Goal: Information Seeking & Learning: Understand process/instructions

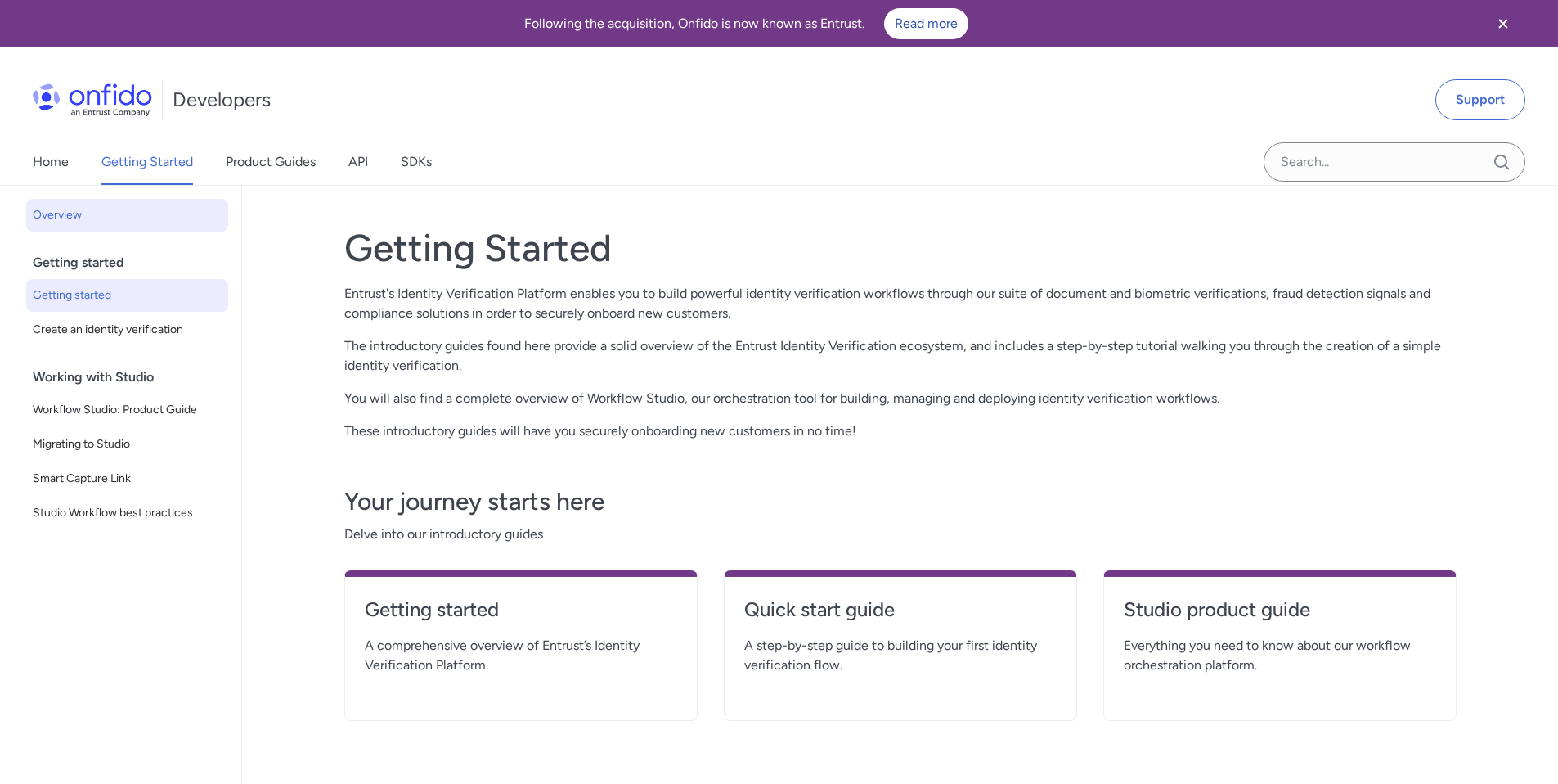
click at [104, 299] on span "Getting started" at bounding box center [127, 295] width 189 height 19
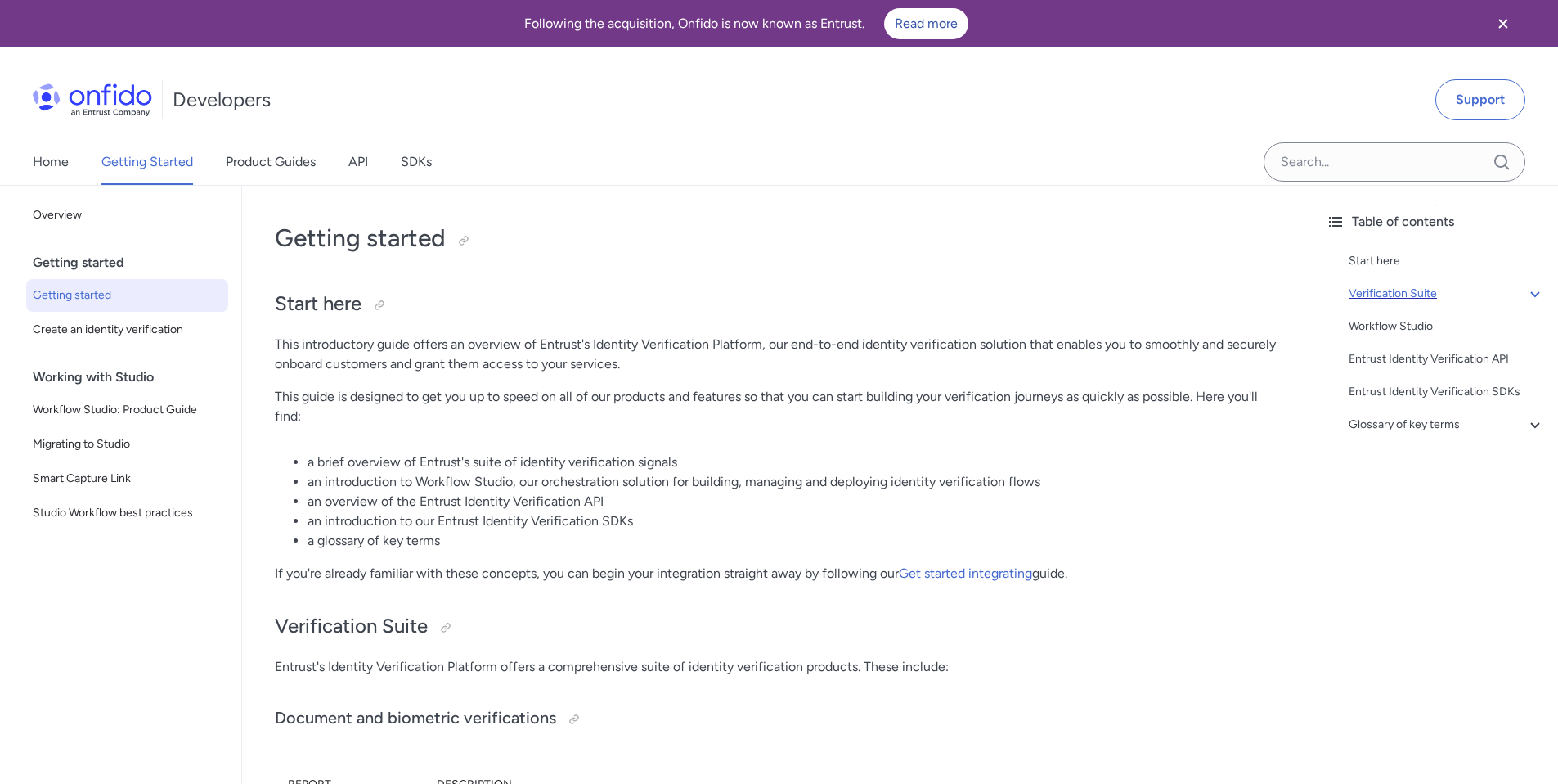
click at [1525, 287] on icon at bounding box center [1535, 293] width 19 height 19
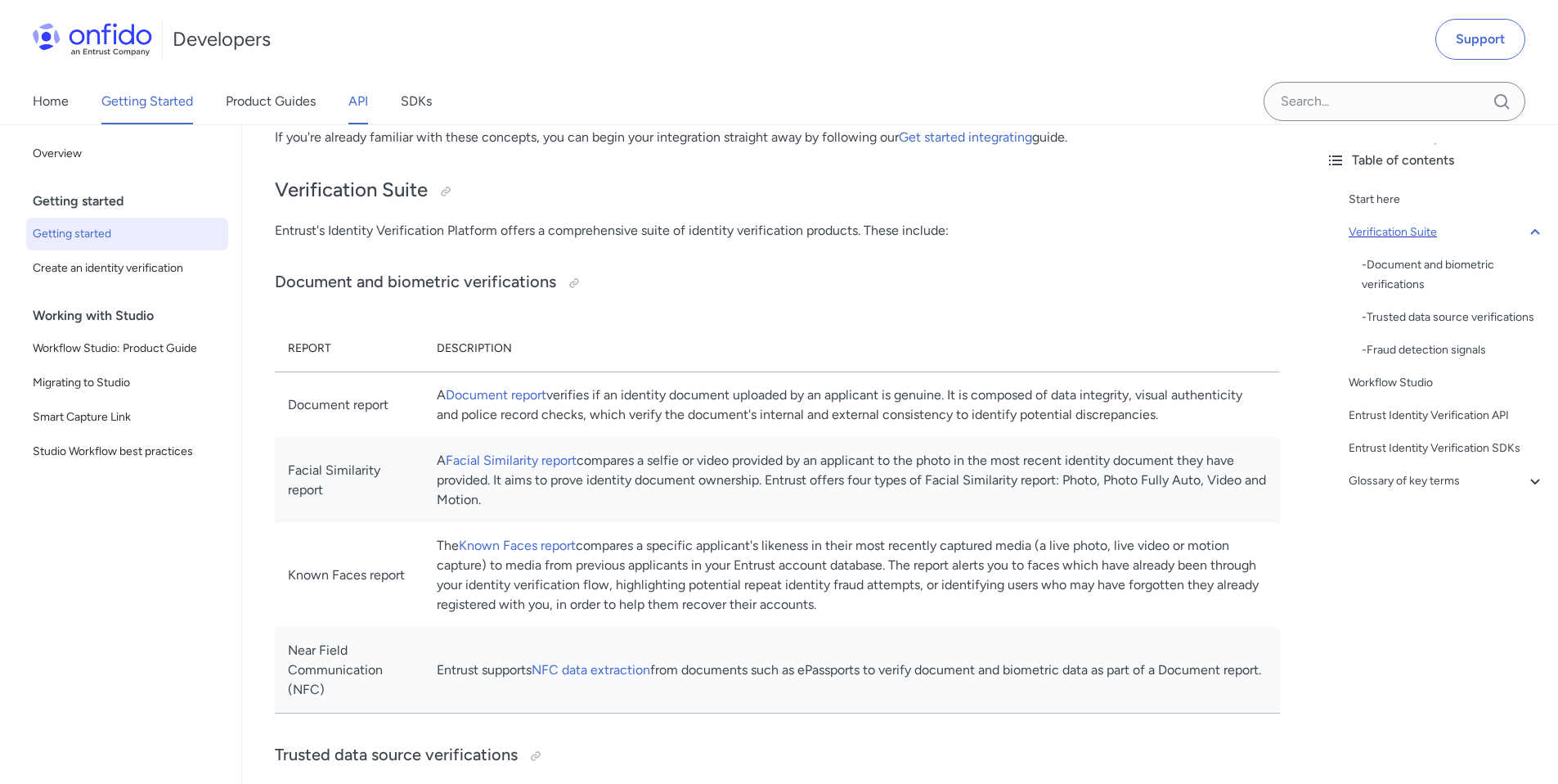
click at [350, 95] on link "API" at bounding box center [358, 101] width 19 height 46
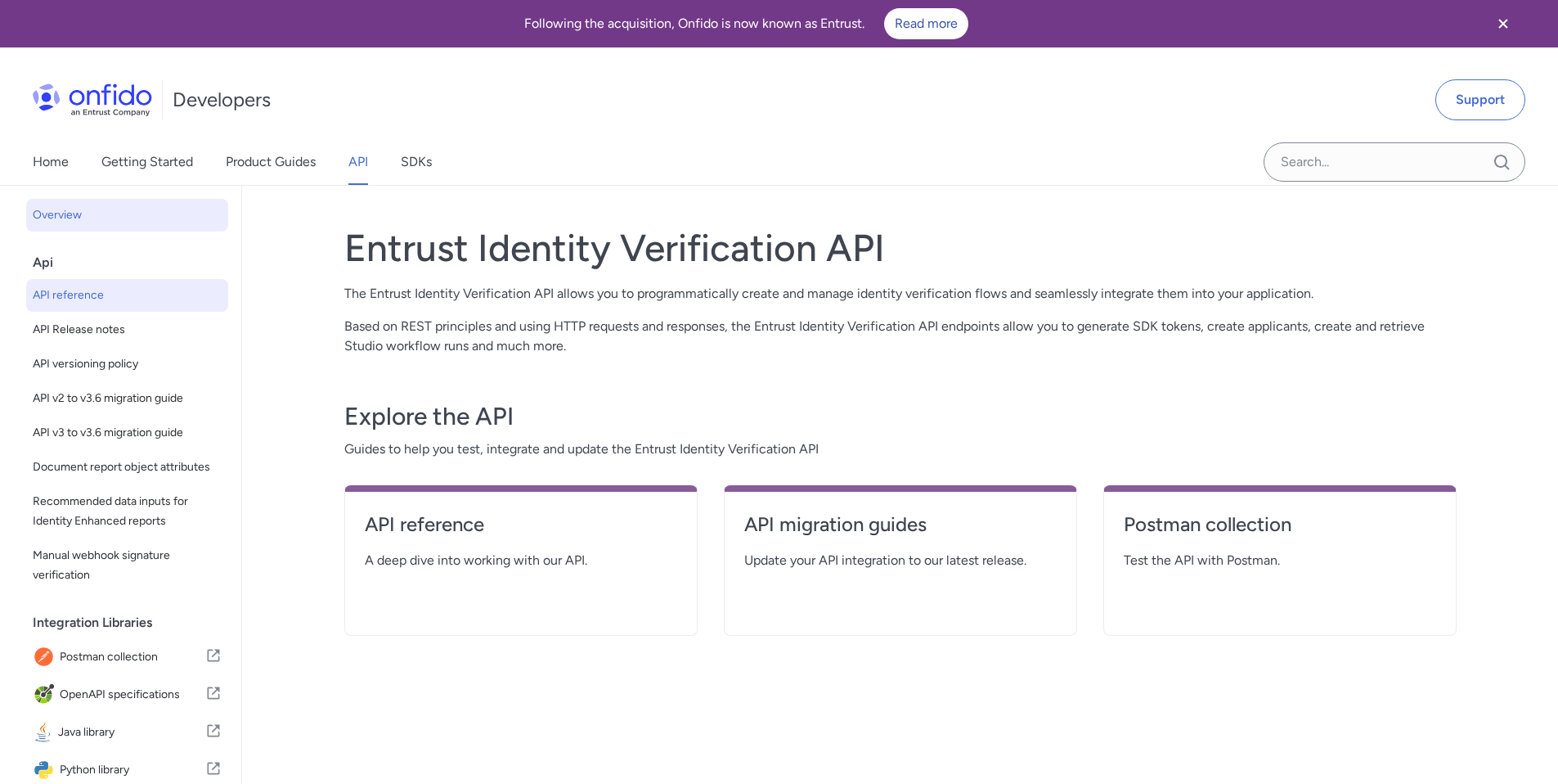
click at [112, 288] on span "API reference" at bounding box center [127, 295] width 189 height 19
select select "http"
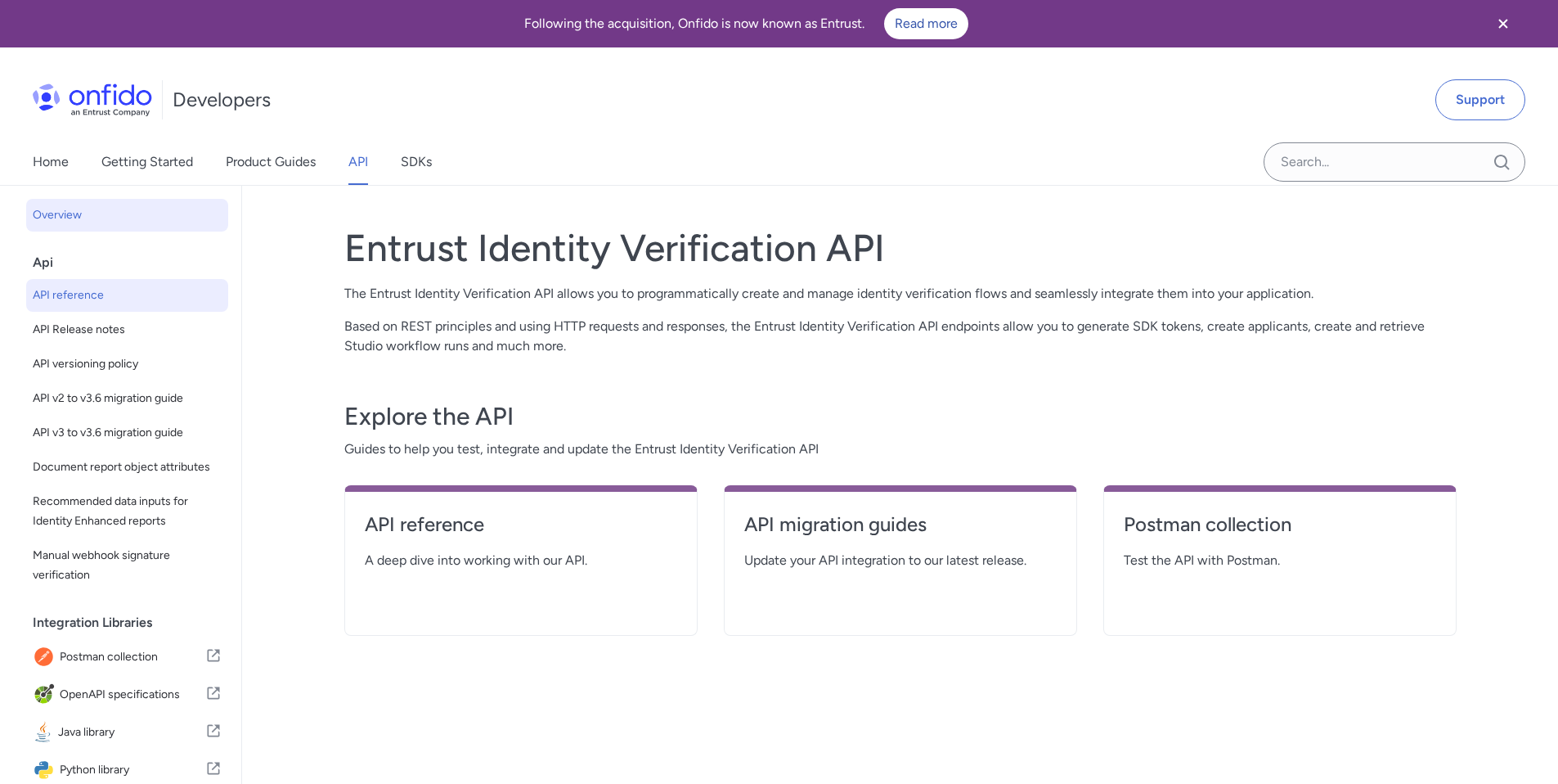
select select "http"
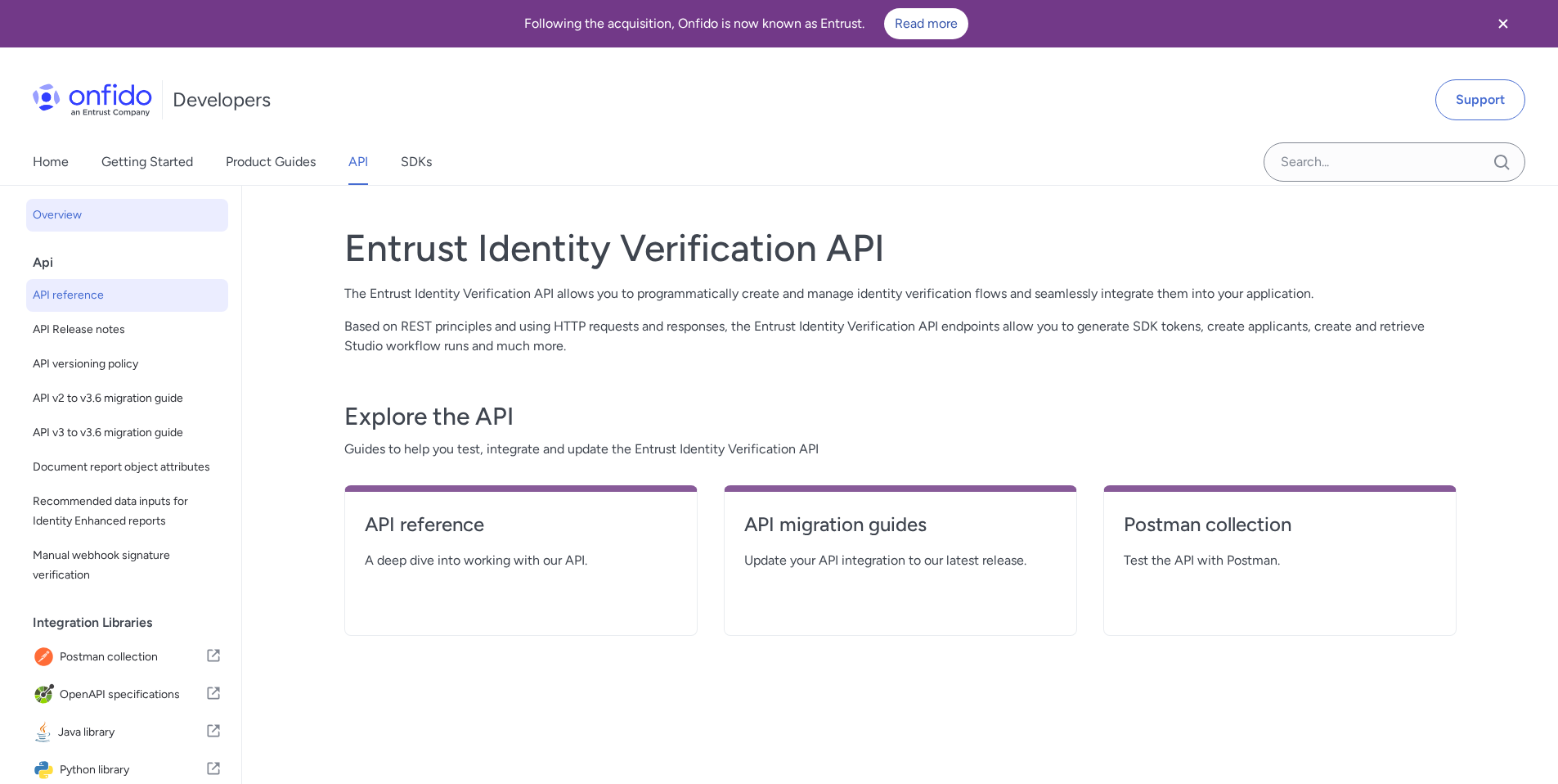
select select "http"
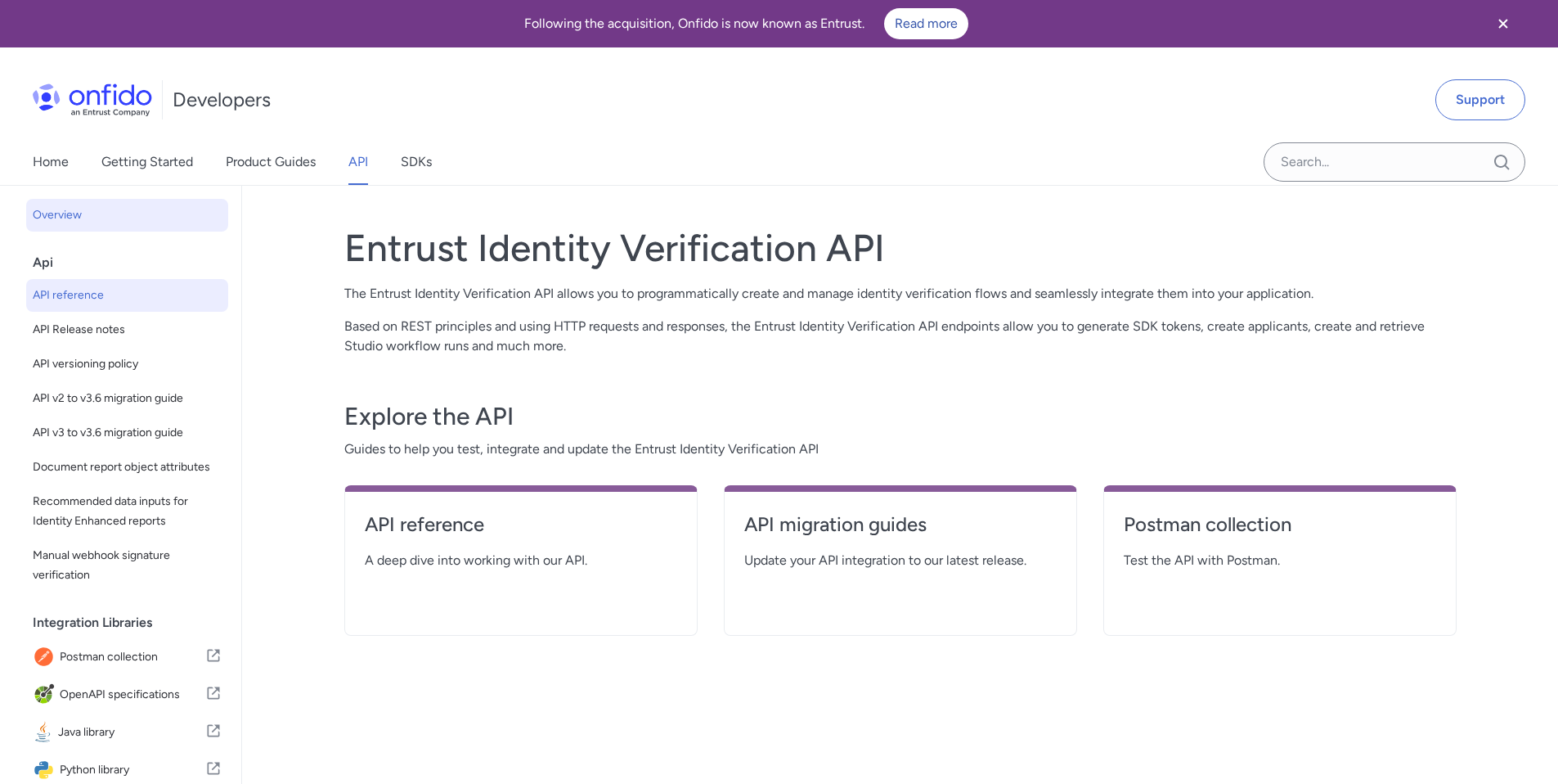
select select "http"
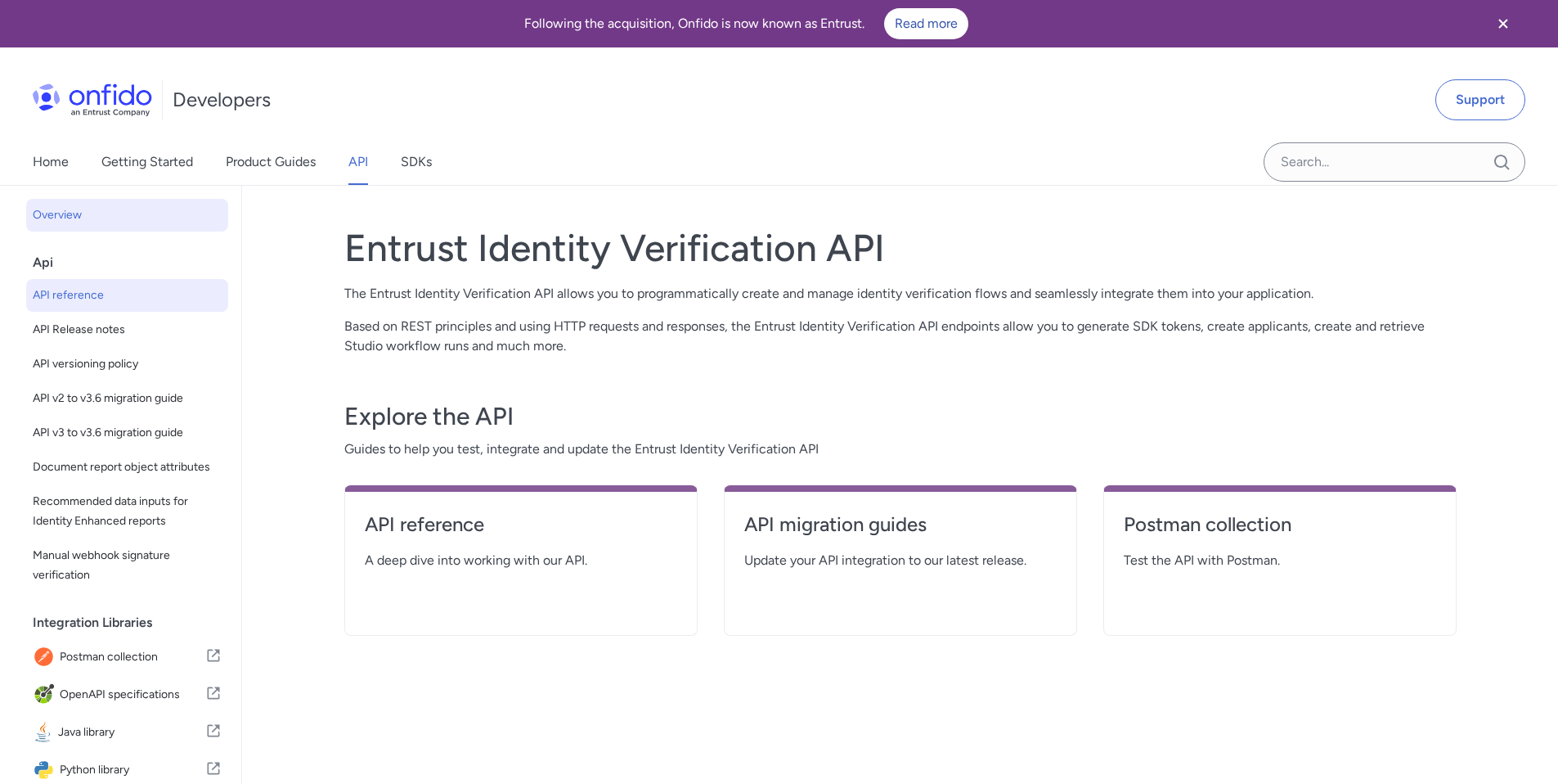
select select "http"
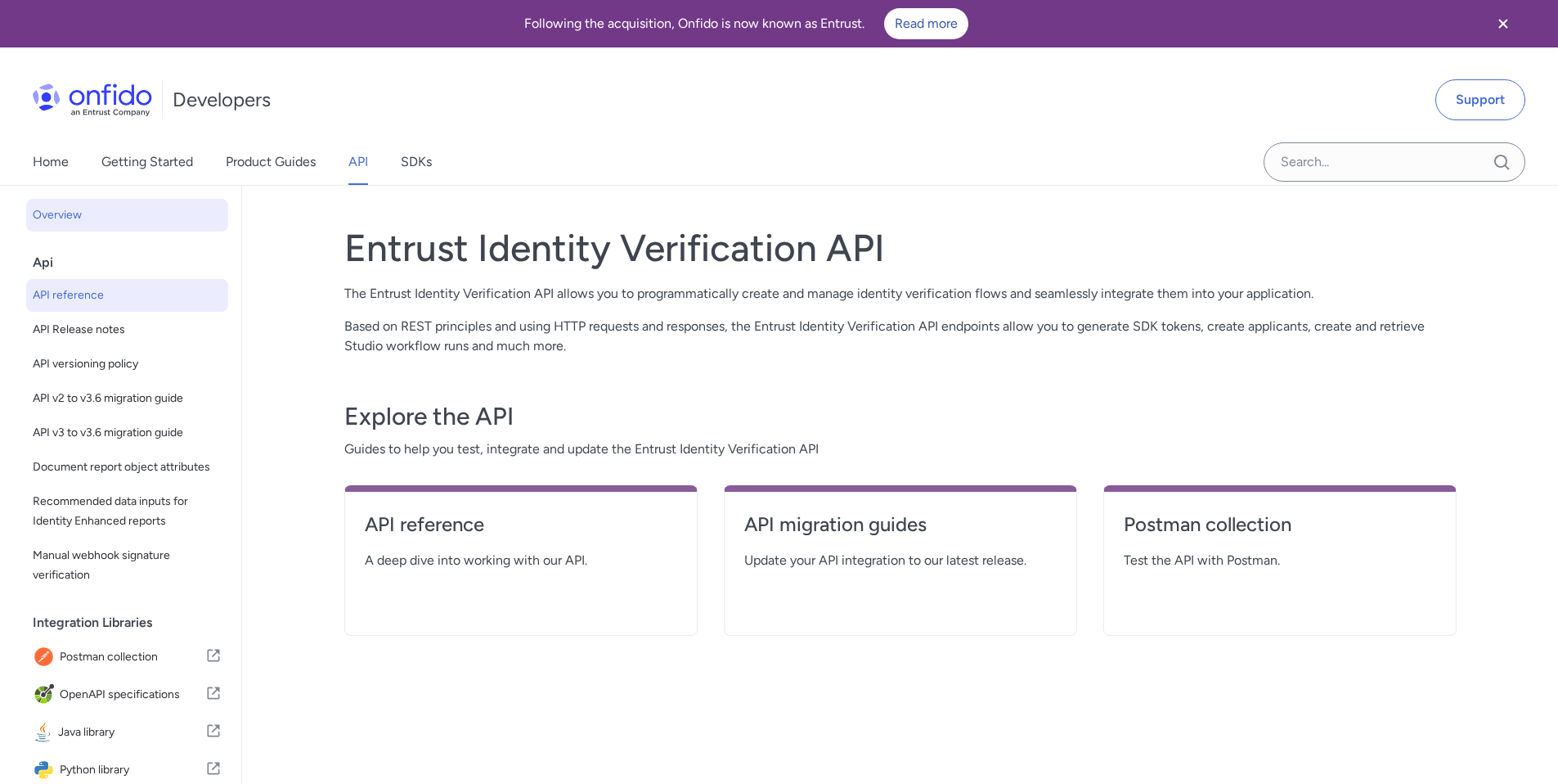
select select "http"
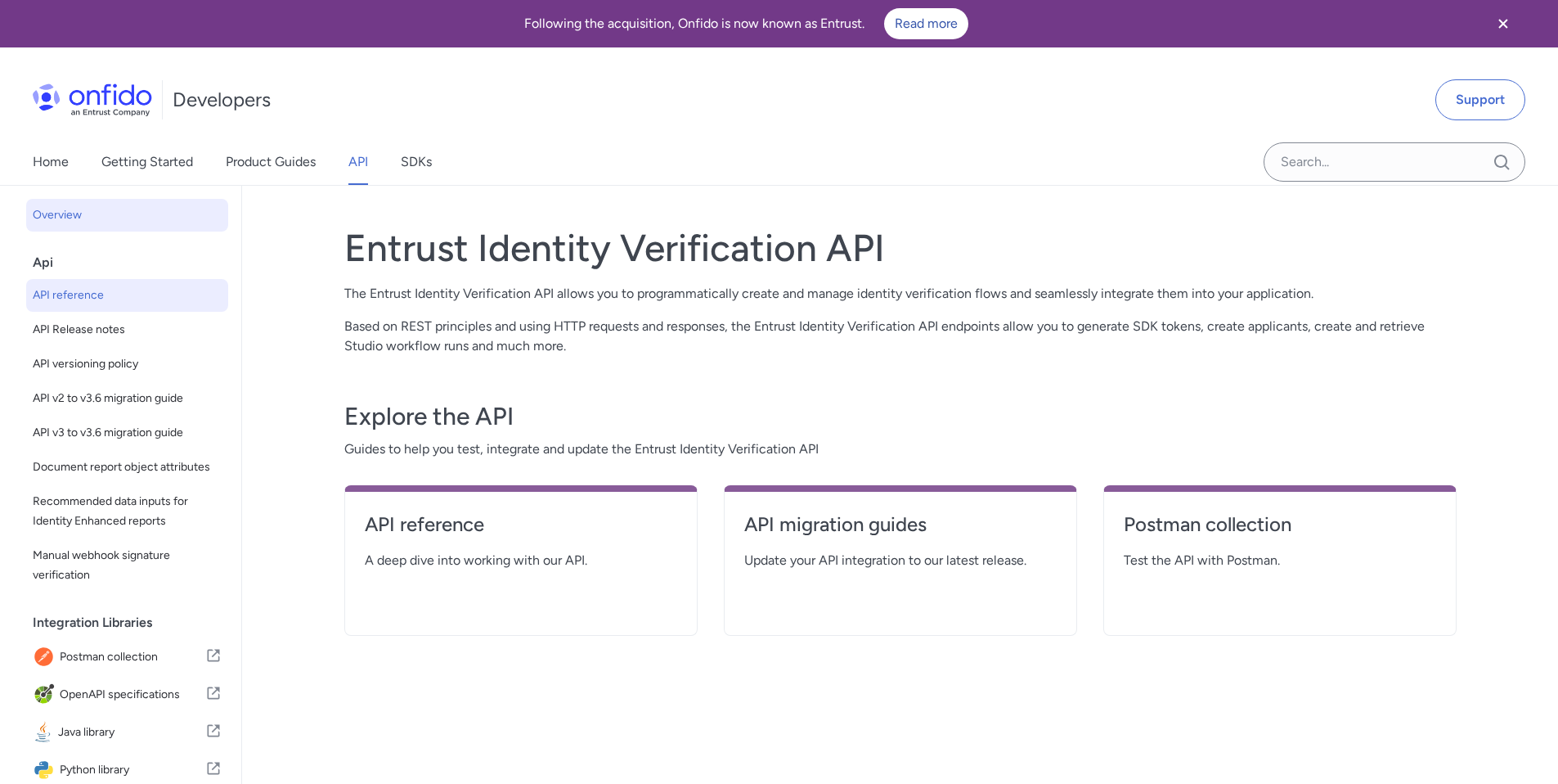
select select "http"
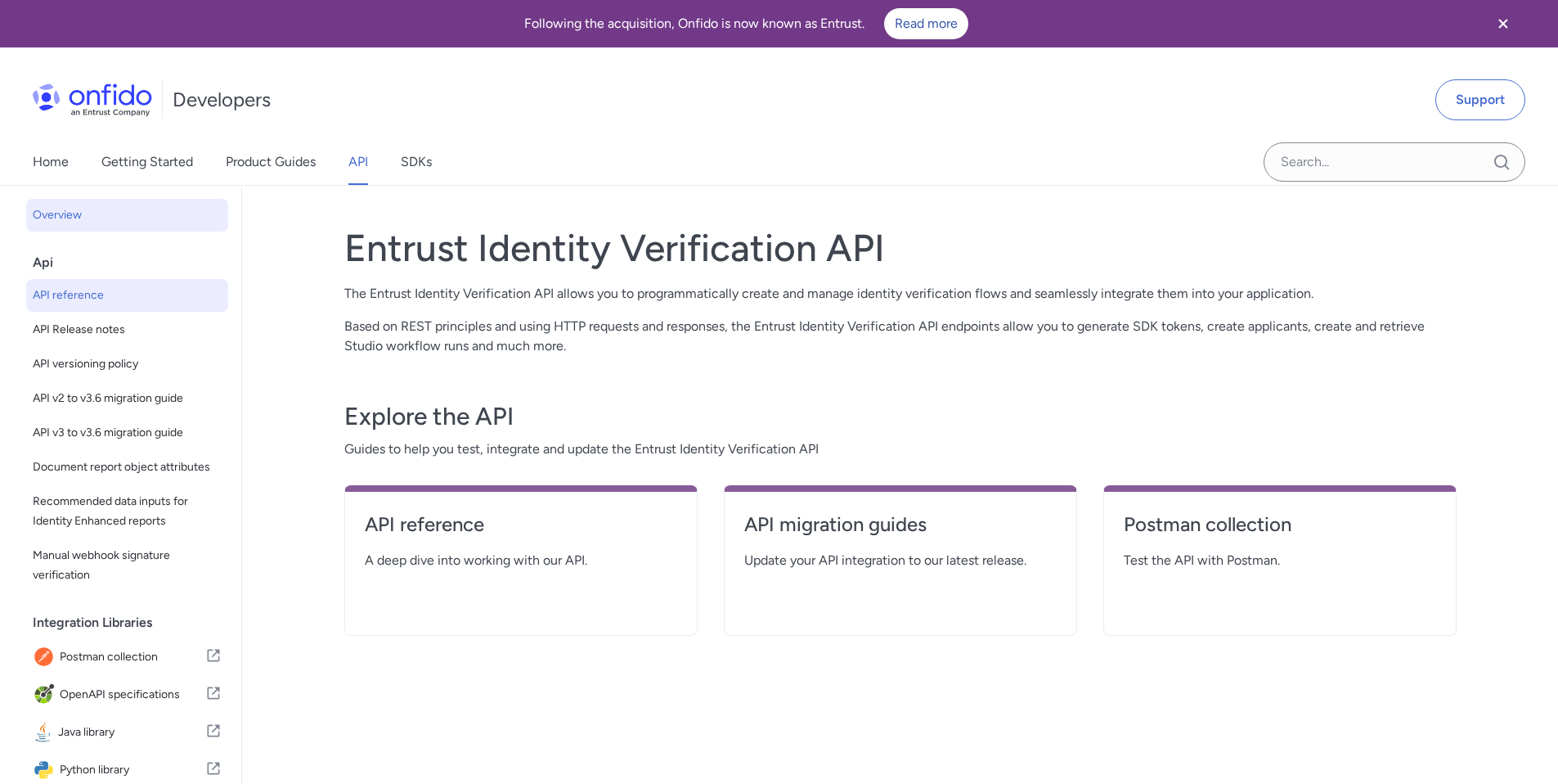
select select "http"
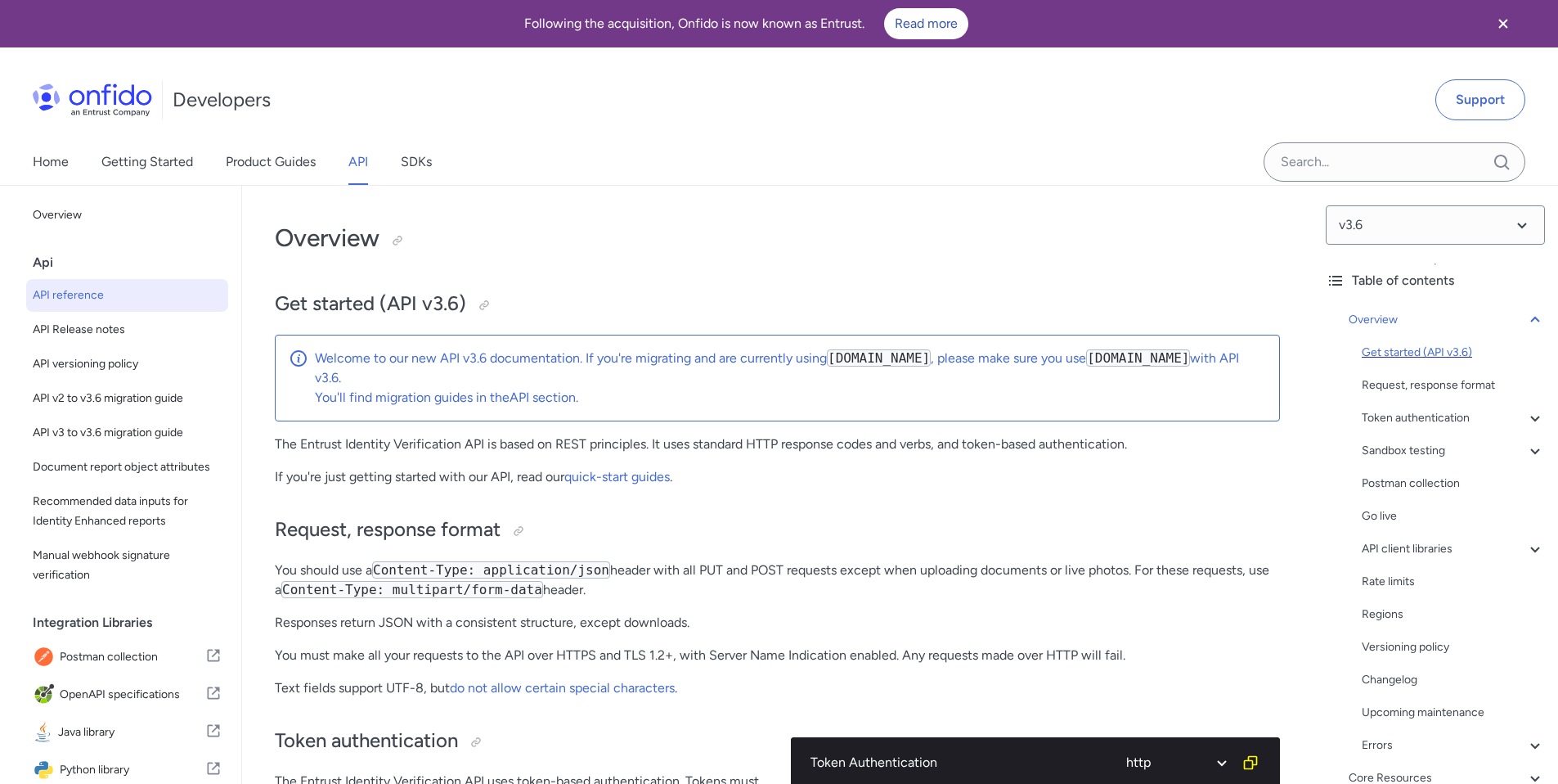
click at [1427, 355] on div "Get started (API v3.6)" at bounding box center [1453, 352] width 183 height 19
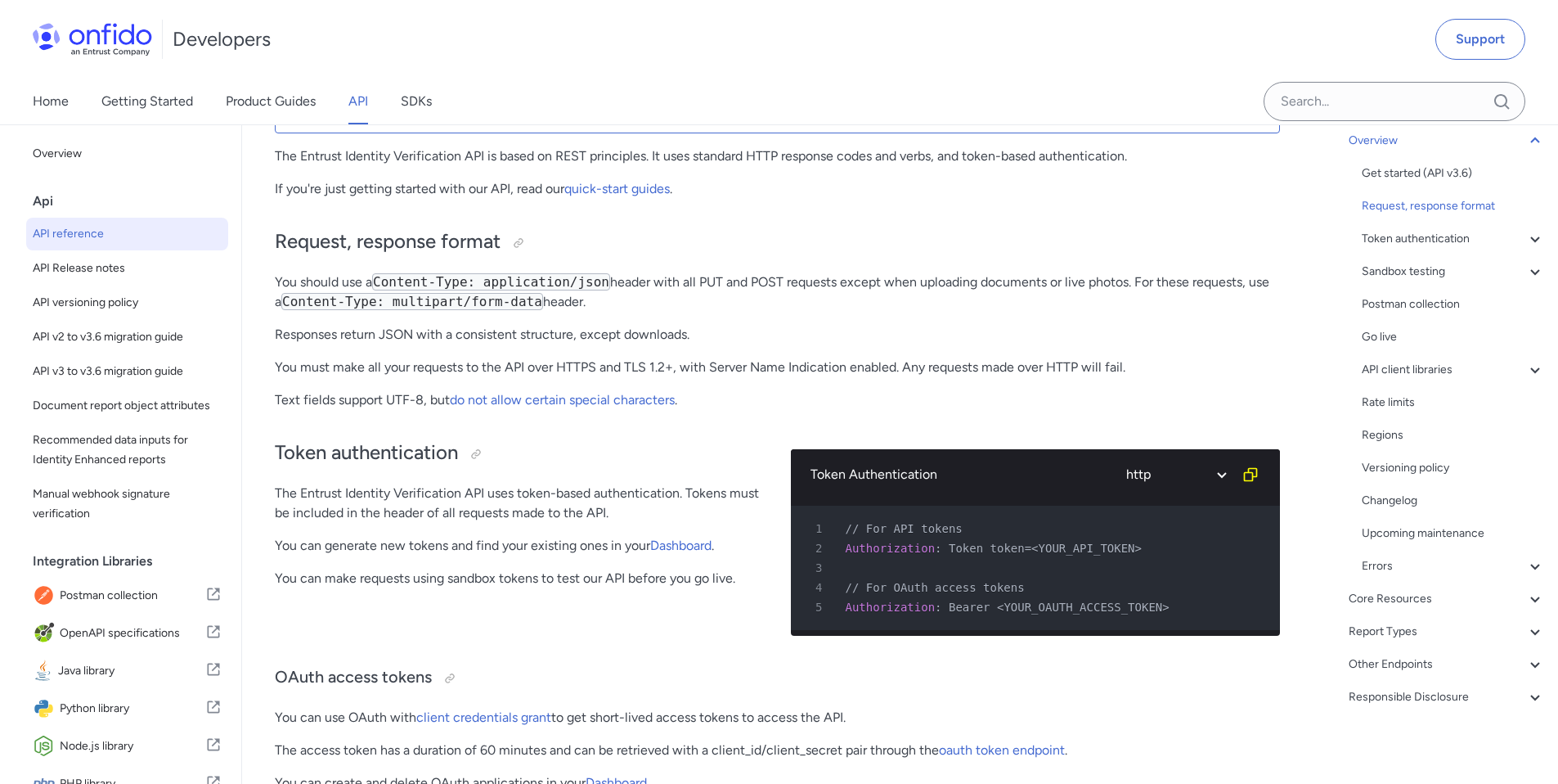
scroll to position [120, 0]
click at [1525, 593] on icon at bounding box center [1535, 597] width 19 height 19
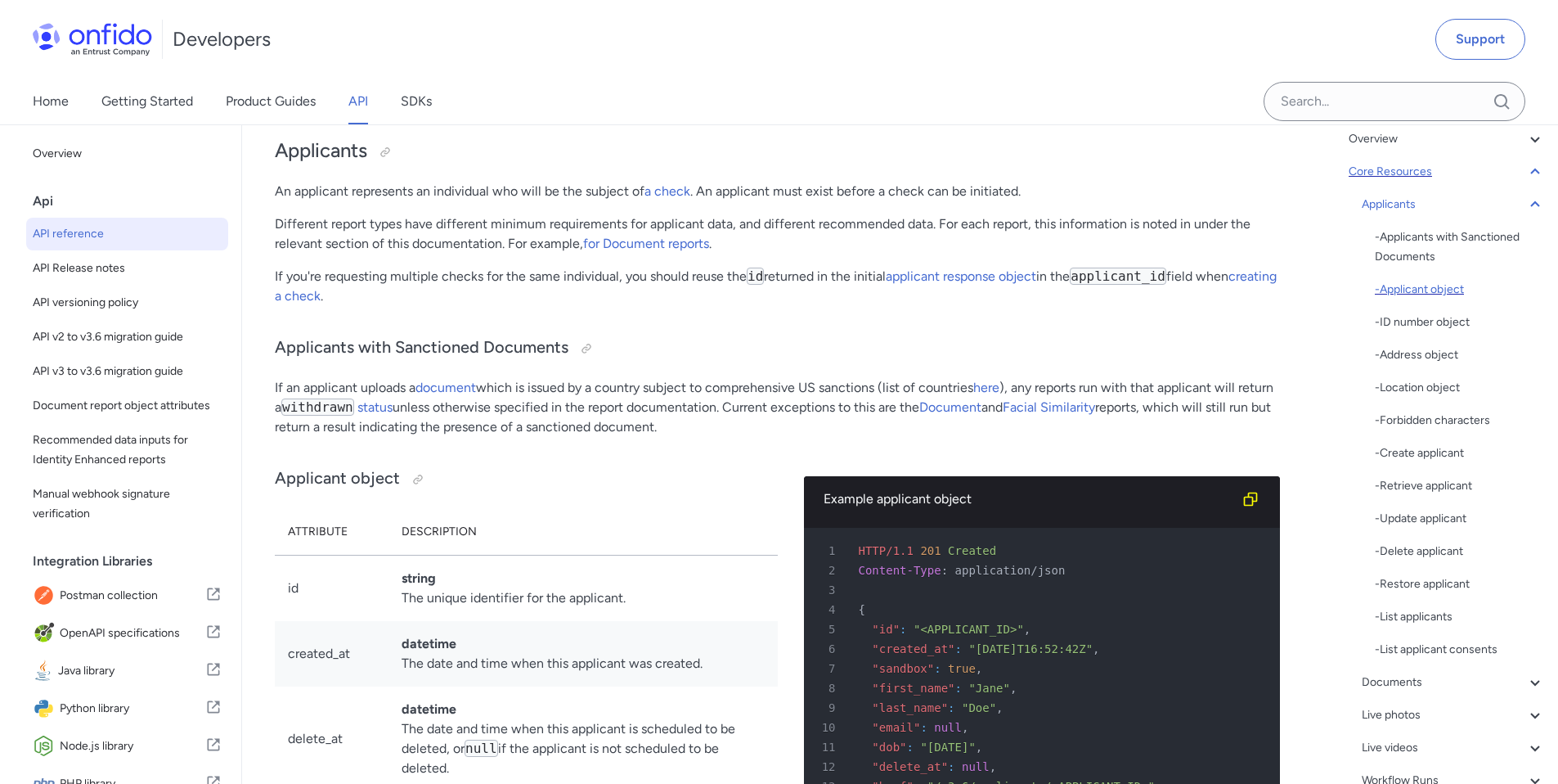
click at [1443, 292] on div "- Applicant object" at bounding box center [1460, 289] width 171 height 19
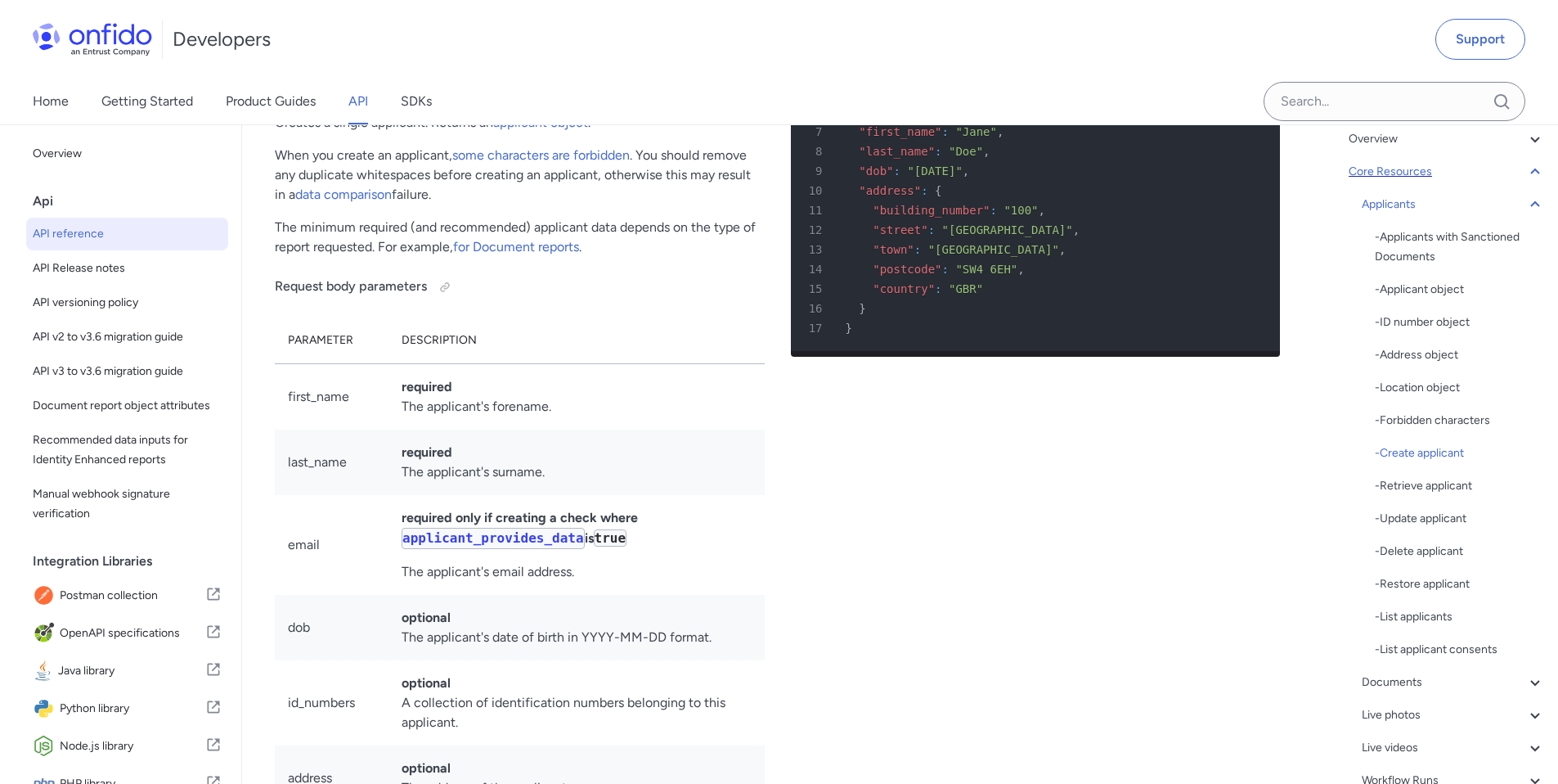
scroll to position [20214, 0]
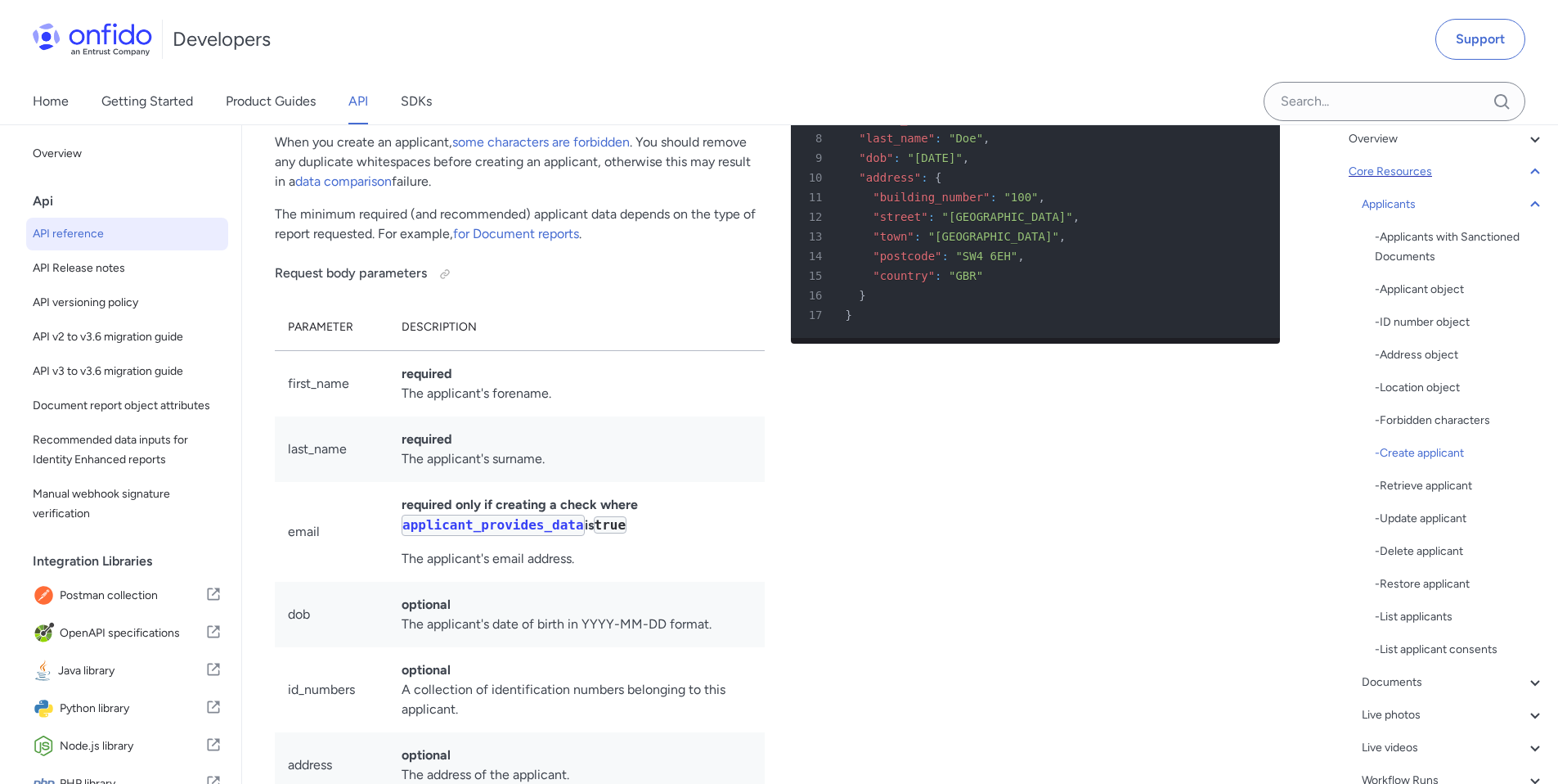
click at [314, 417] on td "first_name" at bounding box center [332, 384] width 114 height 66
copy td "first_name"
click at [322, 481] on td "last_name" at bounding box center [332, 449] width 114 height 65
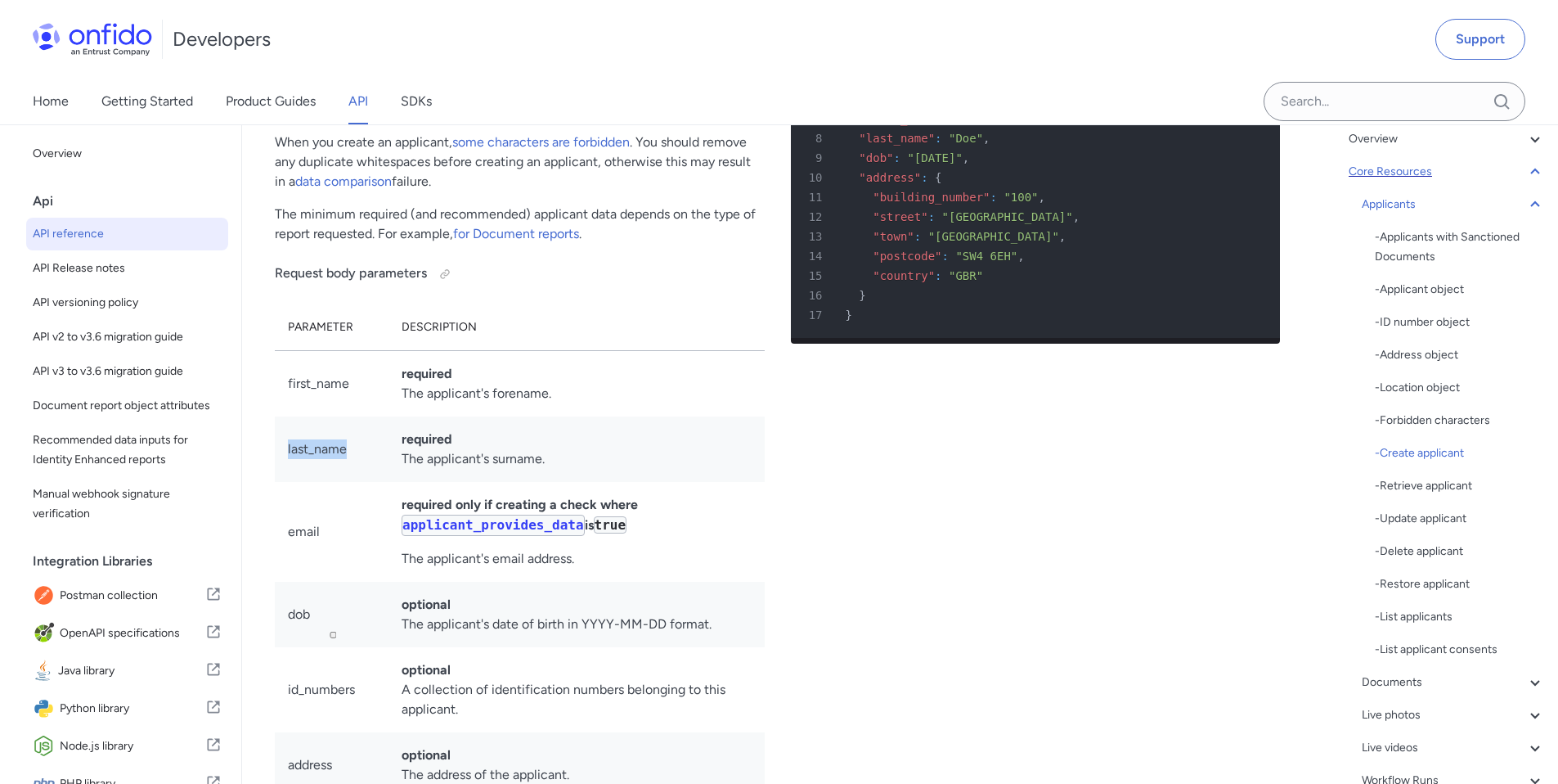
copy td "last_name"
click at [431, 381] on strong "required" at bounding box center [426, 373] width 51 height 16
copy strong "required"
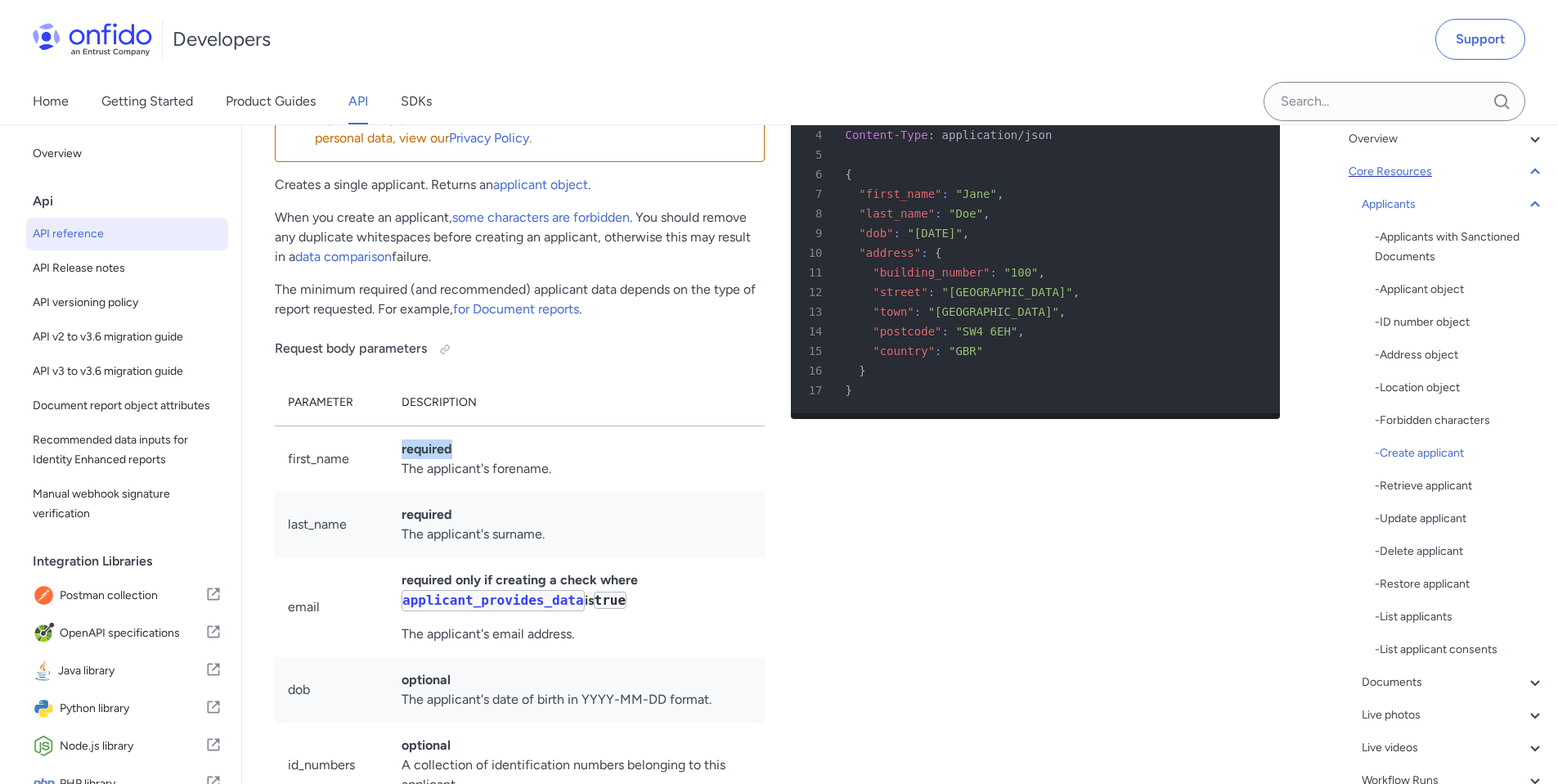
scroll to position [20085, 0]
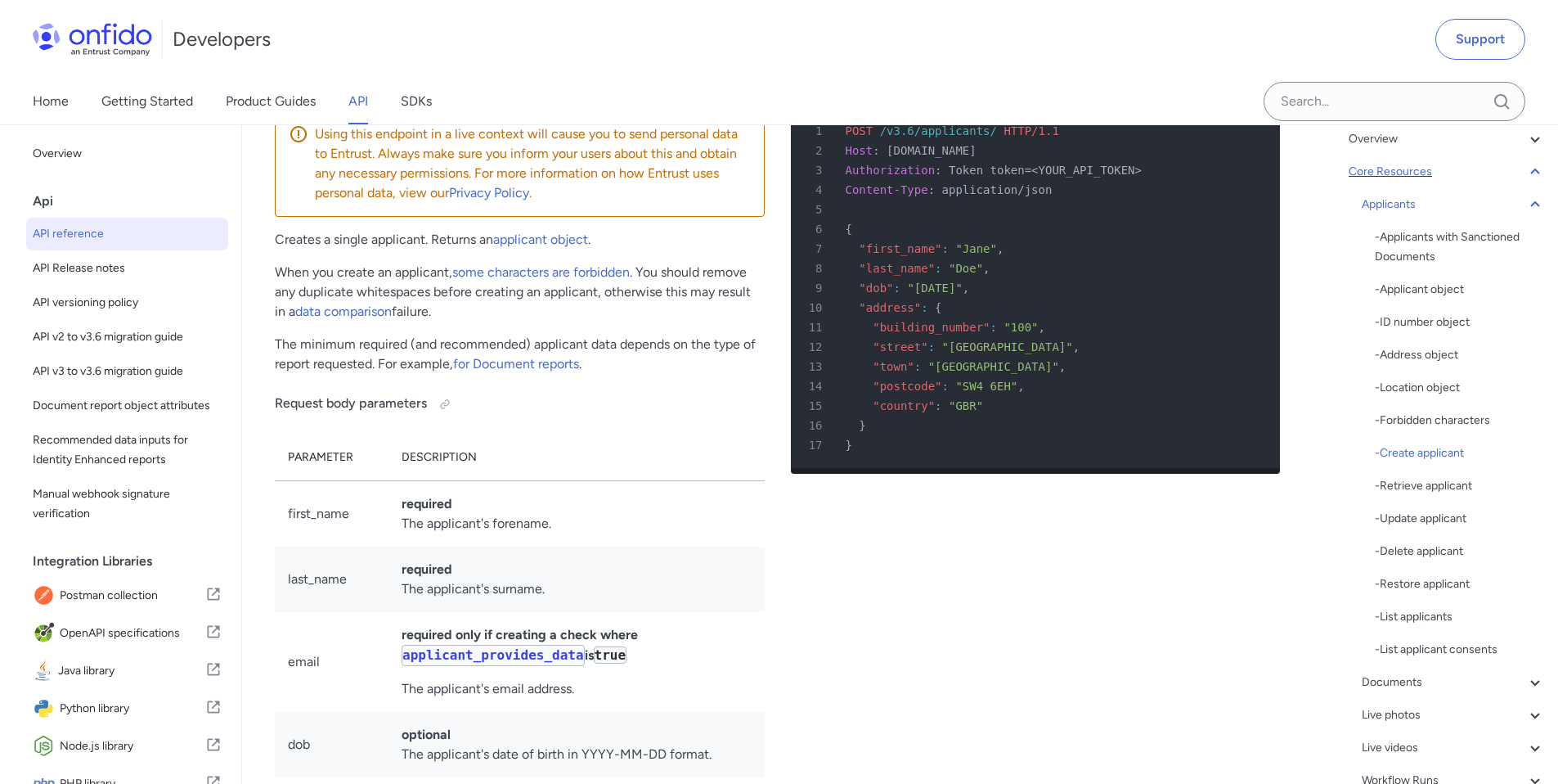
drag, startPoint x: 276, startPoint y: 217, endPoint x: 413, endPoint y: 216, distance: 137.0
click at [413, 68] on h3 "Create applicant" at bounding box center [520, 54] width 490 height 26
copy h3 "Create applicant"
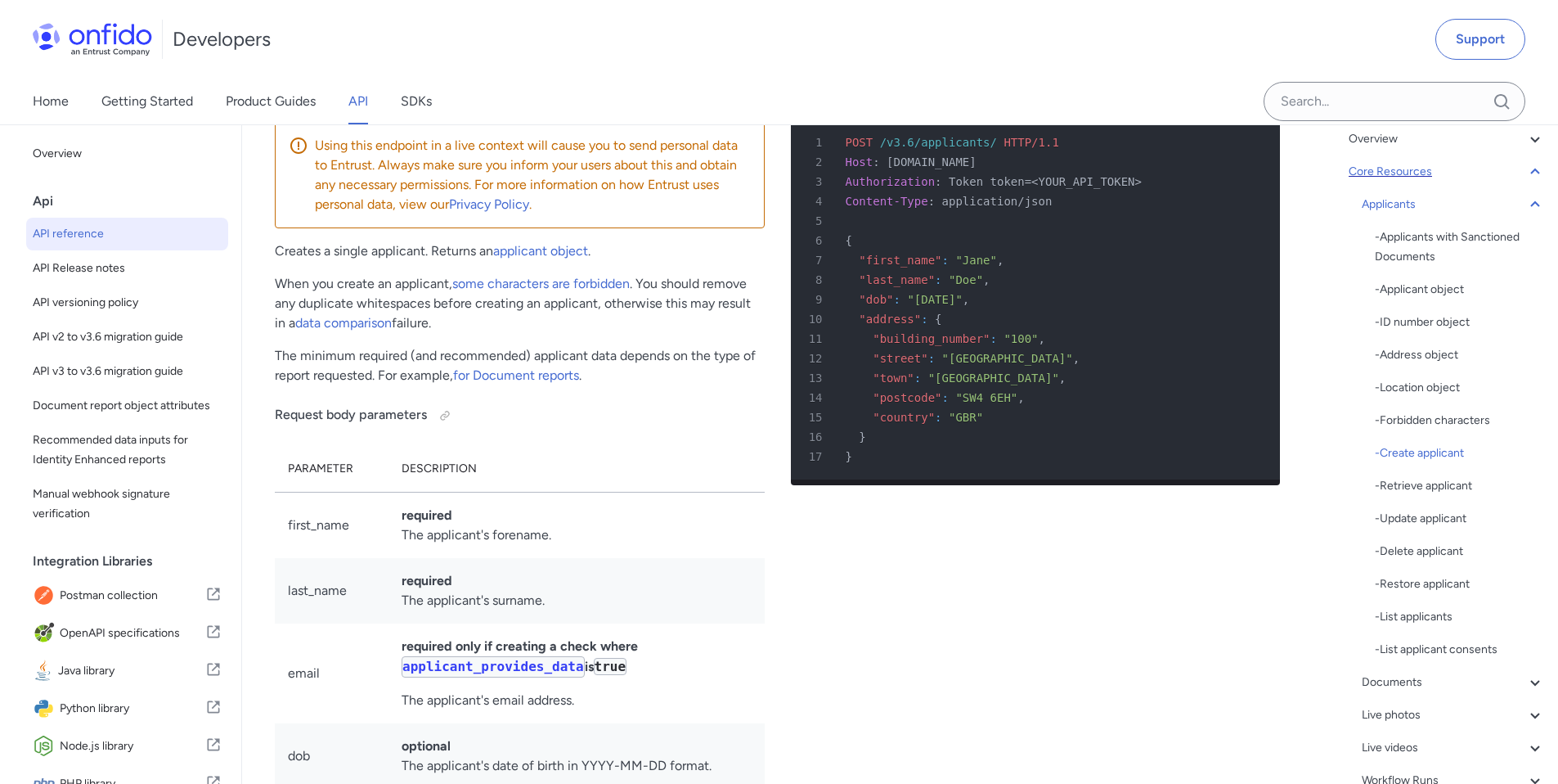
scroll to position [20152, 0]
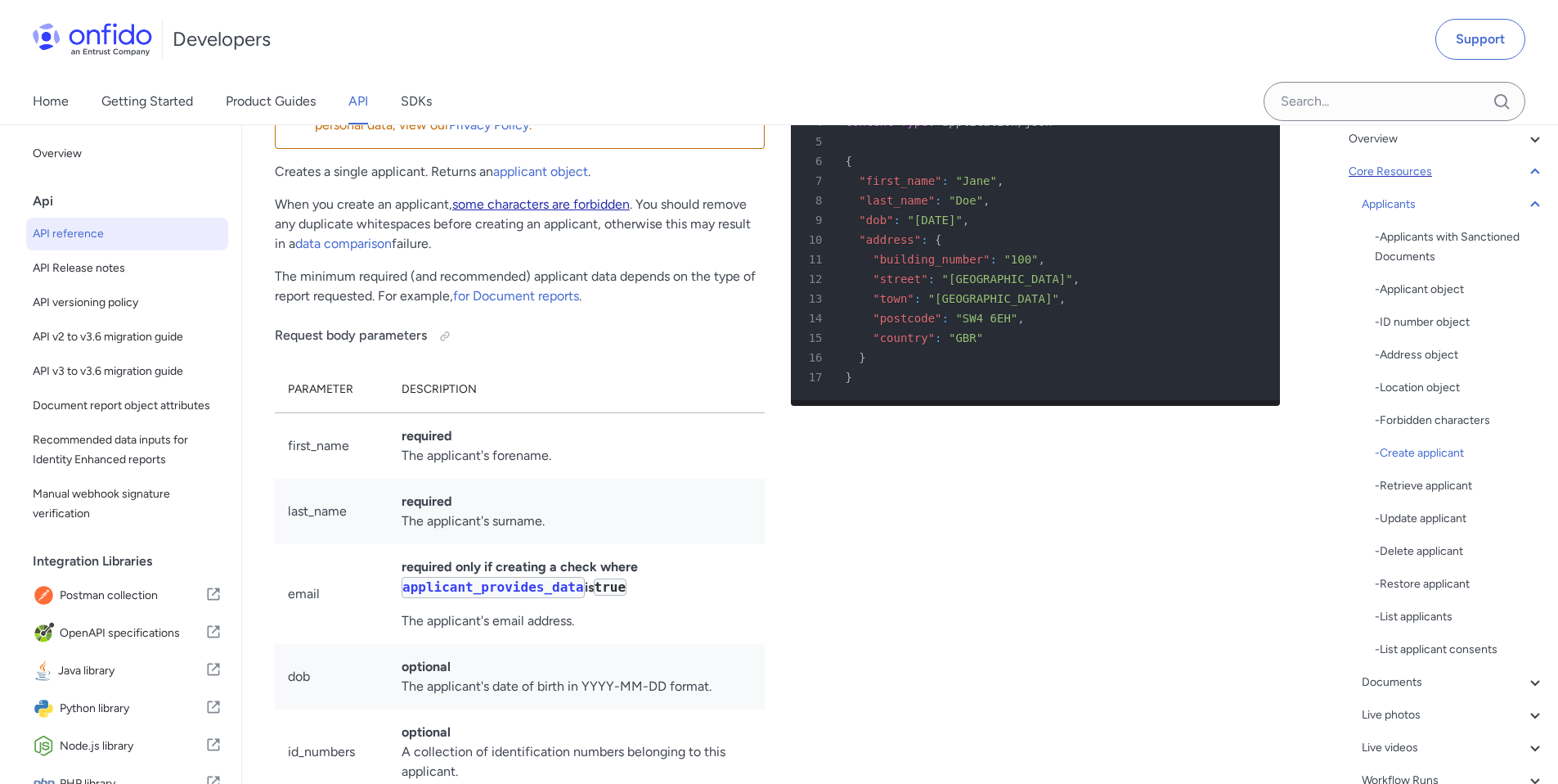
click at [580, 211] on link "some characters are forbidden" at bounding box center [541, 204] width 177 height 16
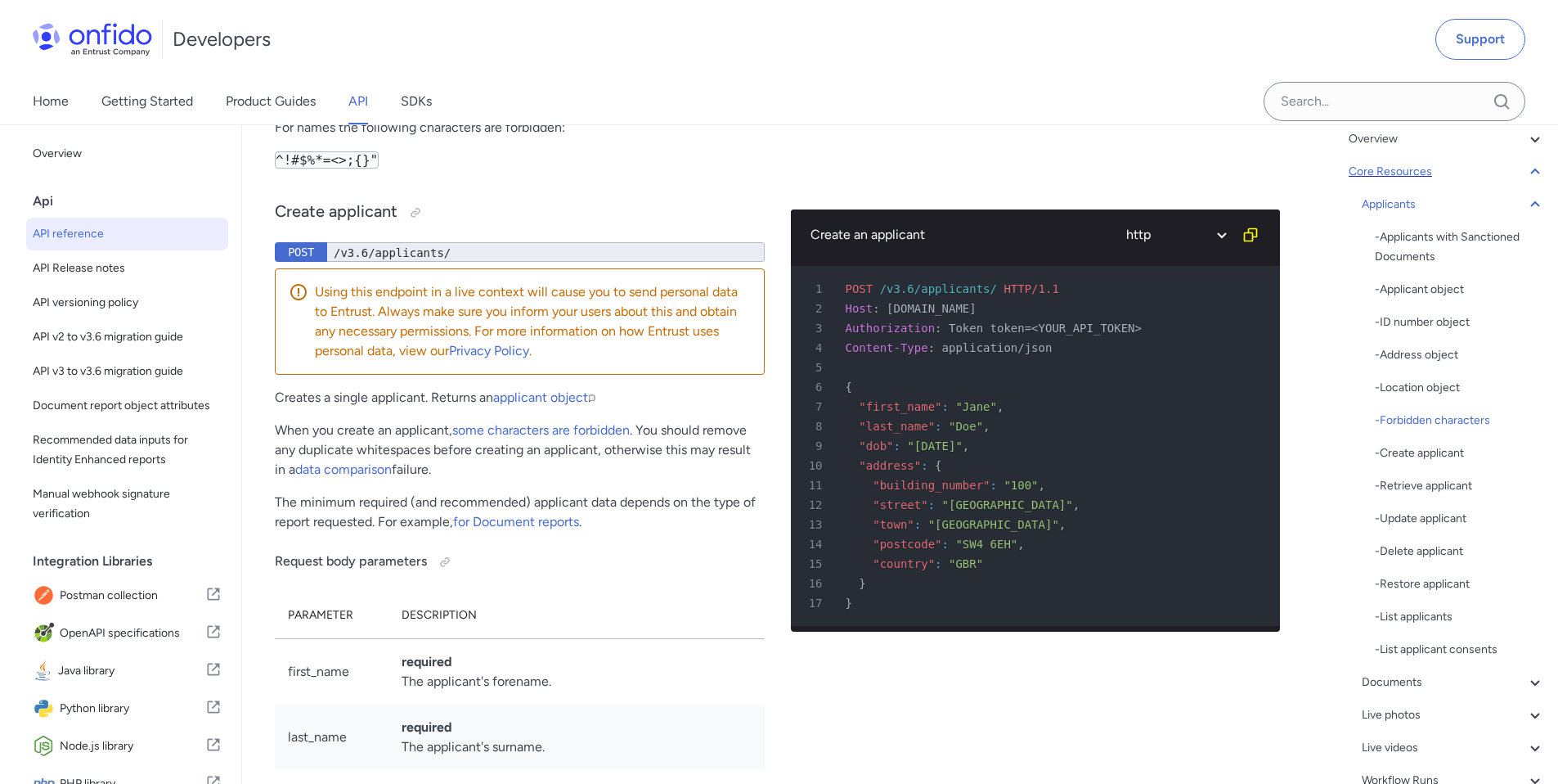
click at [680, 374] on div "Using this endpoint in a live context will cause you to send personal data to E…" at bounding box center [520, 321] width 490 height 106
click at [690, 479] on p "When you create an applicant, some characters are forbidden . You should remove…" at bounding box center [520, 450] width 490 height 59
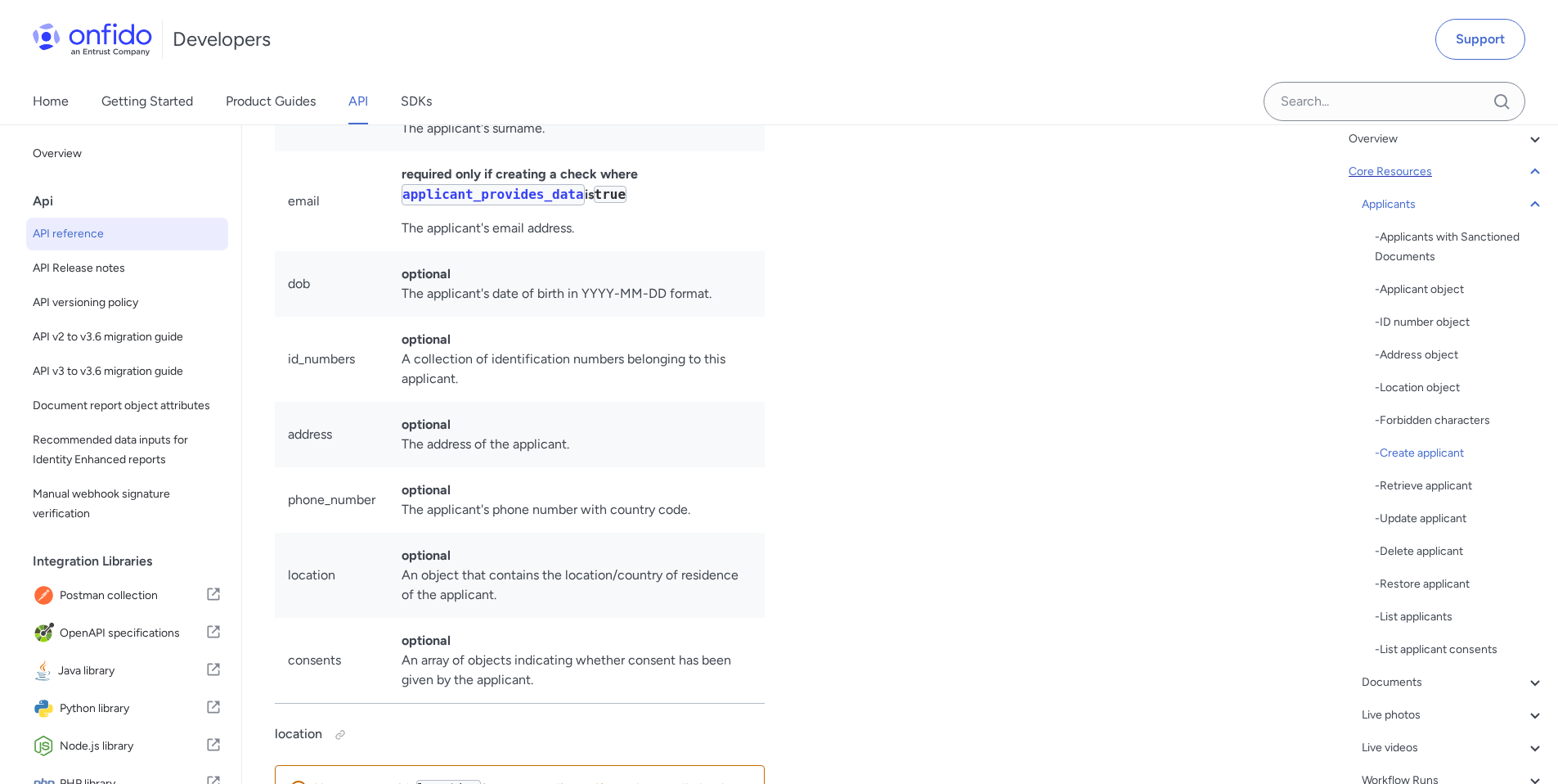
scroll to position [120, 0]
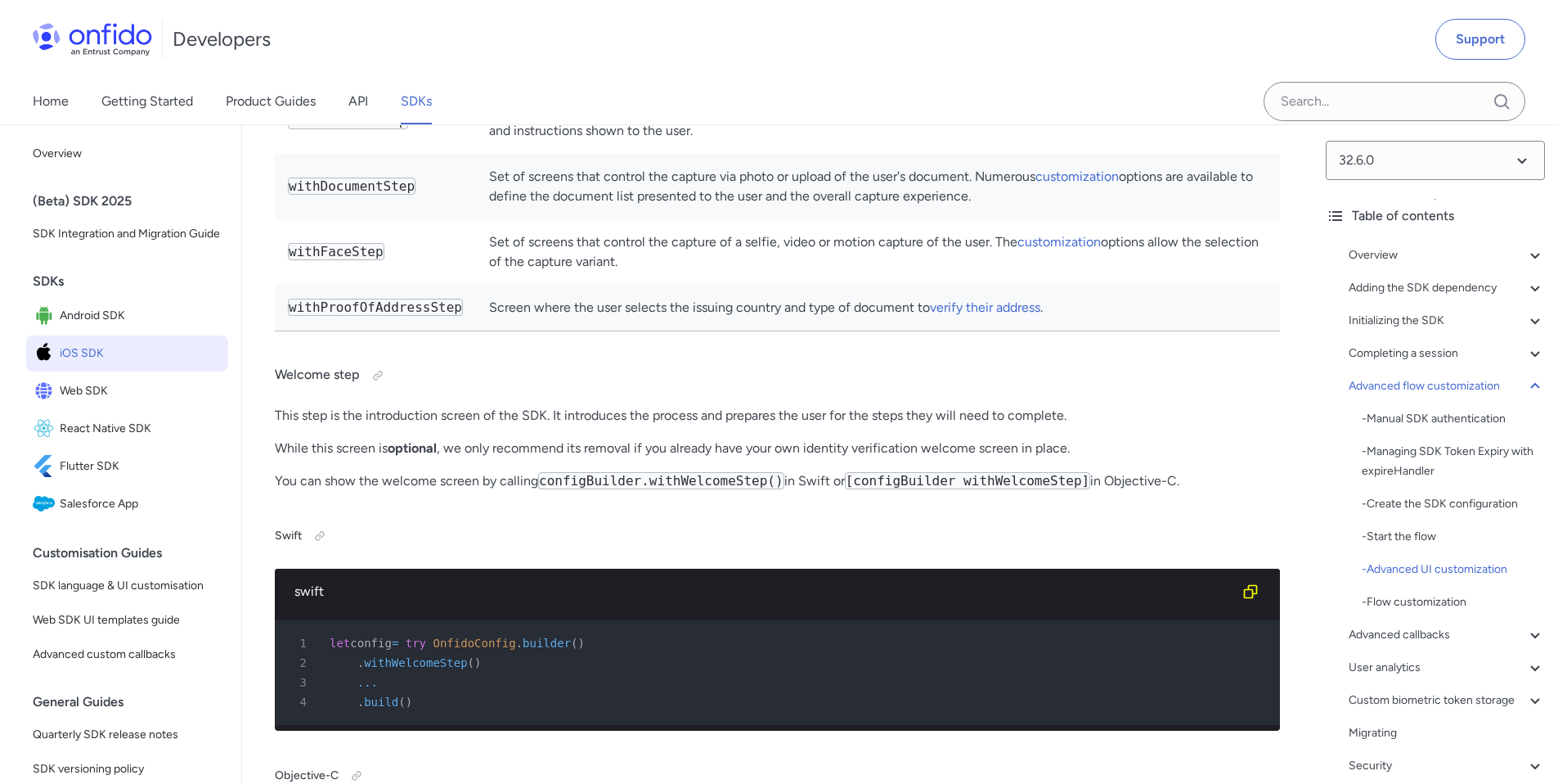
scroll to position [3, 0]
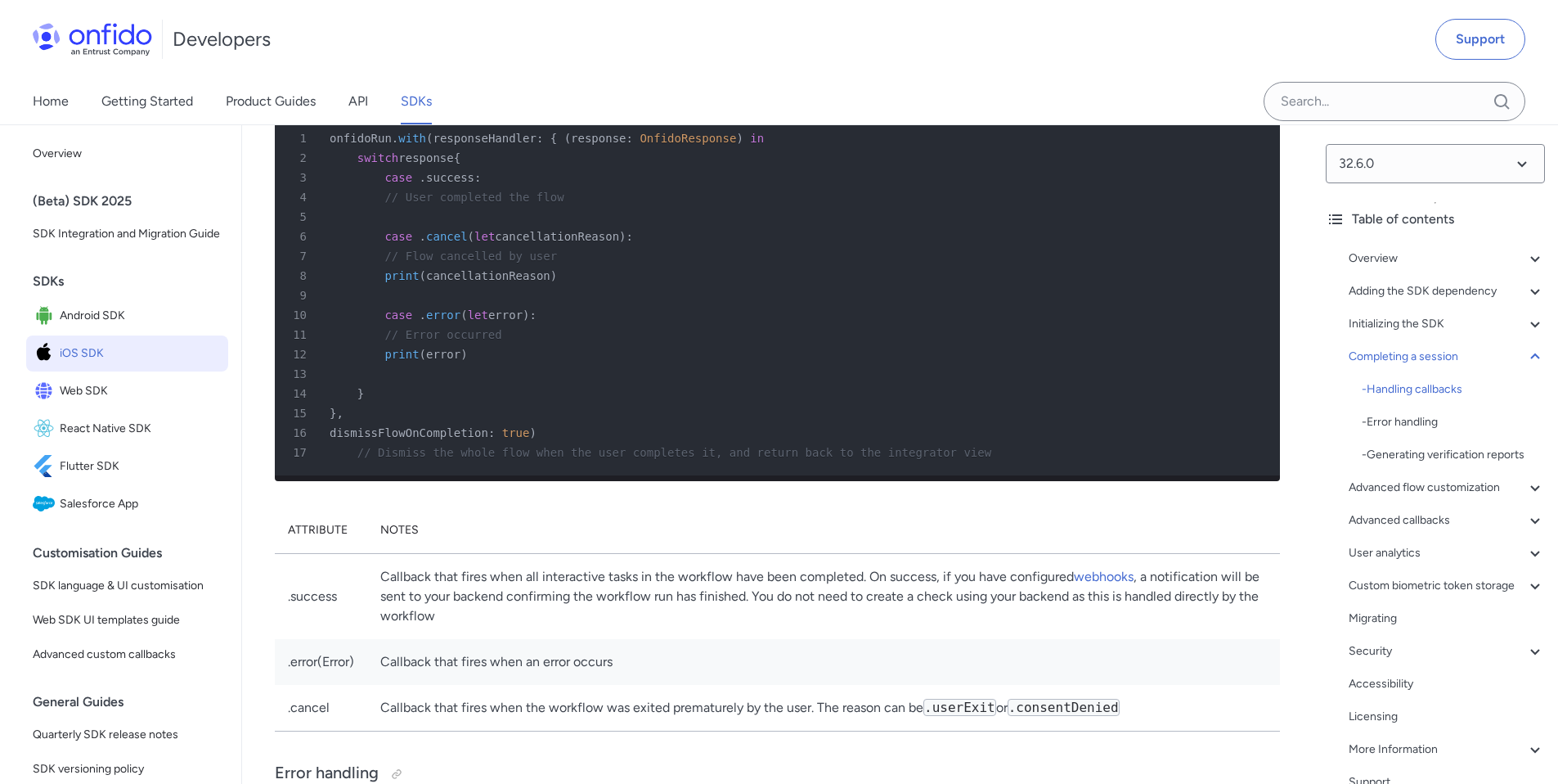
scroll to position [11681, 0]
drag, startPoint x: 306, startPoint y: 205, endPoint x: 1203, endPoint y: 271, distance: 899.4
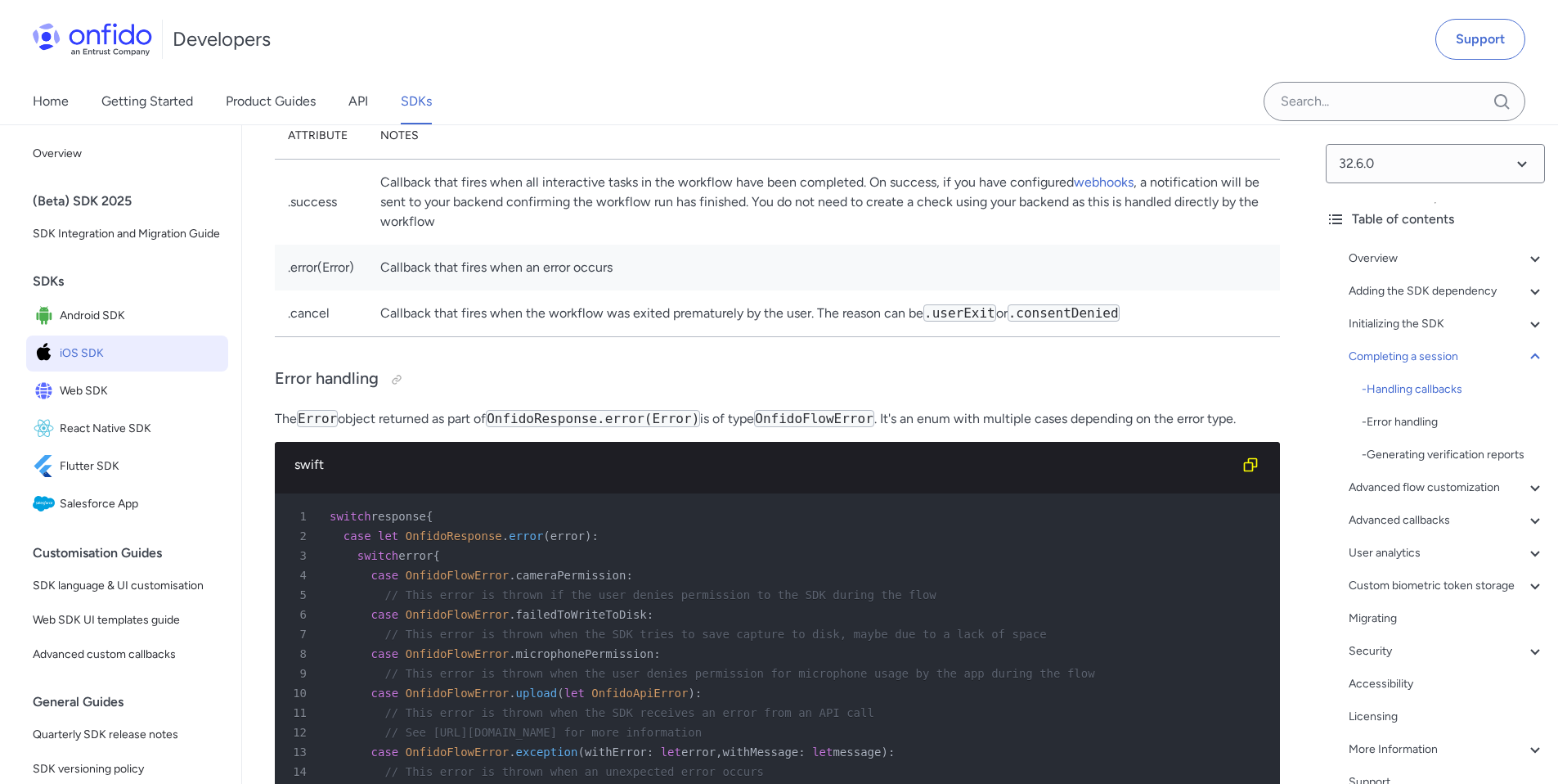
scroll to position [12078, 0]
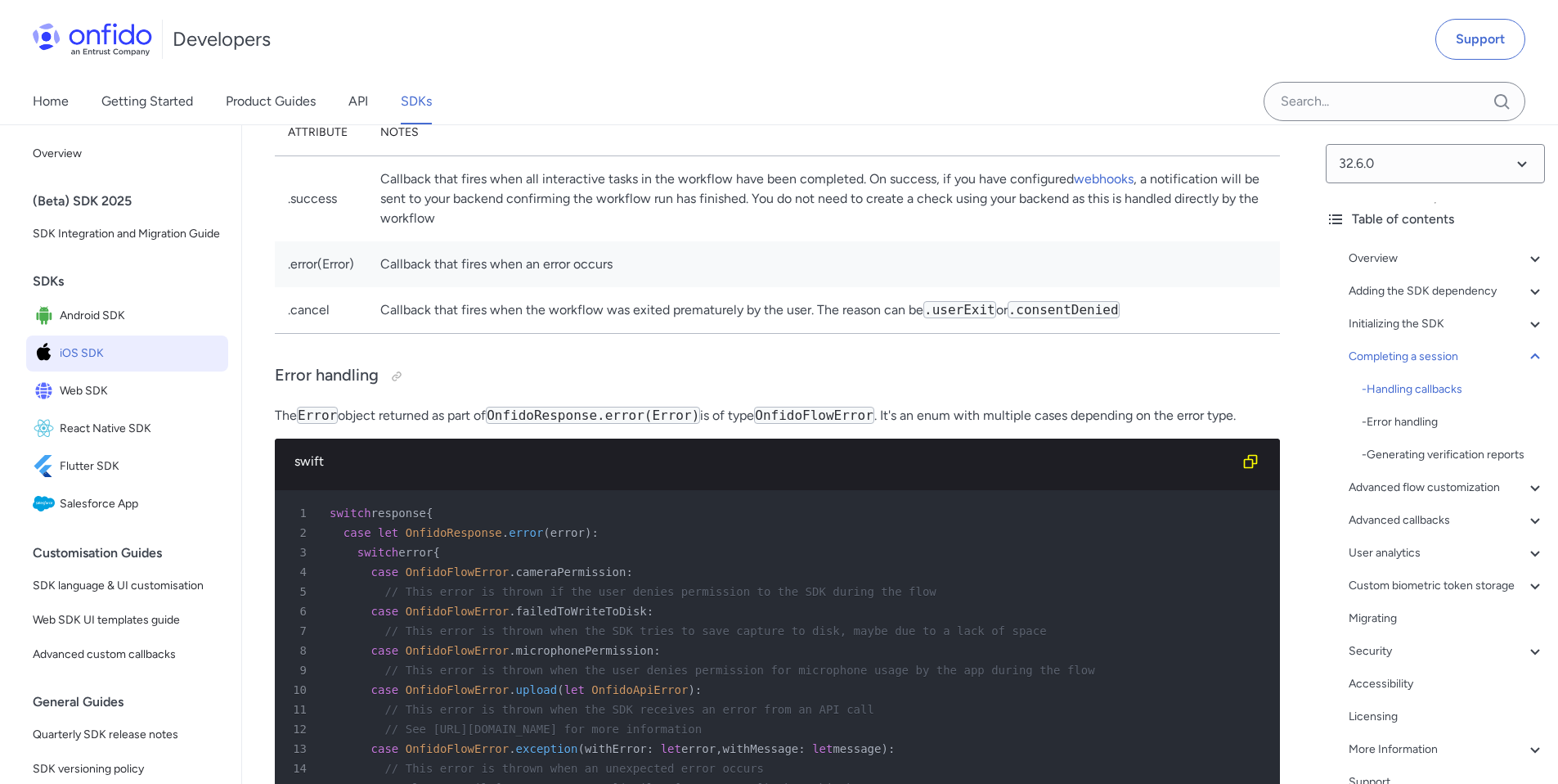
click at [553, 242] on td "Callback that fires when all interactive tasks in the workflow have been comple…" at bounding box center [823, 198] width 913 height 86
click at [428, 242] on td "Callback that fires when all interactive tasks in the workflow have been comple…" at bounding box center [823, 198] width 913 height 86
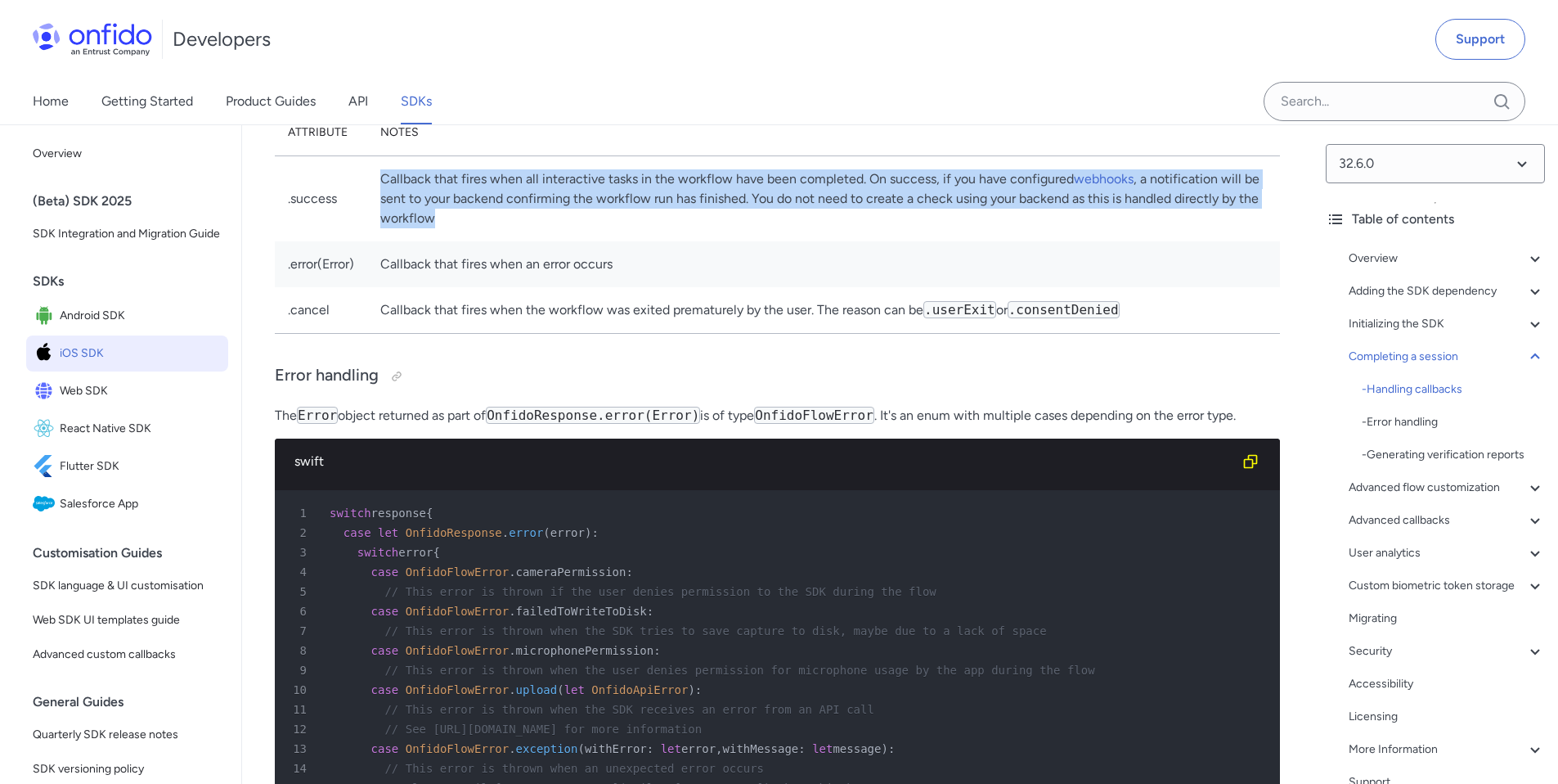
drag, startPoint x: 396, startPoint y: 486, endPoint x: 462, endPoint y: 523, distance: 75.7
click at [462, 242] on td "Callback that fires when all interactive tasks in the workflow have been comple…" at bounding box center [823, 198] width 913 height 86
click at [475, 543] on span "button" at bounding box center [475, 543] width 0 height 0
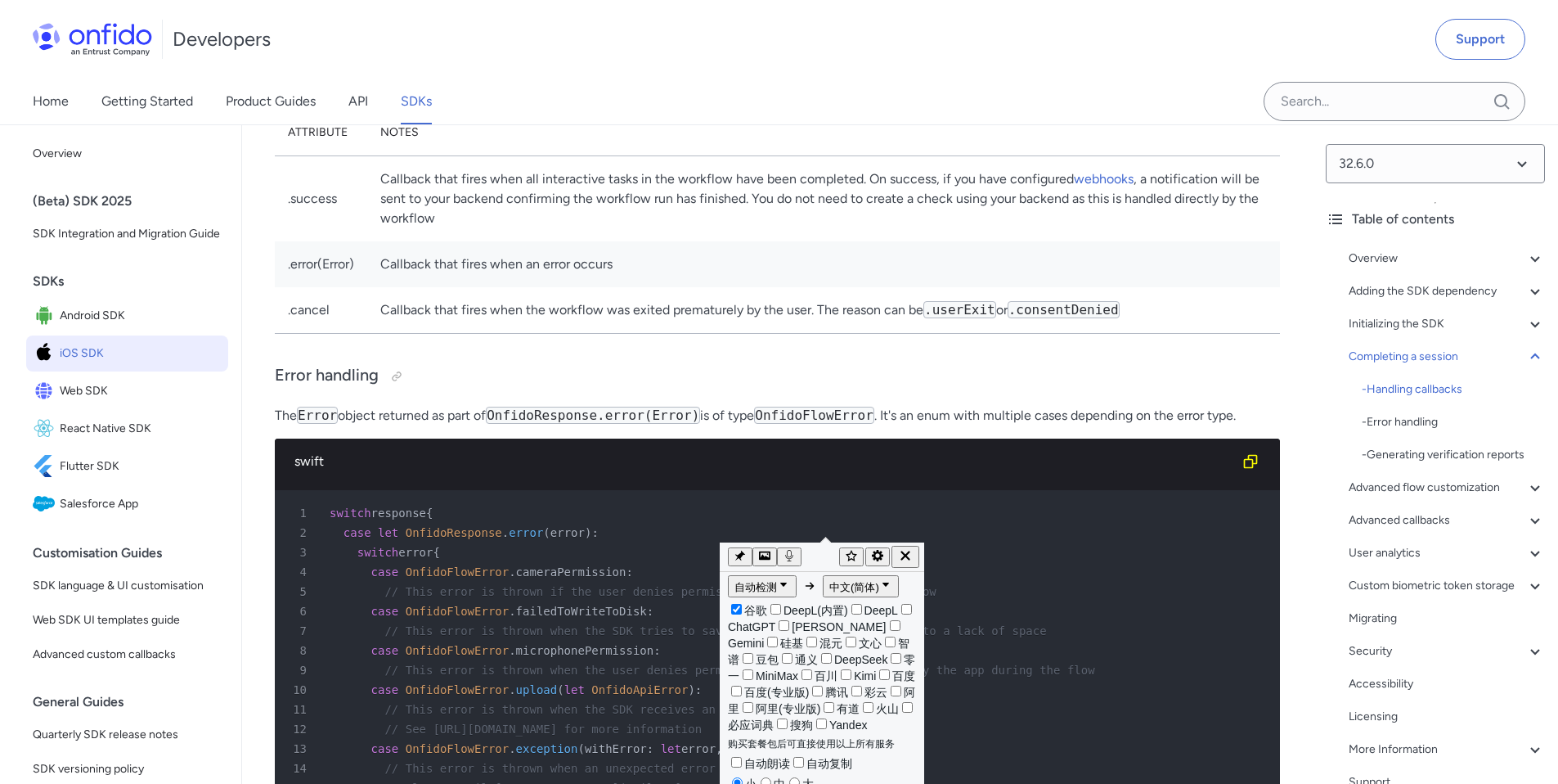
click at [995, 287] on td "Callback that fires when an error occurs" at bounding box center [823, 264] width 913 height 46
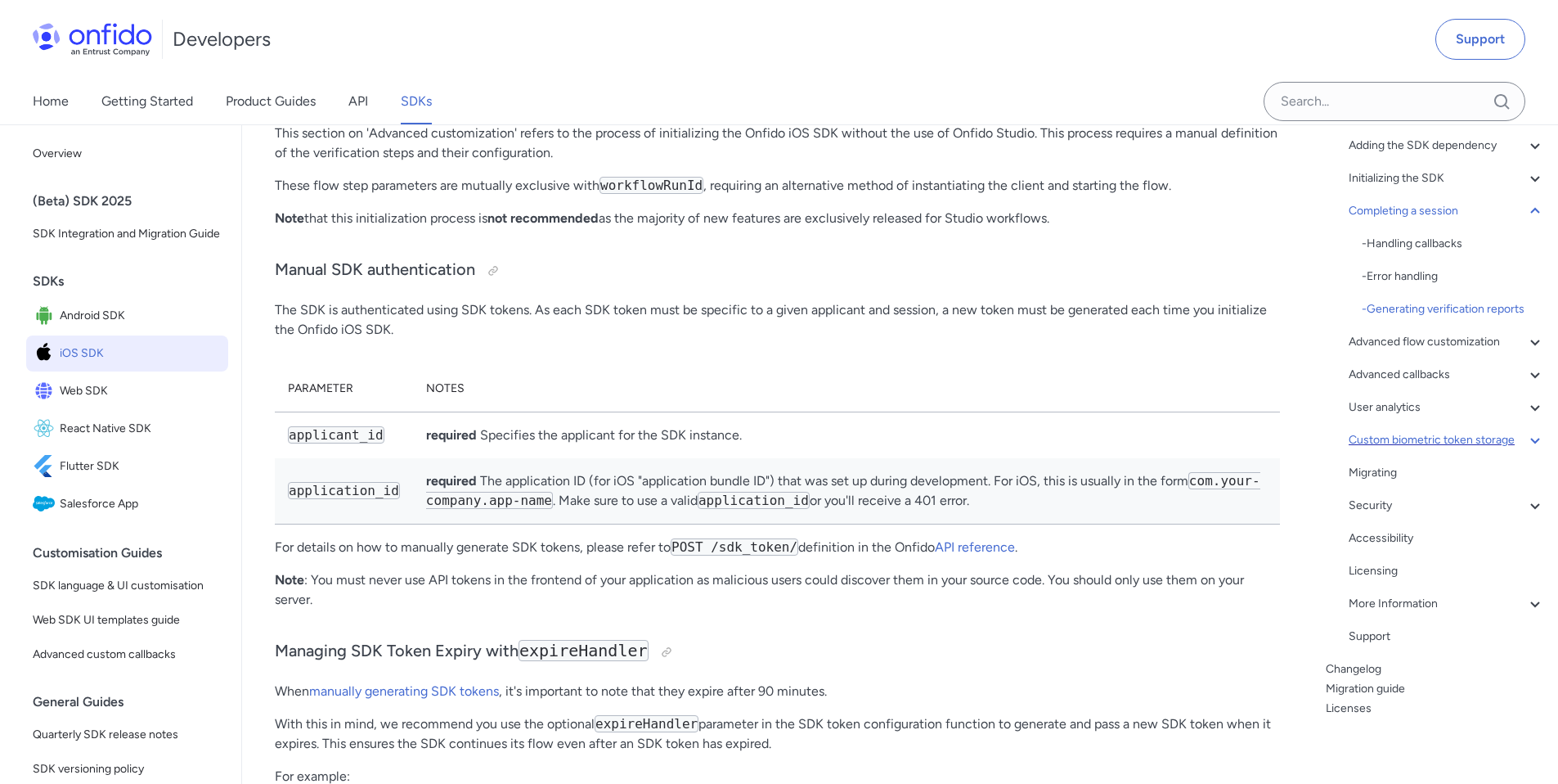
scroll to position [155, 0]
click at [364, 94] on link "API" at bounding box center [358, 101] width 19 height 46
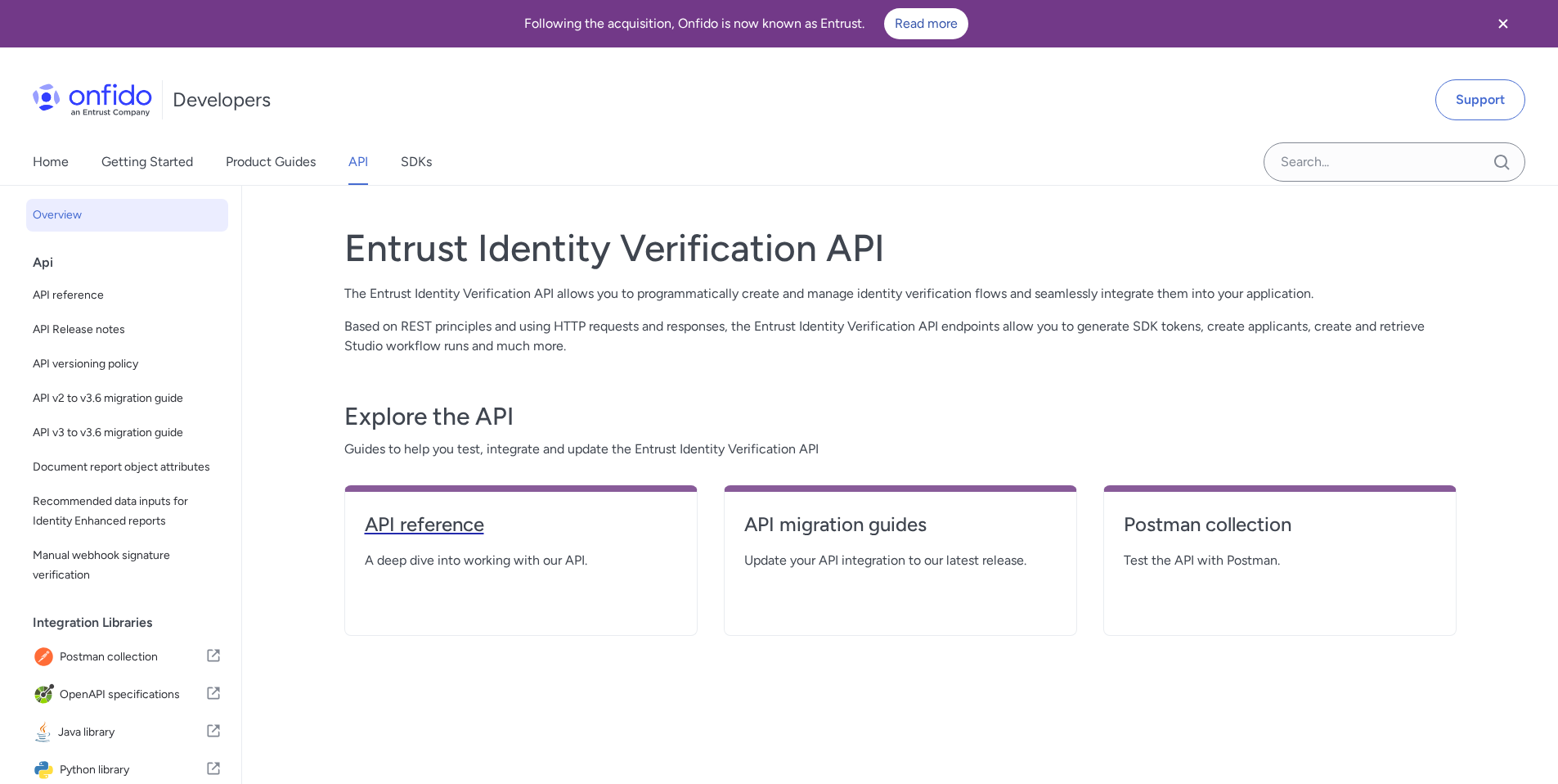
click at [400, 512] on h4 "API reference" at bounding box center [521, 524] width 313 height 26
select select "http"
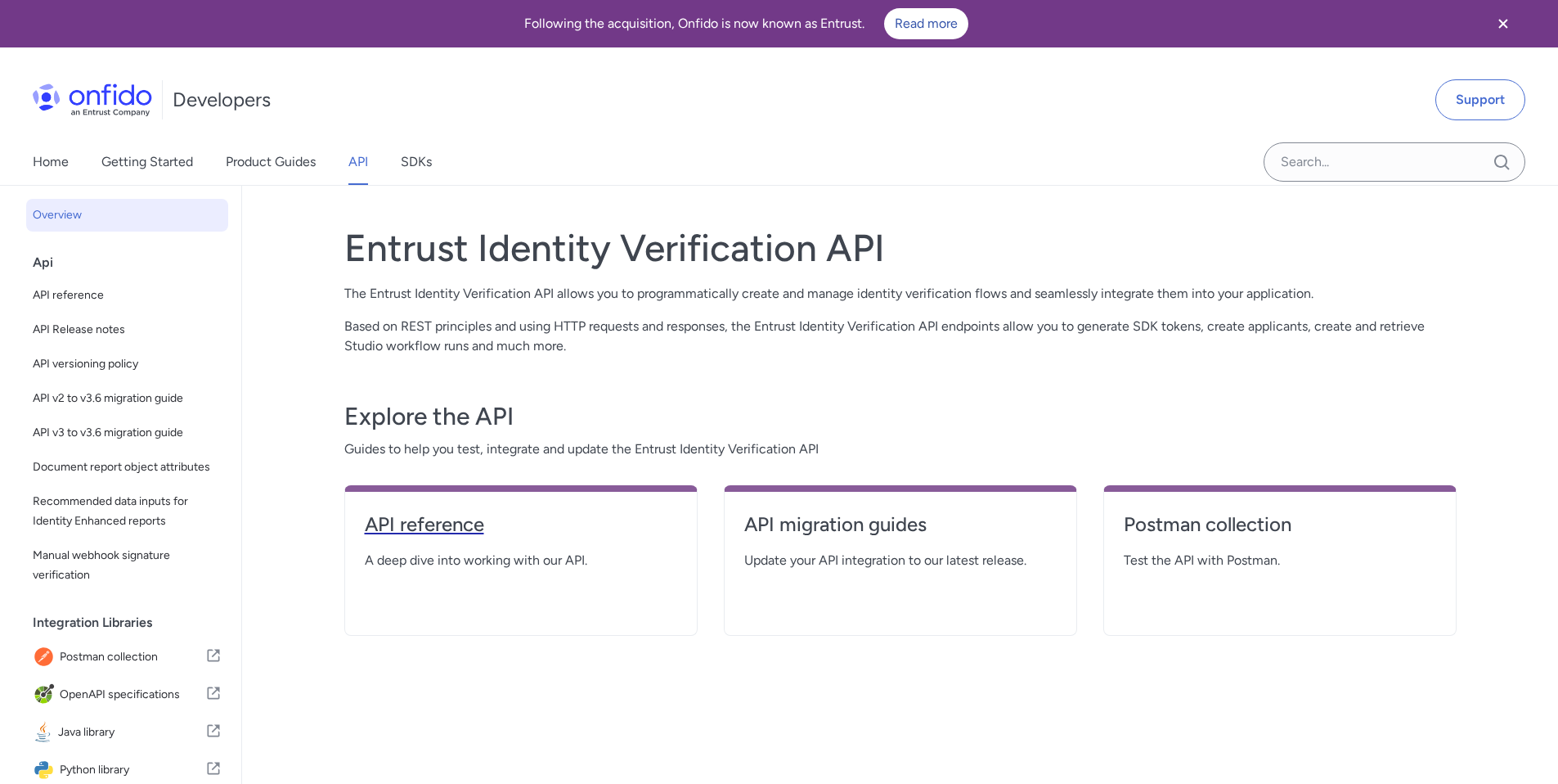
select select "http"
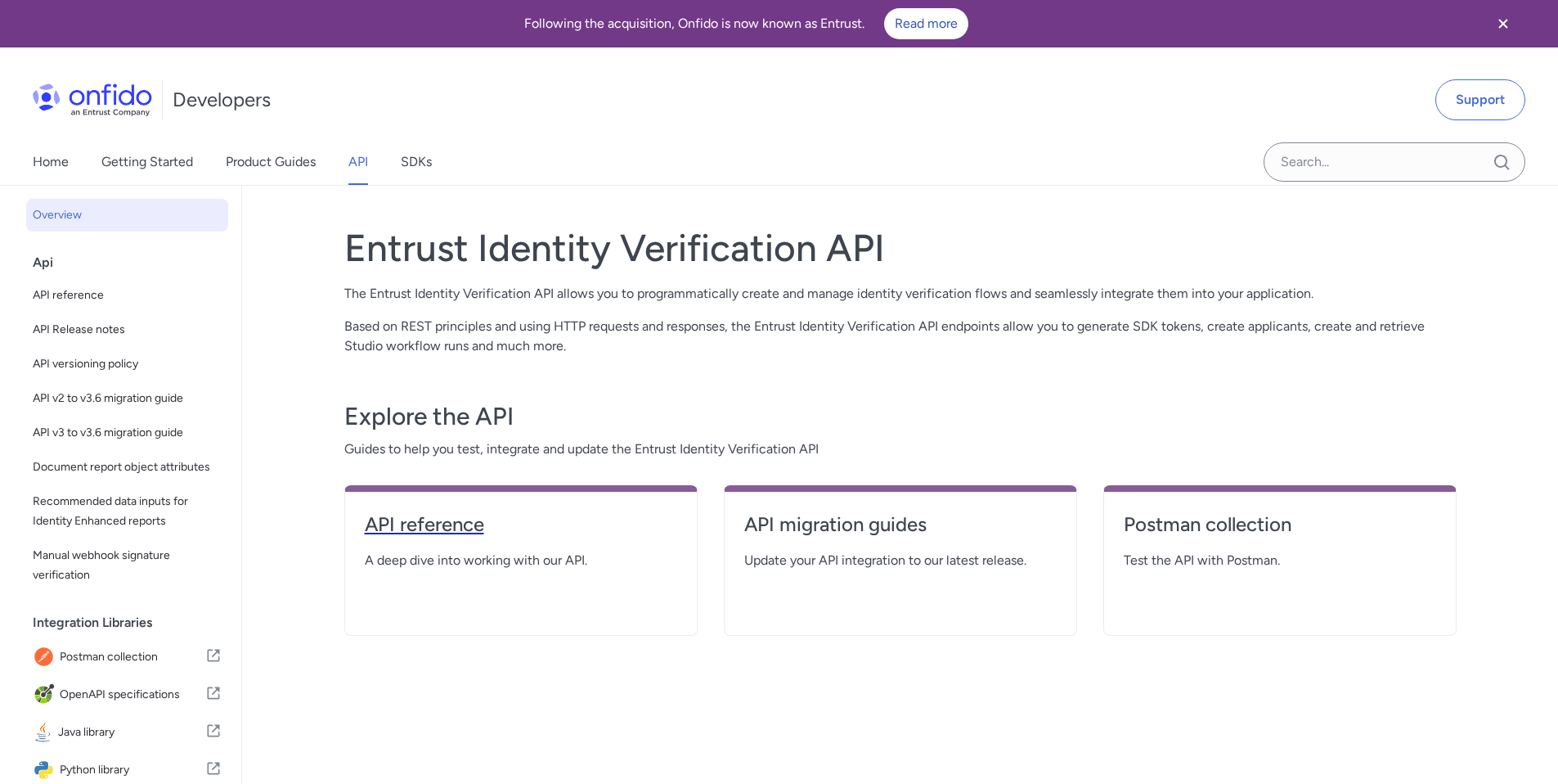
select select "http"
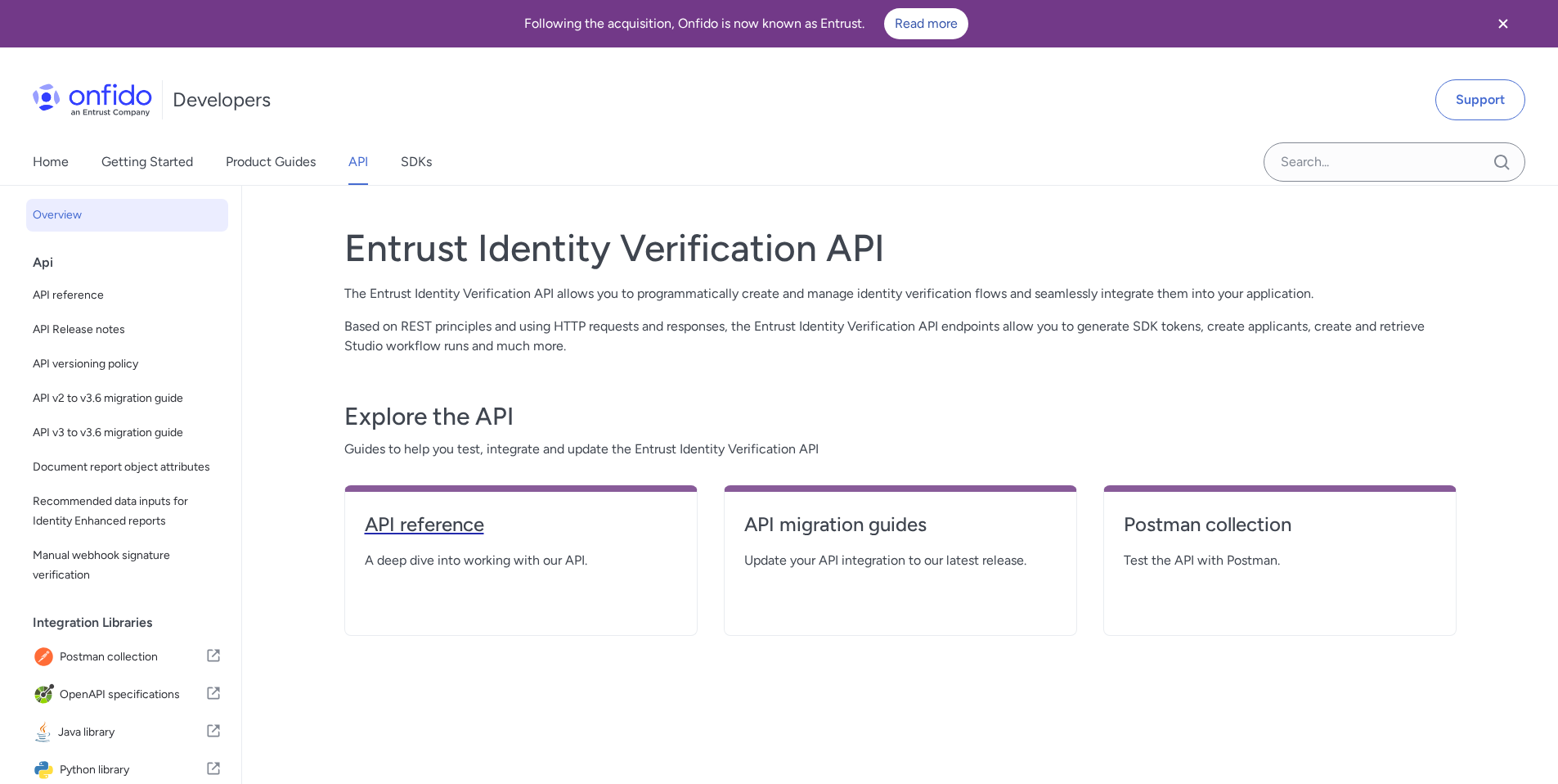
select select "http"
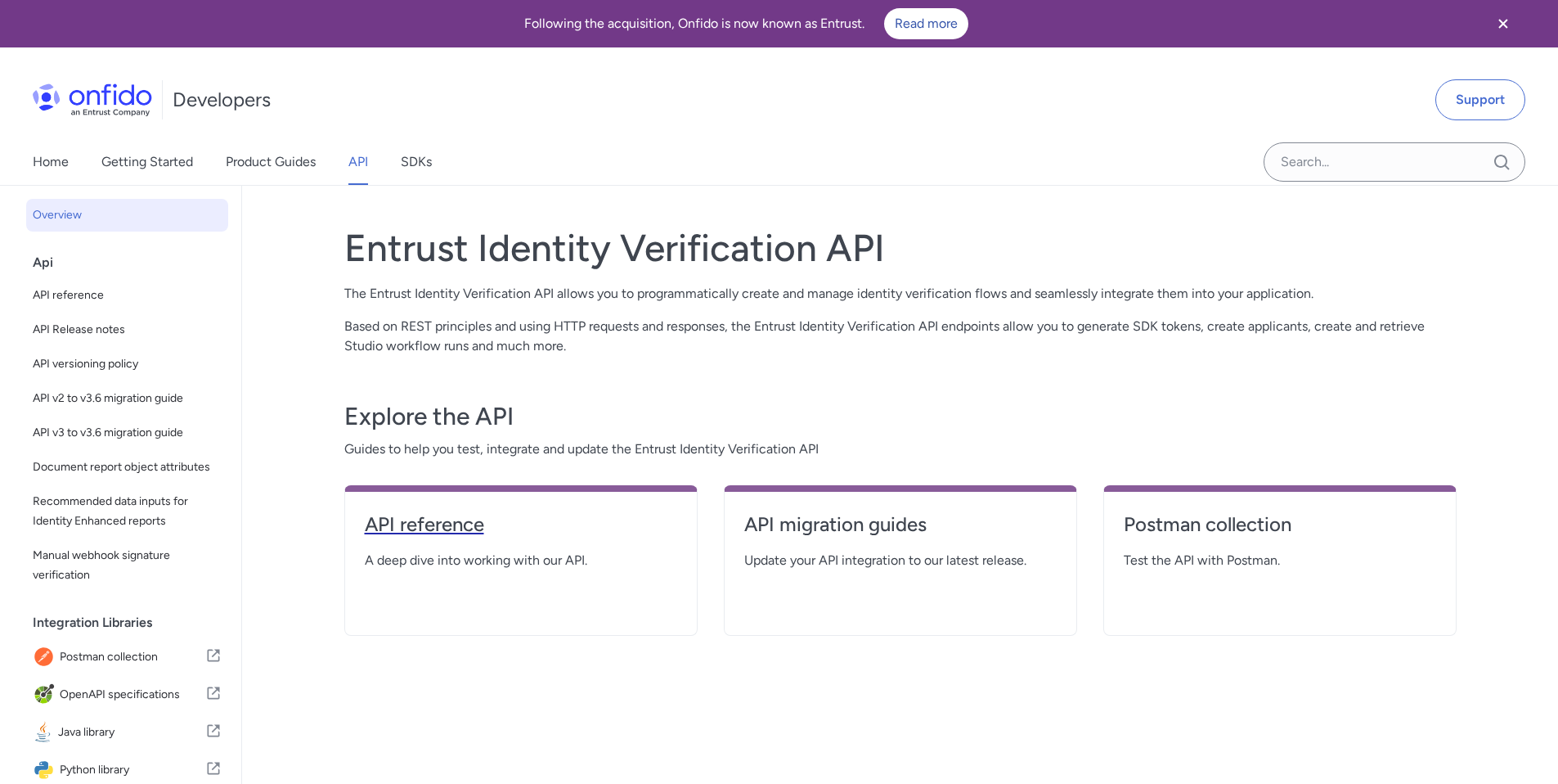
select select "http"
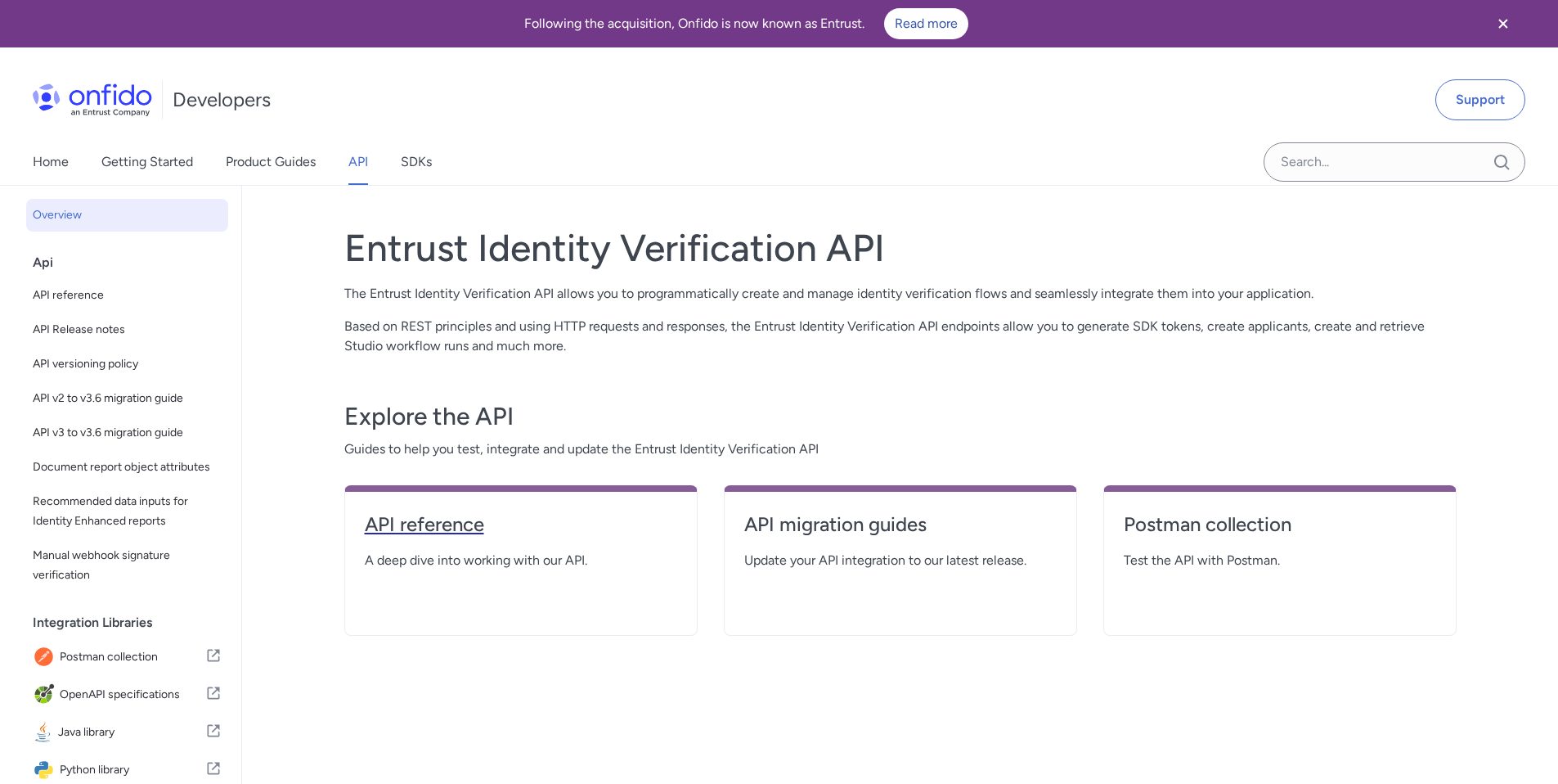
select select "http"
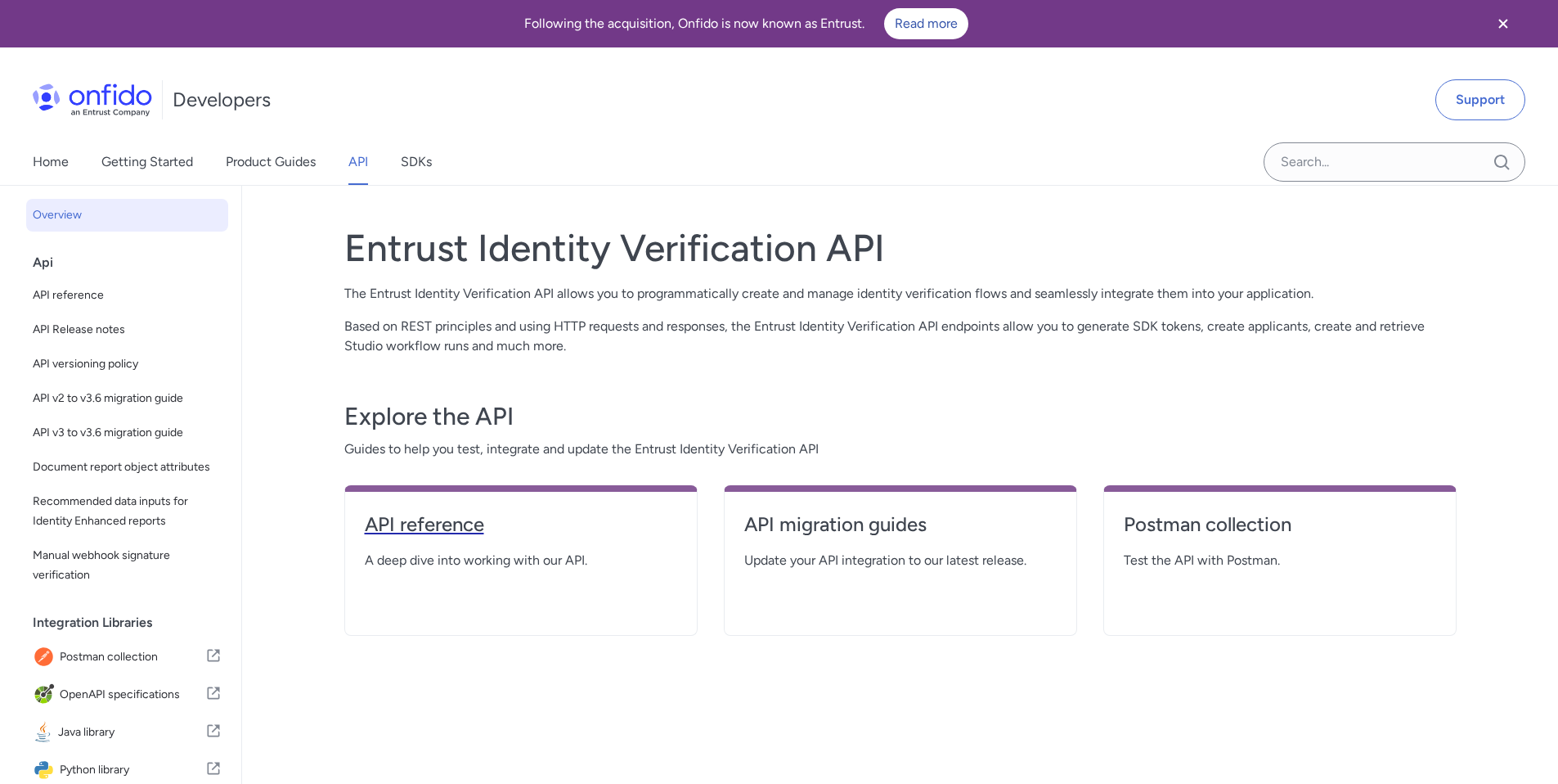
select select "http"
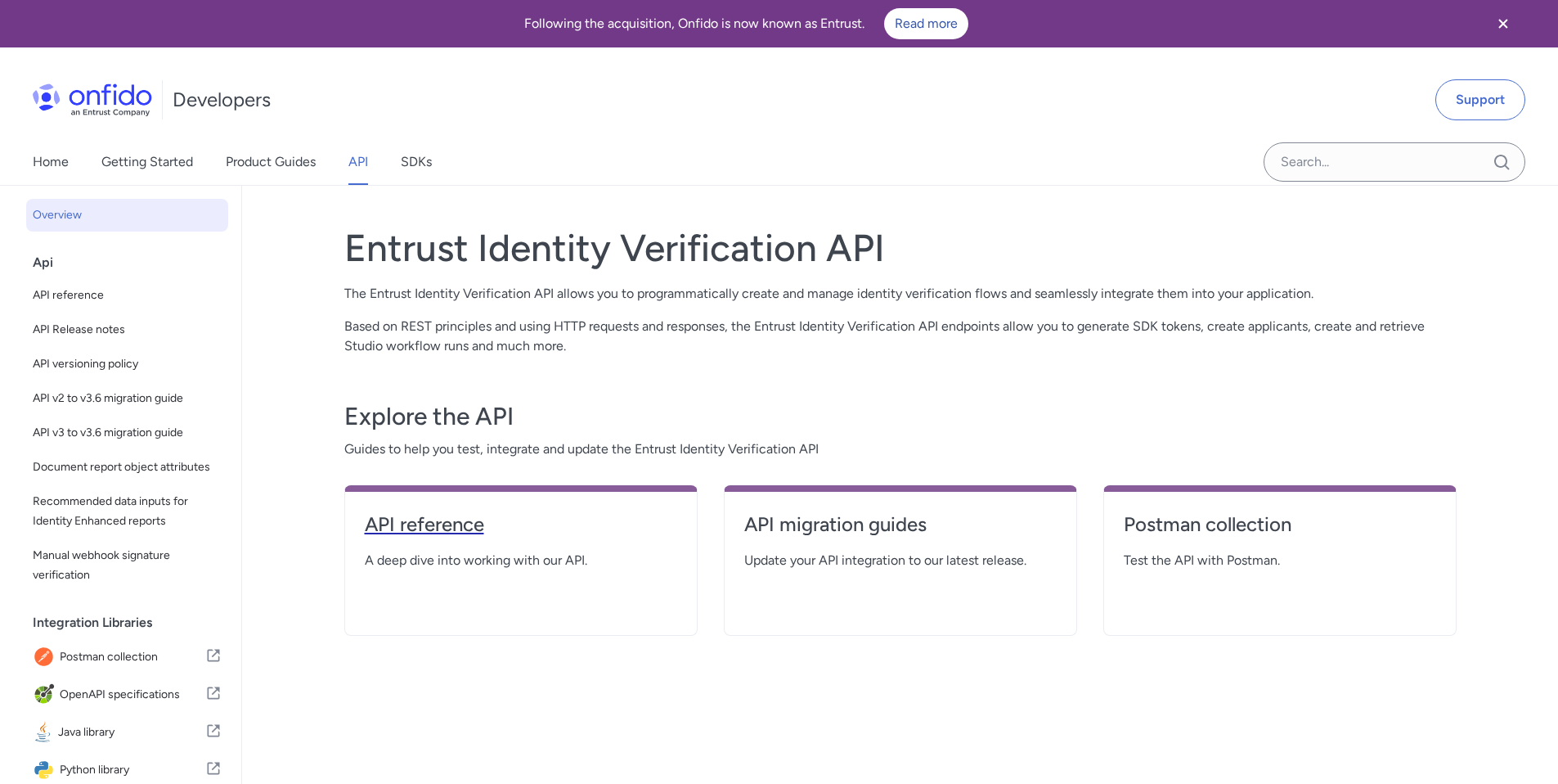
select select "http"
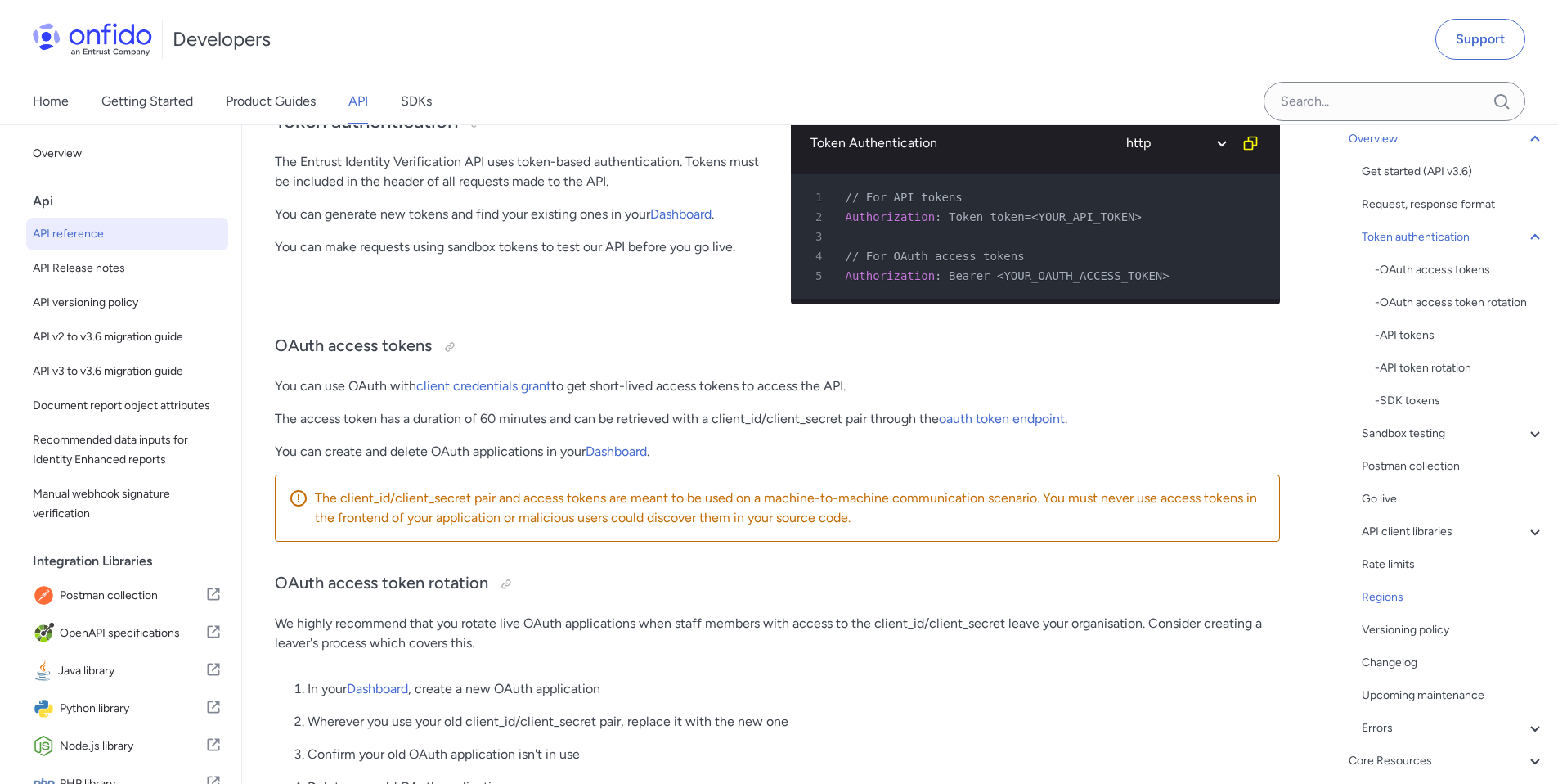
click at [1448, 600] on div "Regions" at bounding box center [1453, 597] width 183 height 19
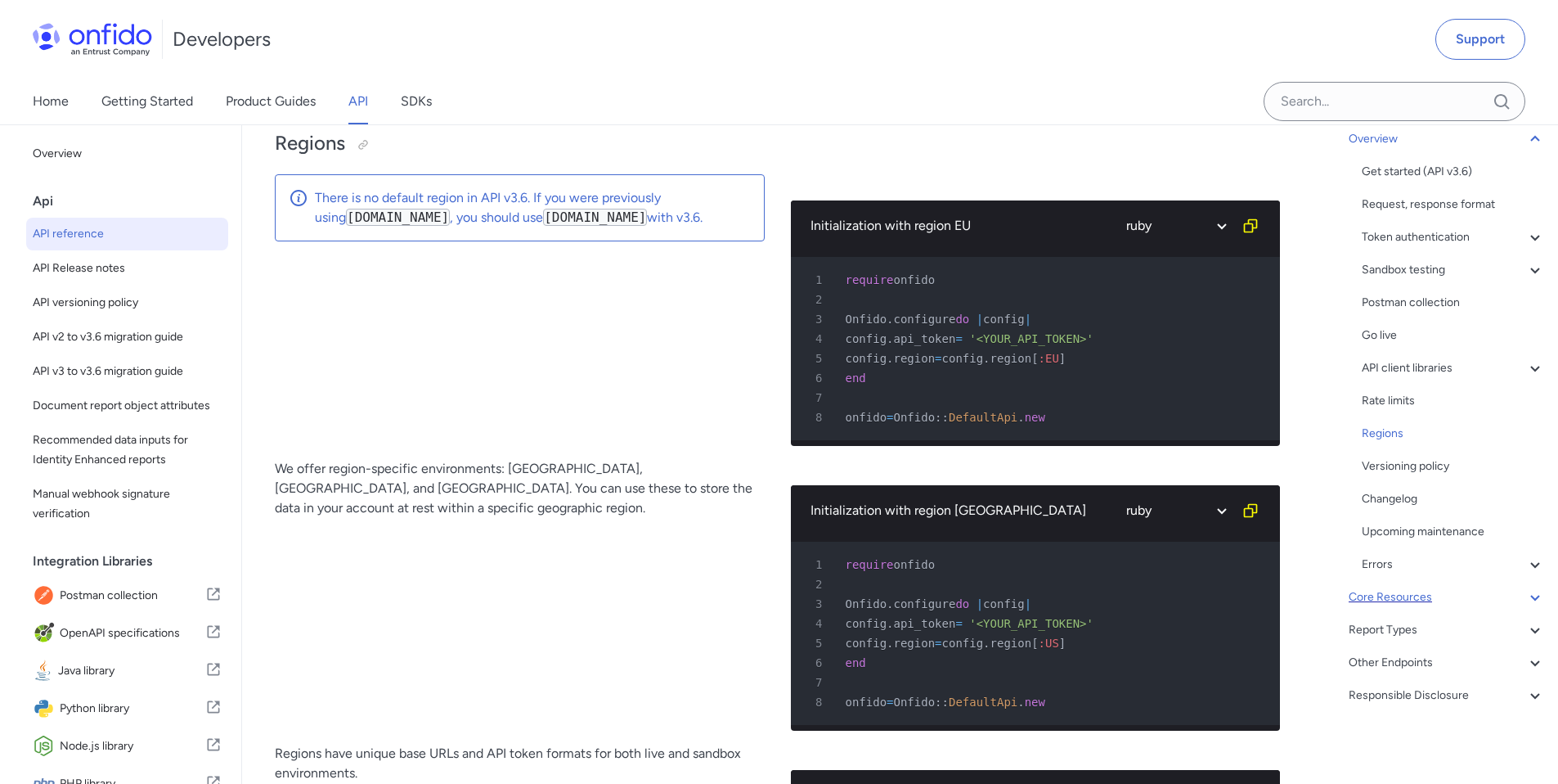
click at [1454, 600] on div "Core Resources" at bounding box center [1447, 597] width 196 height 19
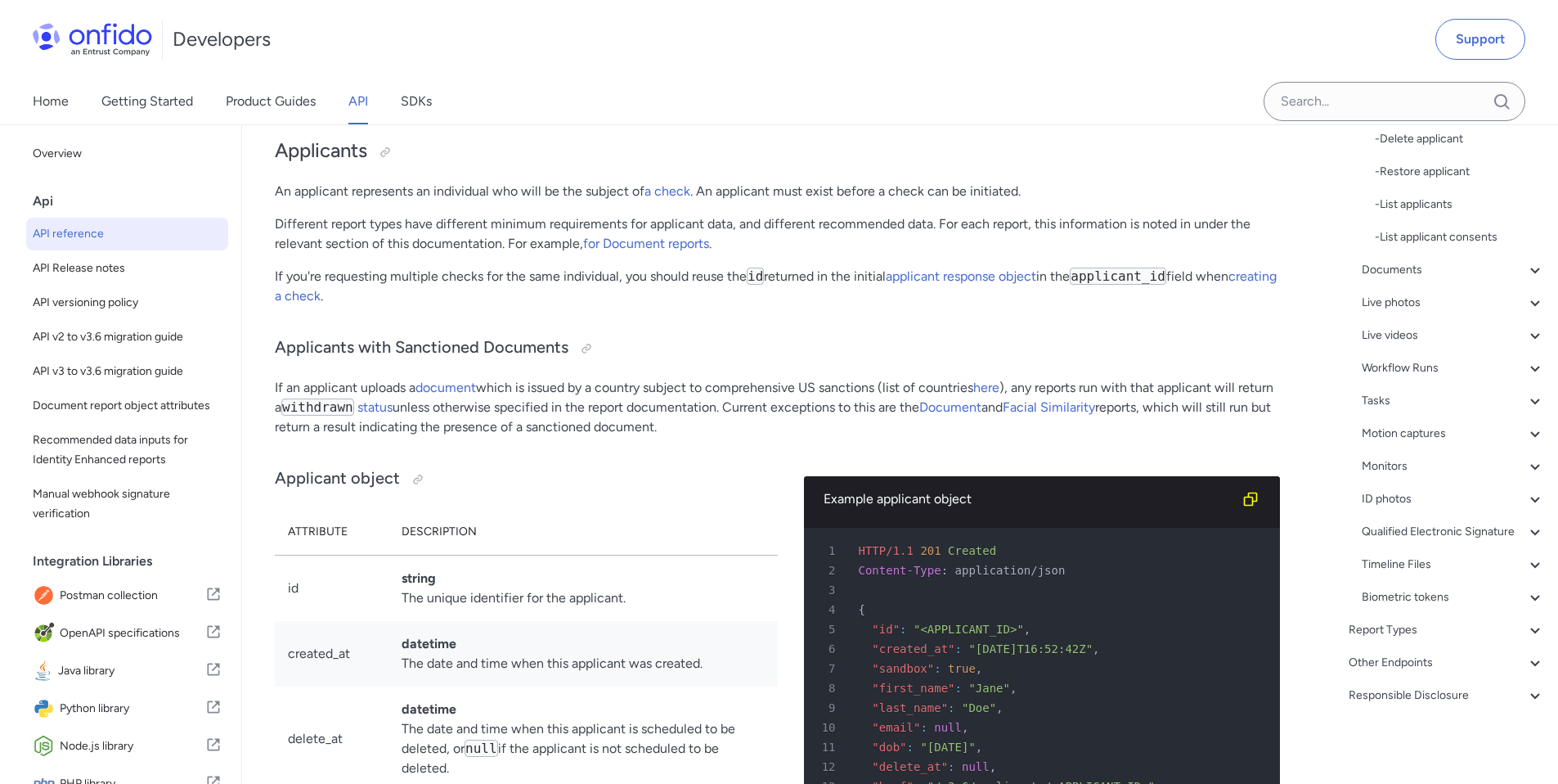
scroll to position [552, 0]
click at [1410, 359] on div "Workflow Runs" at bounding box center [1453, 368] width 183 height 19
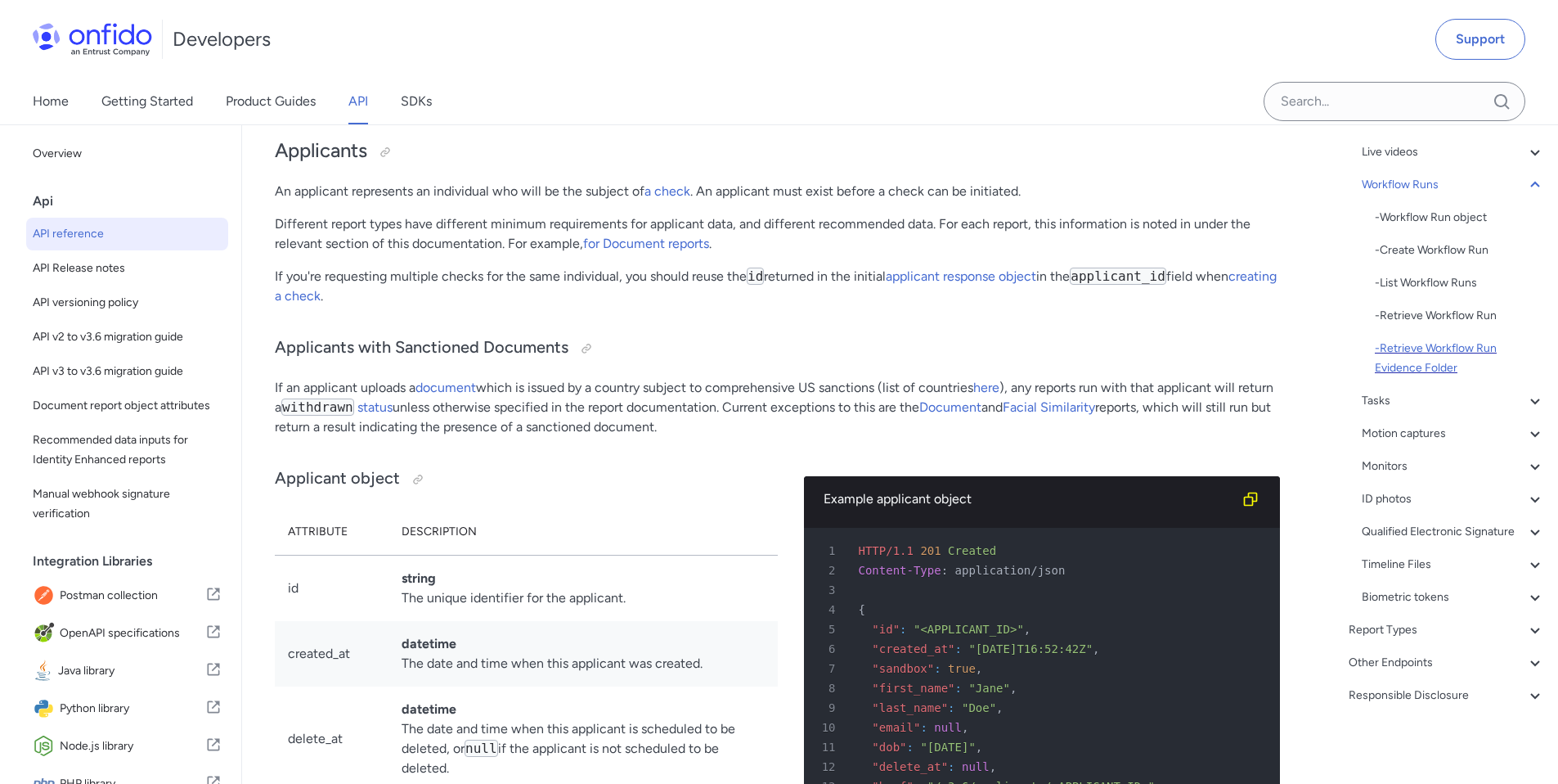
scroll to position [289, 0]
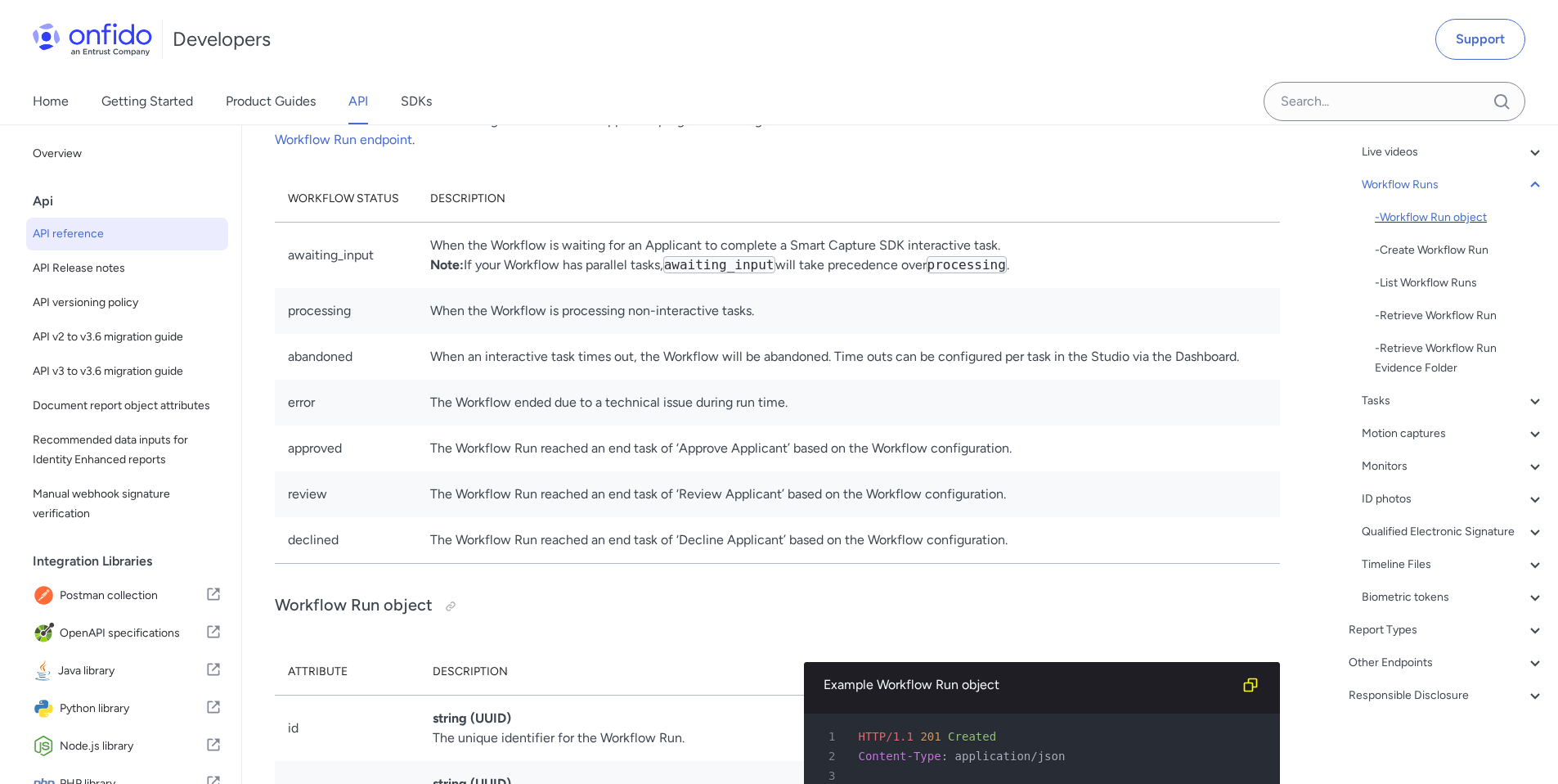
click at [1460, 208] on div "- Workflow Run object" at bounding box center [1460, 217] width 171 height 19
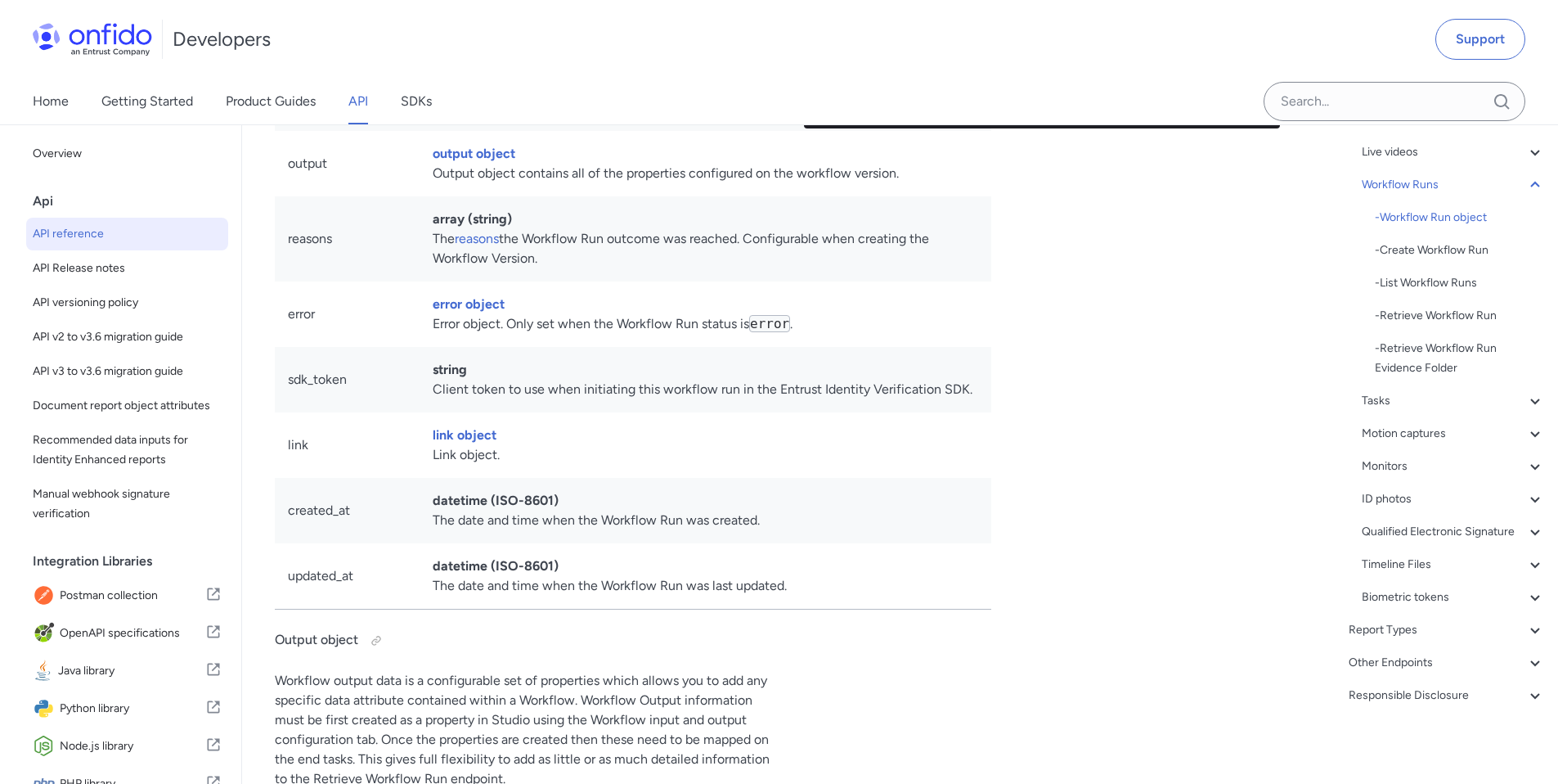
scroll to position [36351, 0]
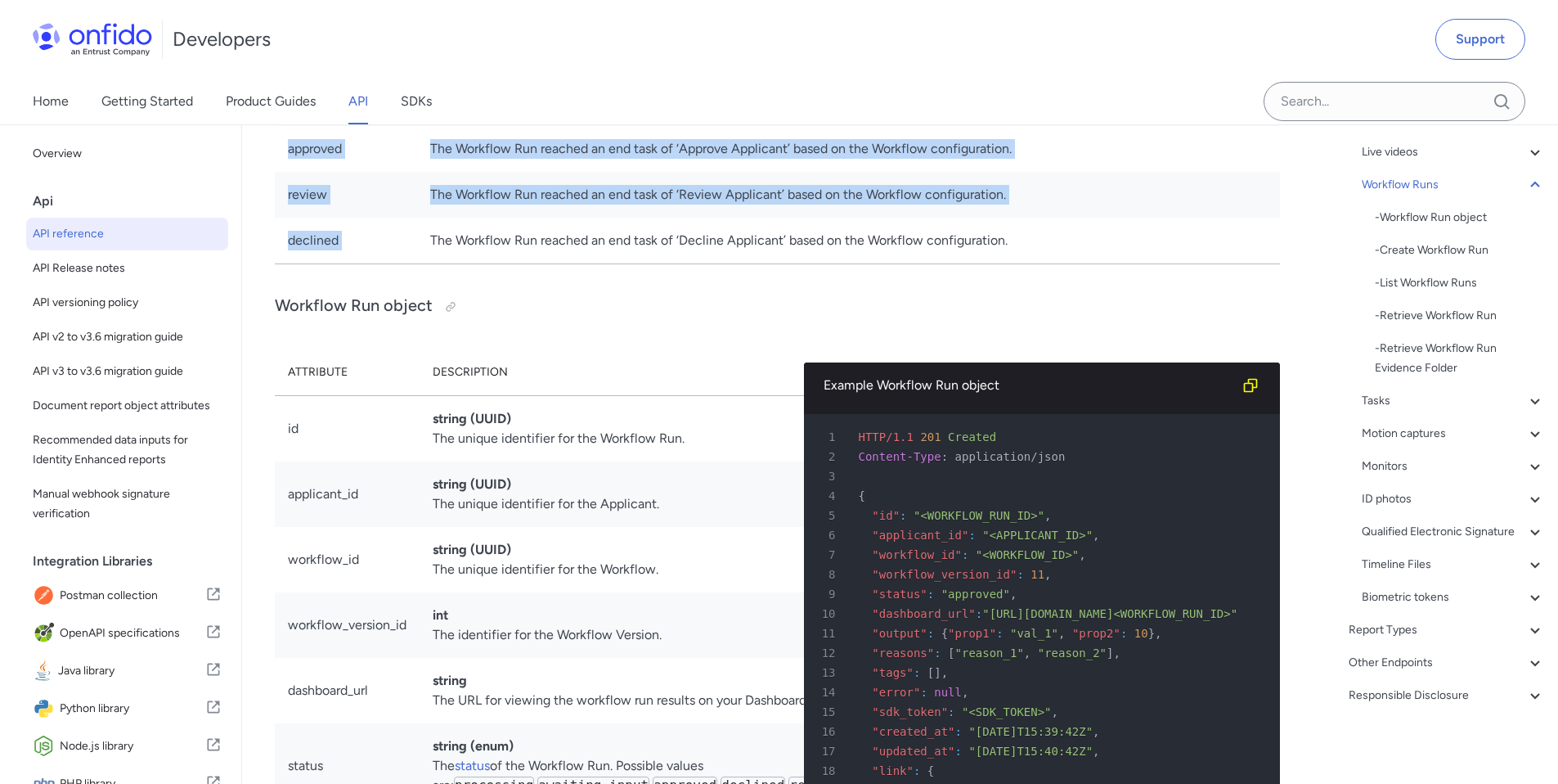
drag, startPoint x: 273, startPoint y: 217, endPoint x: 1071, endPoint y: 632, distance: 899.5
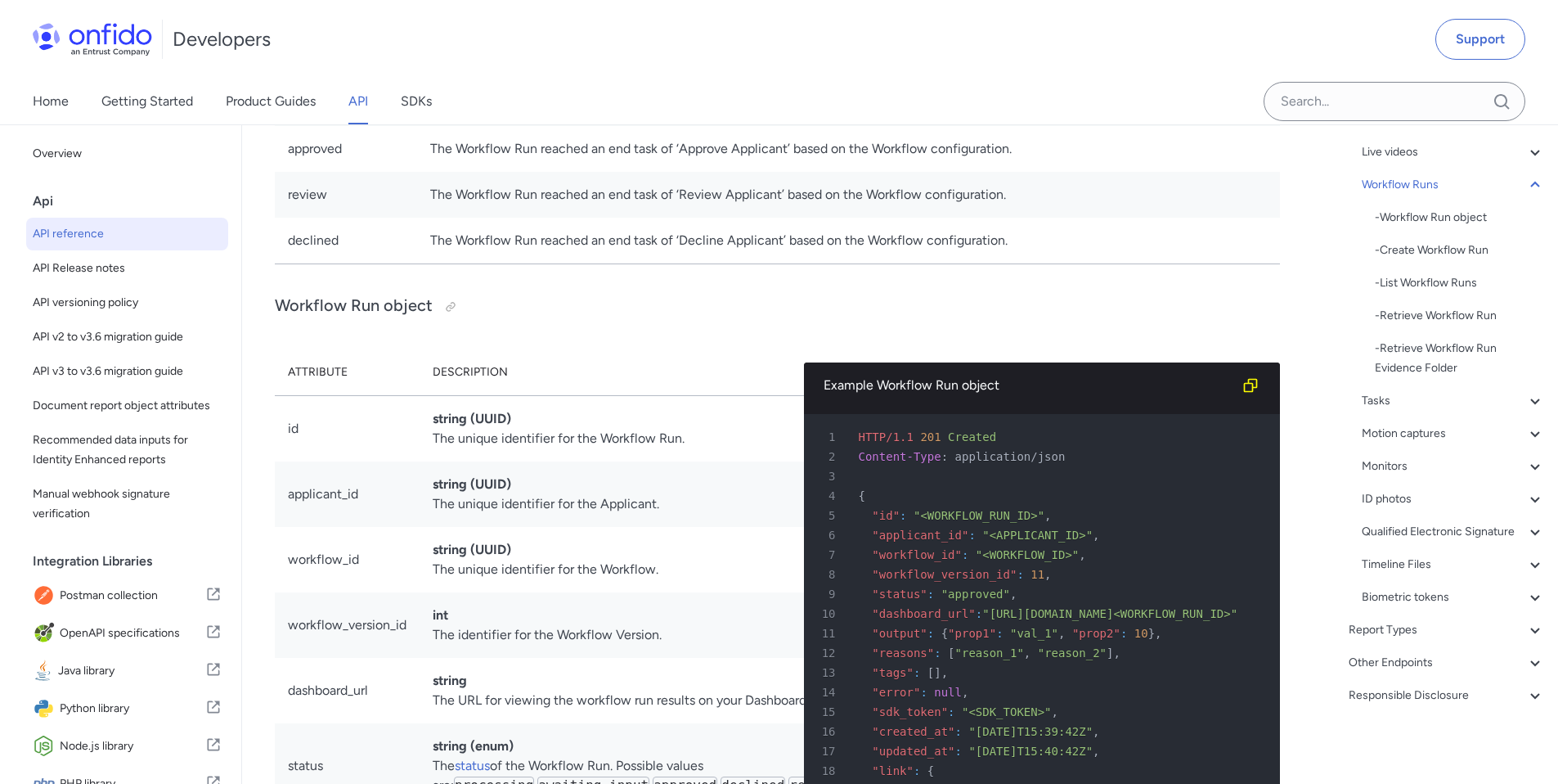
click at [1029, 264] on td "The Workflow Run reached an end task of ‘Decline Applicant’ based on the Workfl…" at bounding box center [848, 241] width 863 height 47
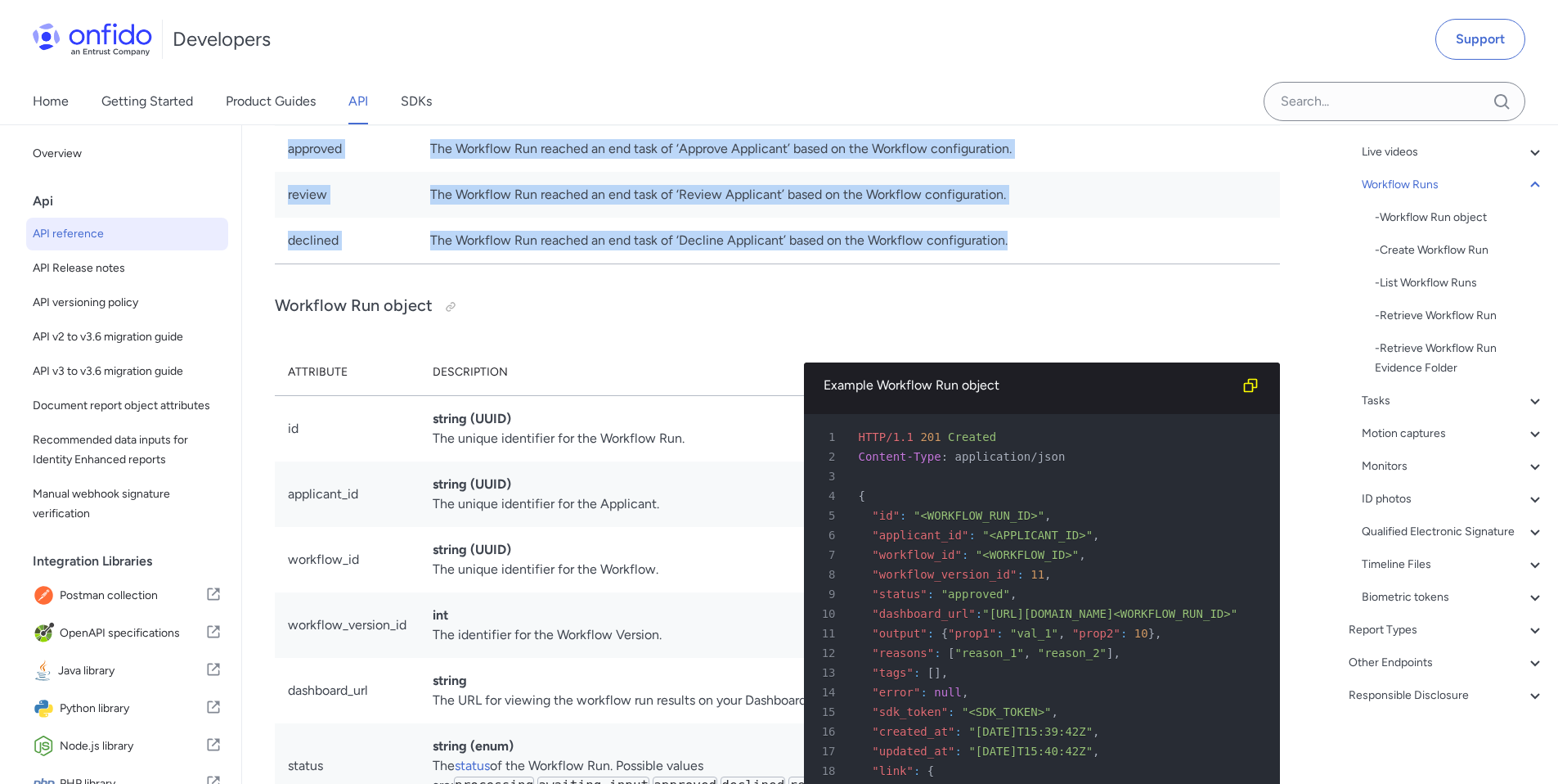
drag, startPoint x: 1033, startPoint y: 653, endPoint x: 273, endPoint y: 347, distance: 819.3
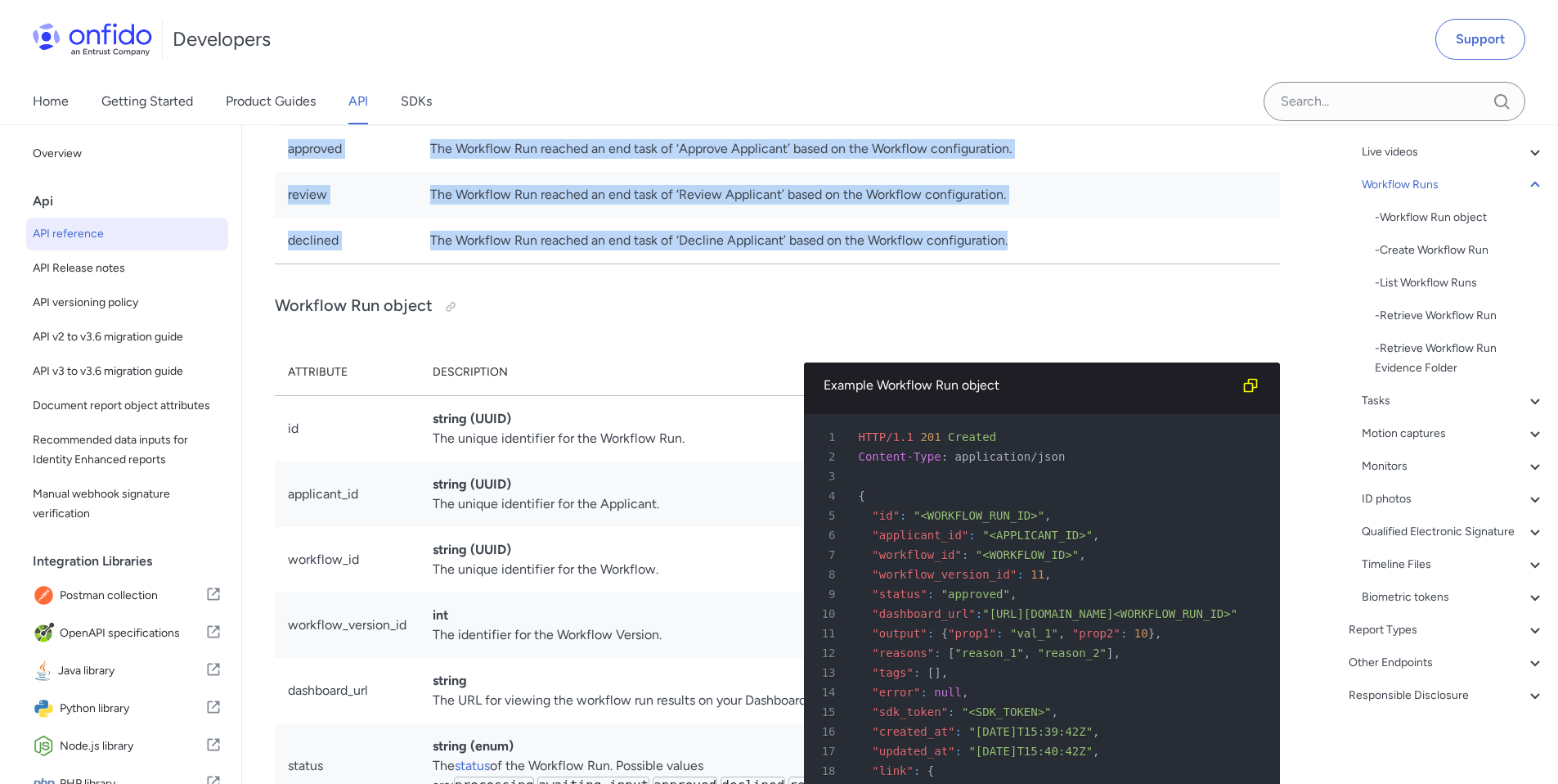
drag, startPoint x: 280, startPoint y: 303, endPoint x: 1006, endPoint y: 642, distance: 801.2
click at [1057, 264] on table "Workflow Status Description awaiting_input When the Workflow is waiting for an …" at bounding box center [777, 70] width 1006 height 388
click at [1069, 685] on span "button" at bounding box center [1069, 685] width 0 height 0
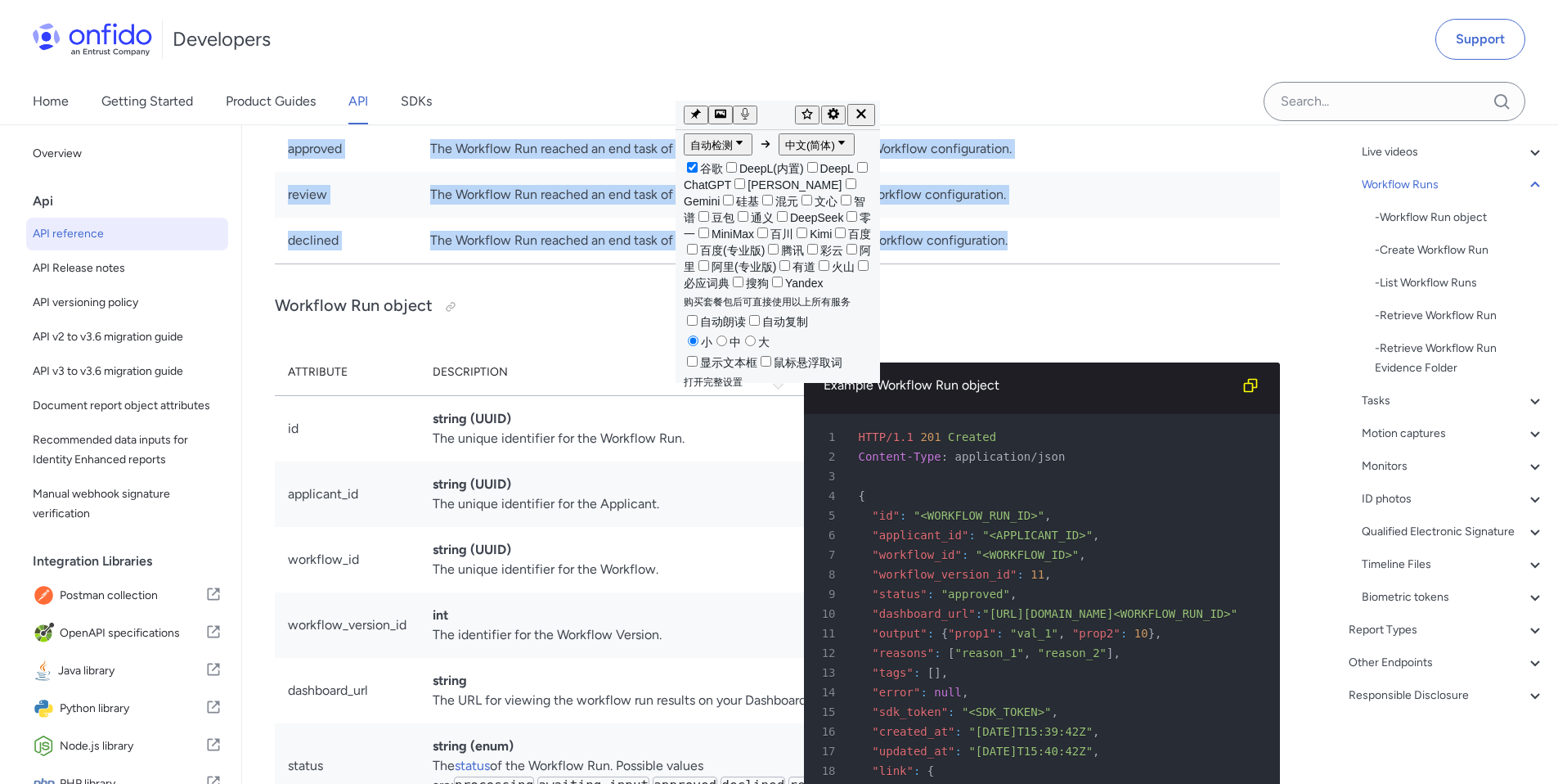
scroll to position [32, 0]
click at [517, 80] on td "When an interactive task times out, the Workflow will be abandoned. Time outs c…" at bounding box center [848, 57] width 863 height 46
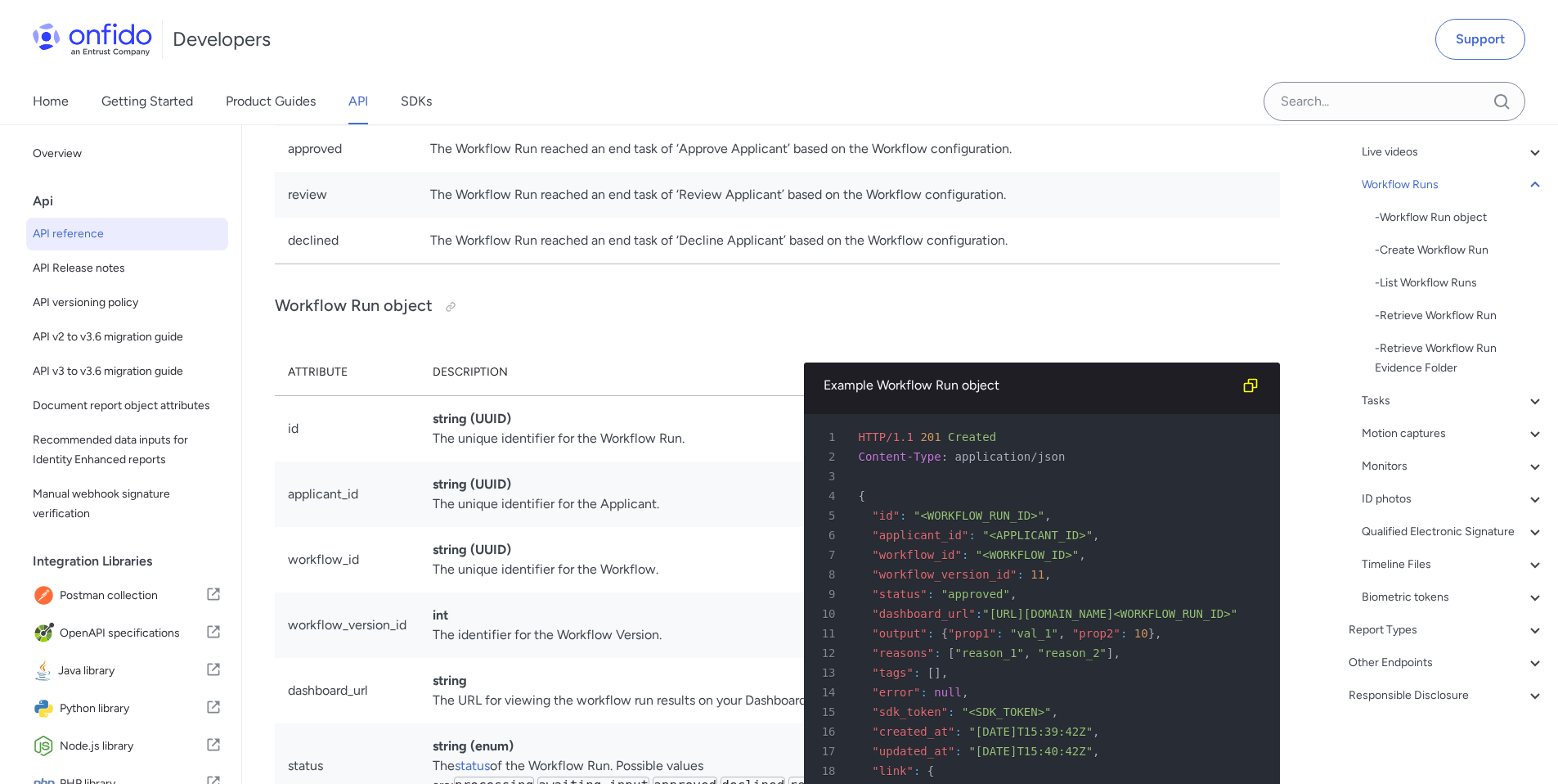
click at [481, 34] on td "When the Workflow is processing non-interactive tasks." at bounding box center [848, 11] width 863 height 46
drag, startPoint x: 430, startPoint y: 418, endPoint x: 746, endPoint y: 430, distance: 316.2
click at [746, 34] on td "When the Workflow is processing non-interactive tasks." at bounding box center [848, 11] width 863 height 46
click at [747, 34] on td "When the Workflow is processing non-interactive tasks." at bounding box center [848, 11] width 863 height 46
drag, startPoint x: 763, startPoint y: 423, endPoint x: 435, endPoint y: 370, distance: 332.3
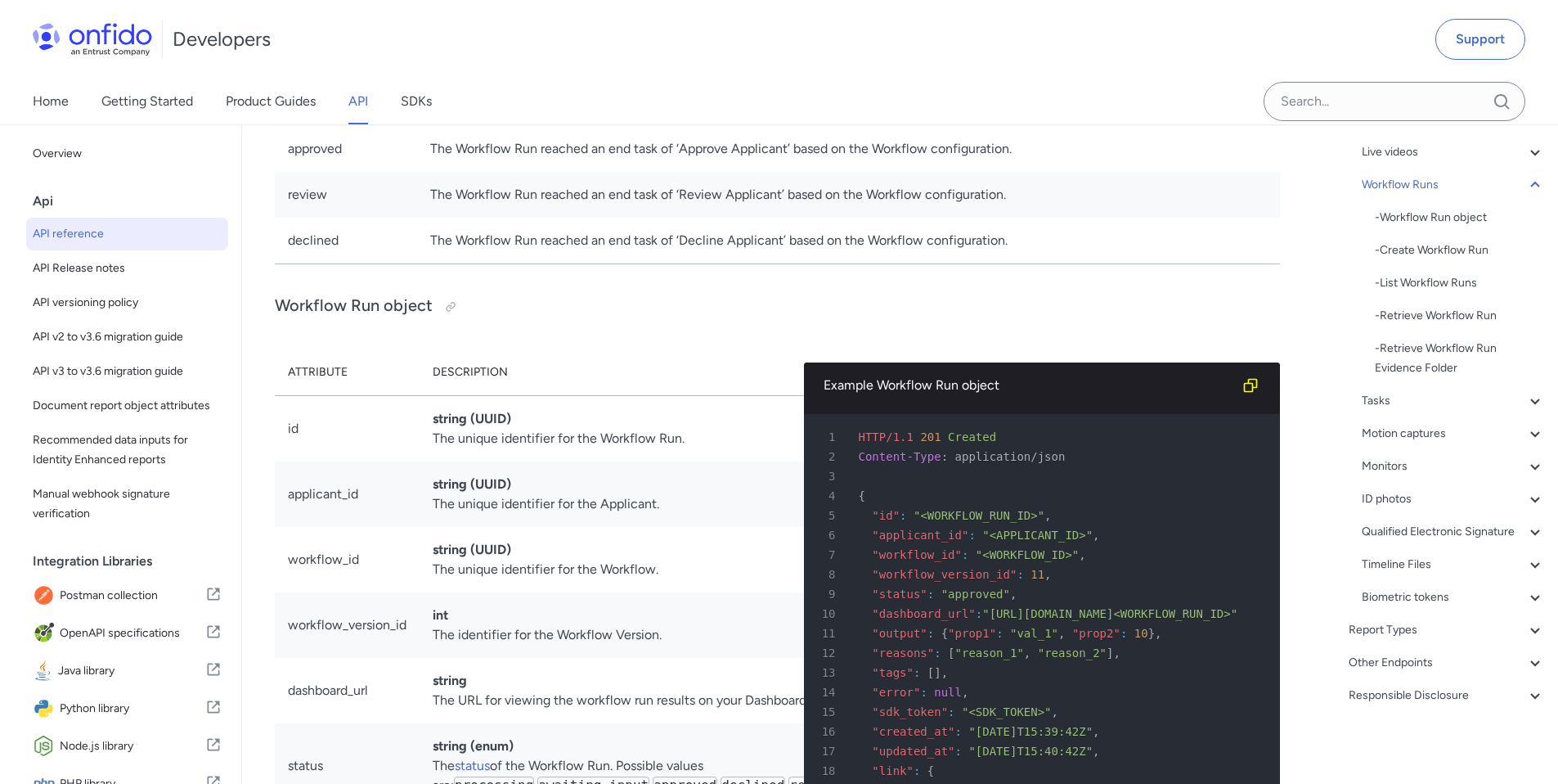
click at [434, 34] on td "When the Workflow is processing non-interactive tasks." at bounding box center [848, 11] width 863 height 46
drag, startPoint x: 430, startPoint y: 349, endPoint x: 1025, endPoint y: 376, distance: 595.6
click at [1036, 396] on span "button" at bounding box center [1036, 396] width 0 height 0
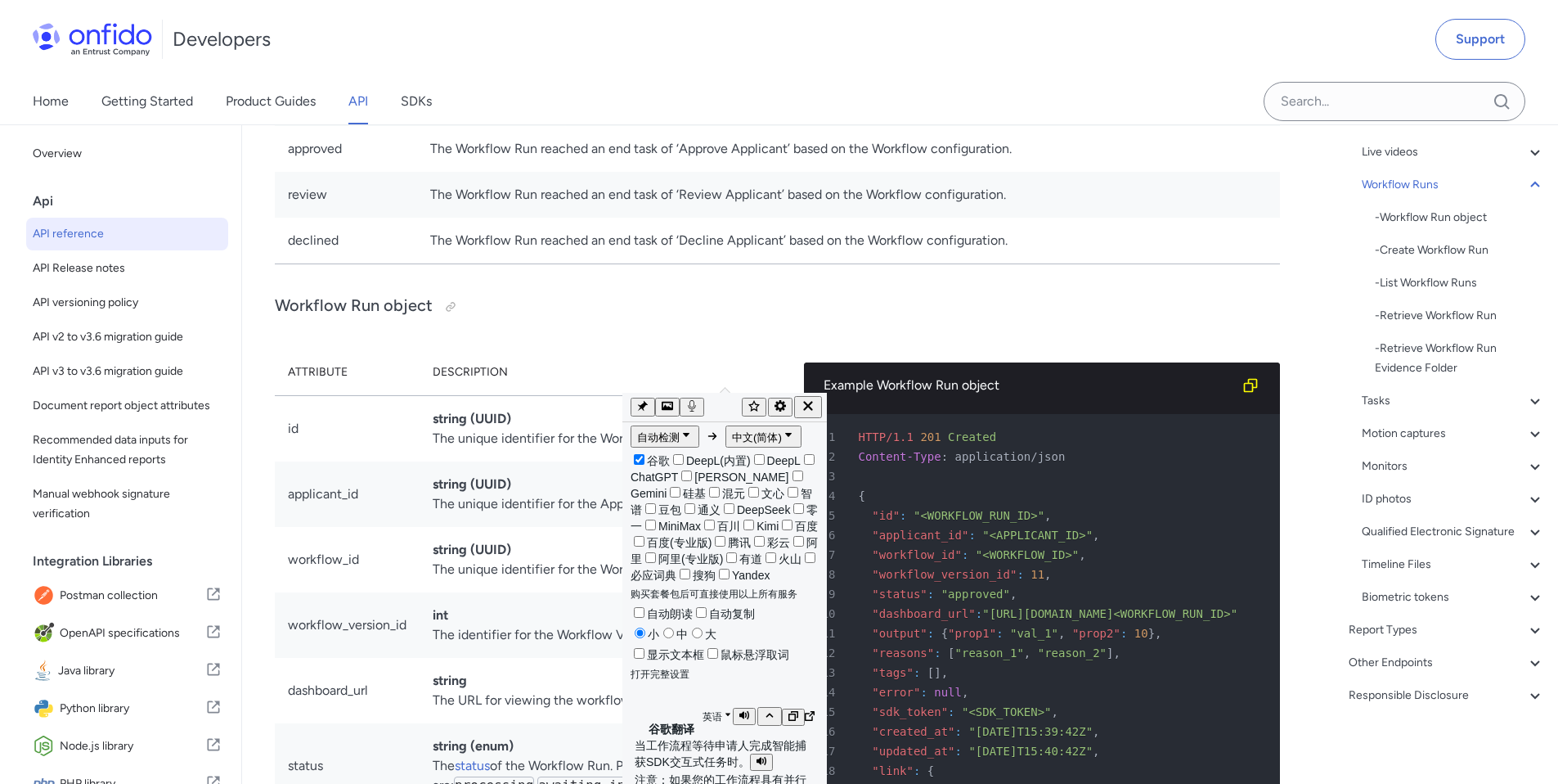
click at [715, 738] on p "当工作流程等待申请人完成智能捕获SDK交互式任务时。" at bounding box center [724, 754] width 180 height 32
click at [719, 738] on p "当工作流程等待申请人完成智能捕获SDK交互式任务时。" at bounding box center [724, 754] width 180 height 32
click at [725, 738] on p "当工作流程等待申请人完成智能捕获SDK交互式任务时。" at bounding box center [724, 754] width 180 height 32
drag, startPoint x: 639, startPoint y: 450, endPoint x: 740, endPoint y: 466, distance: 102.3
click at [740, 738] on p "当工作流程等待申请人完成智能捕获SDK交互式任务时。" at bounding box center [724, 754] width 180 height 32
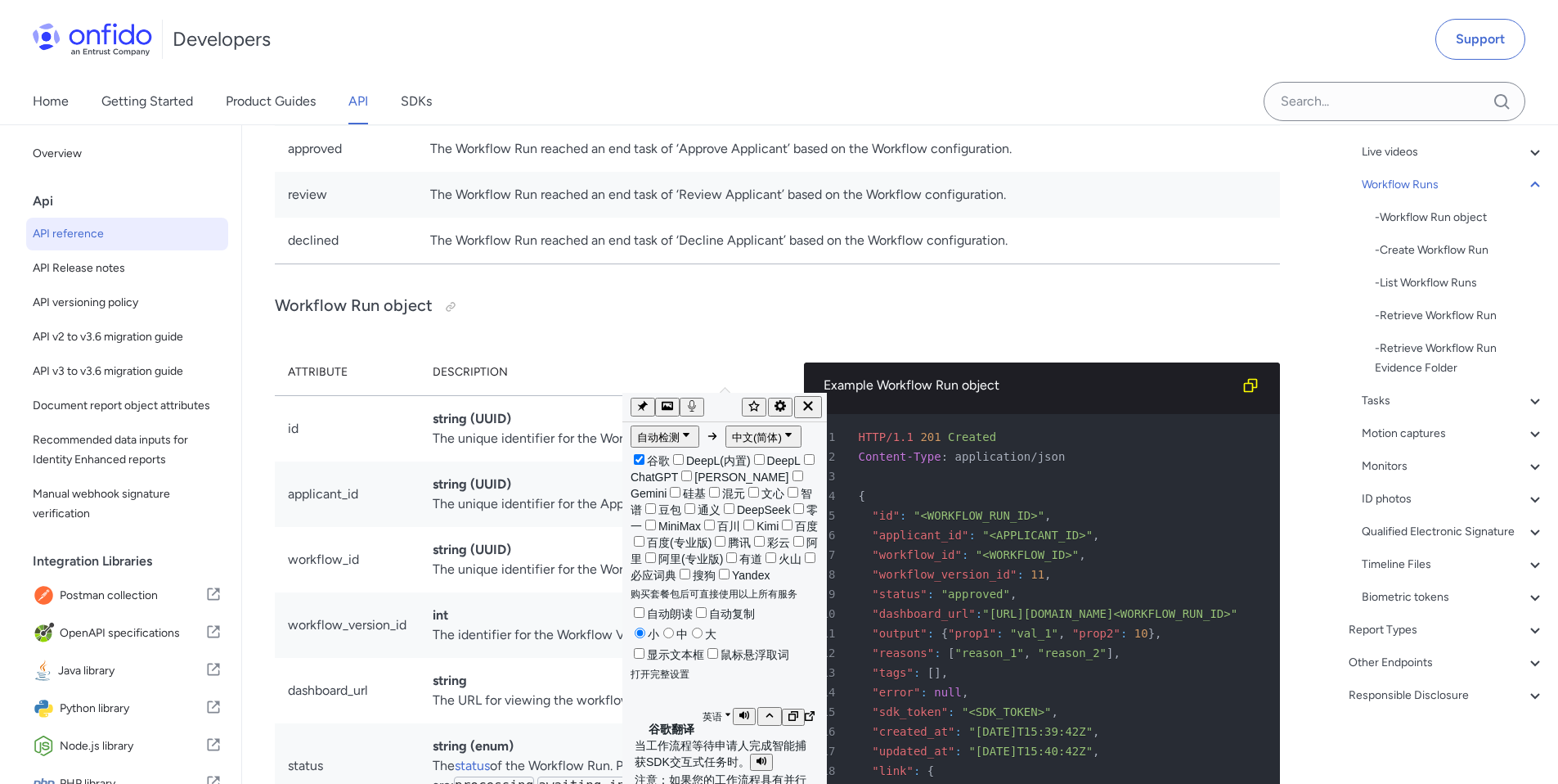
click at [669, 772] on p "注意：如果您的工作流程具有并行任务，则等待_input将优先于处理。" at bounding box center [724, 796] width 180 height 47
click at [440, 34] on td "When the Workflow is processing non-interactive tasks." at bounding box center [848, 11] width 863 height 46
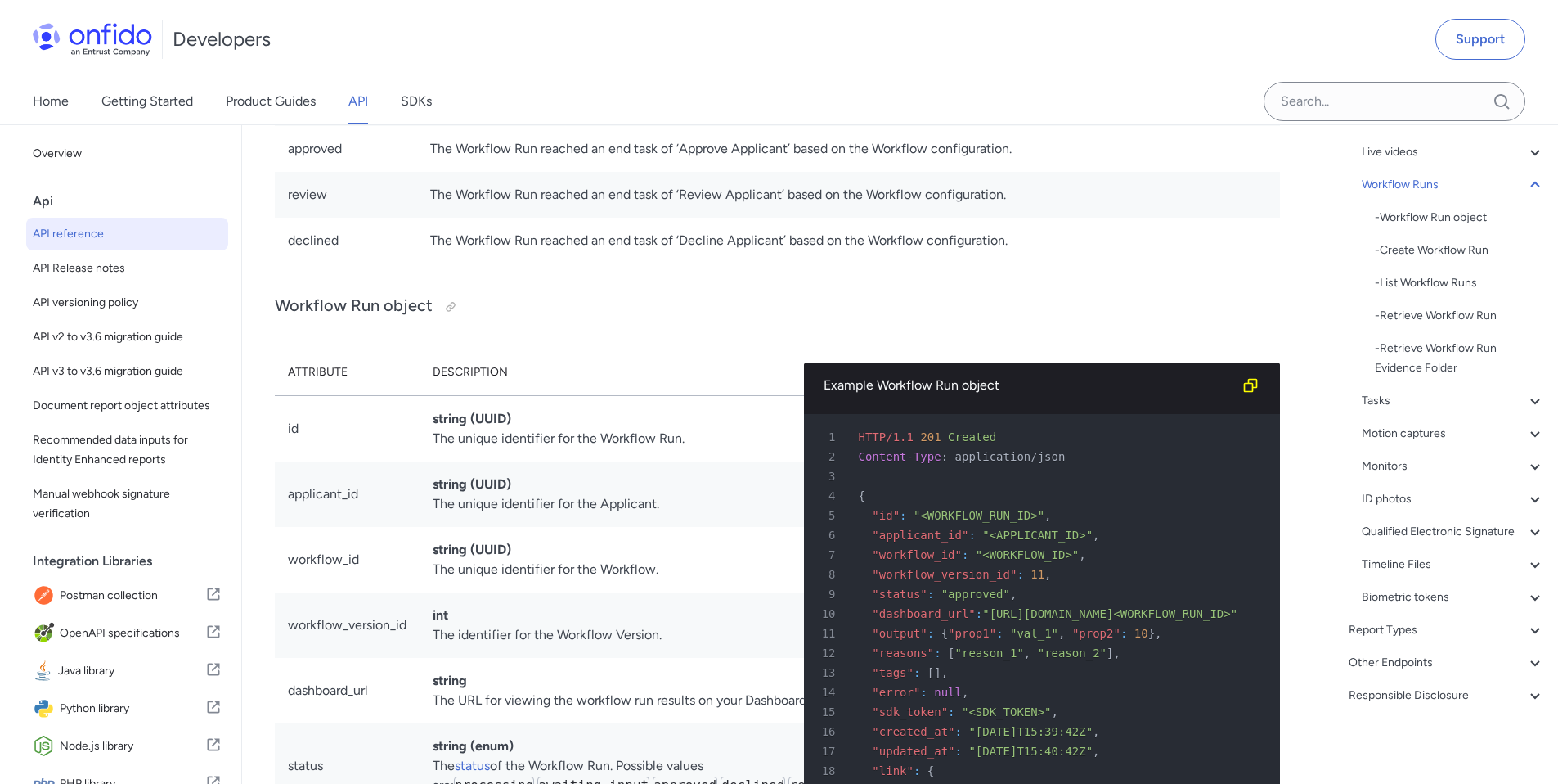
drag, startPoint x: 428, startPoint y: 420, endPoint x: 787, endPoint y: 430, distance: 359.1
click at [787, 34] on td "When the Workflow is processing non-interactive tasks." at bounding box center [848, 11] width 863 height 46
click at [798, 450] on span "button" at bounding box center [798, 450] width 0 height 0
click at [440, 80] on td "When an interactive task times out, the Workflow will be abandoned. Time outs c…" at bounding box center [848, 57] width 863 height 46
drag, startPoint x: 431, startPoint y: 466, endPoint x: 1266, endPoint y: 472, distance: 835.0
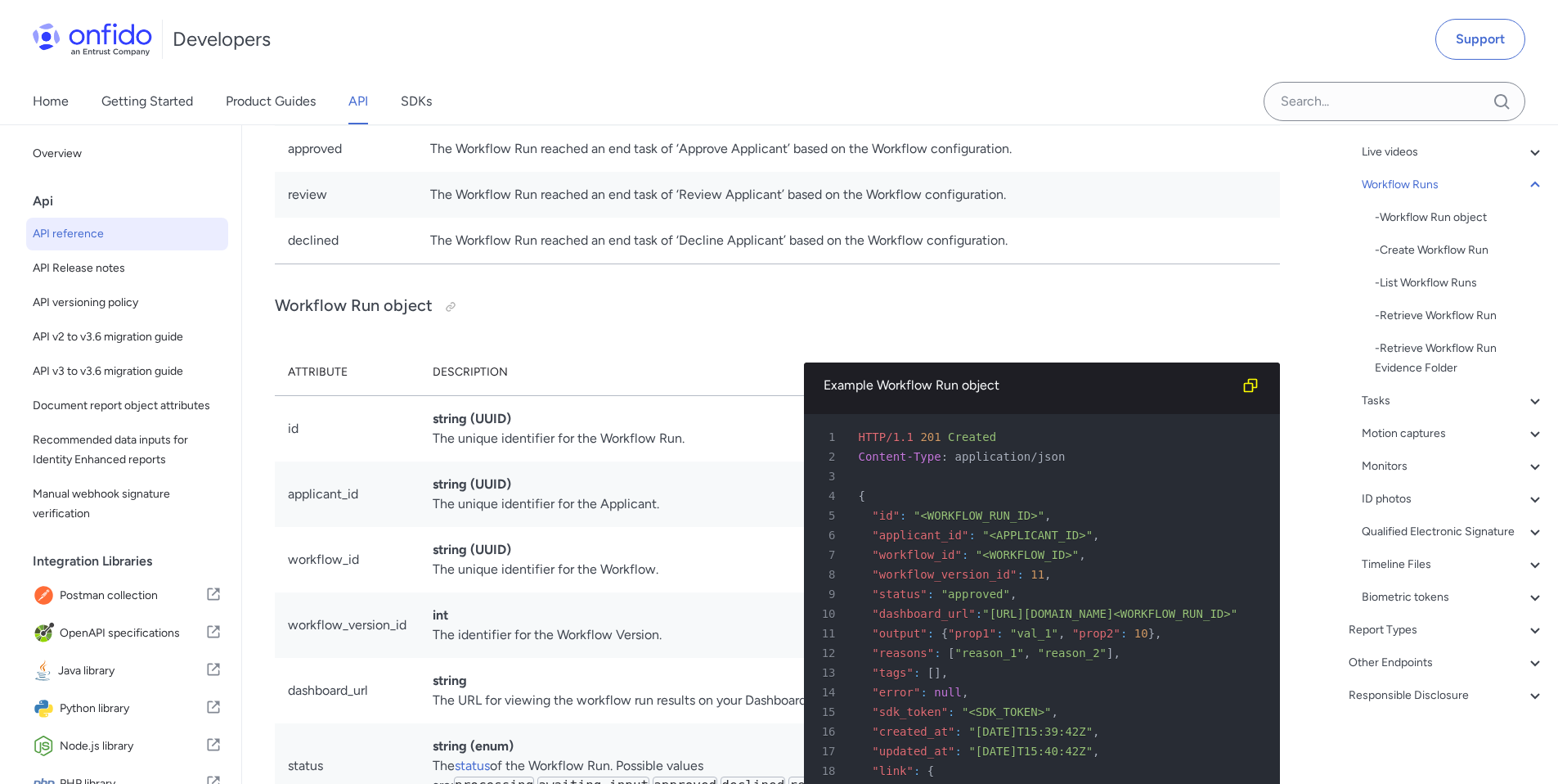
click at [1267, 80] on td "When an interactive task times out, the Workflow will be abandoned. Time outs c…" at bounding box center [848, 57] width 863 height 46
click at [1282, 494] on button "button" at bounding box center [1280, 491] width 7 height 7
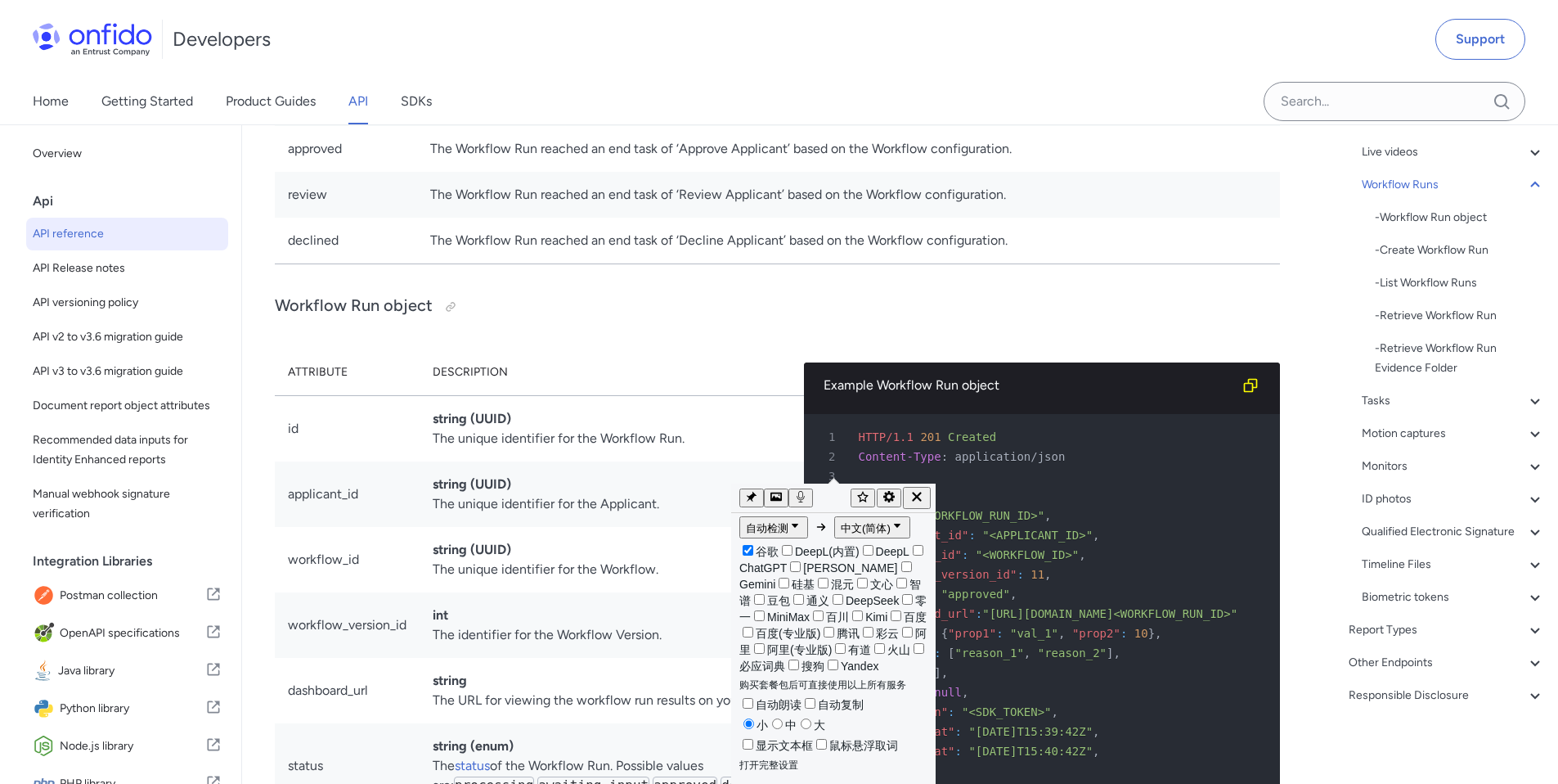
click at [456, 126] on td "The Workflow ended due to a technical issue during run time." at bounding box center [848, 103] width 863 height 46
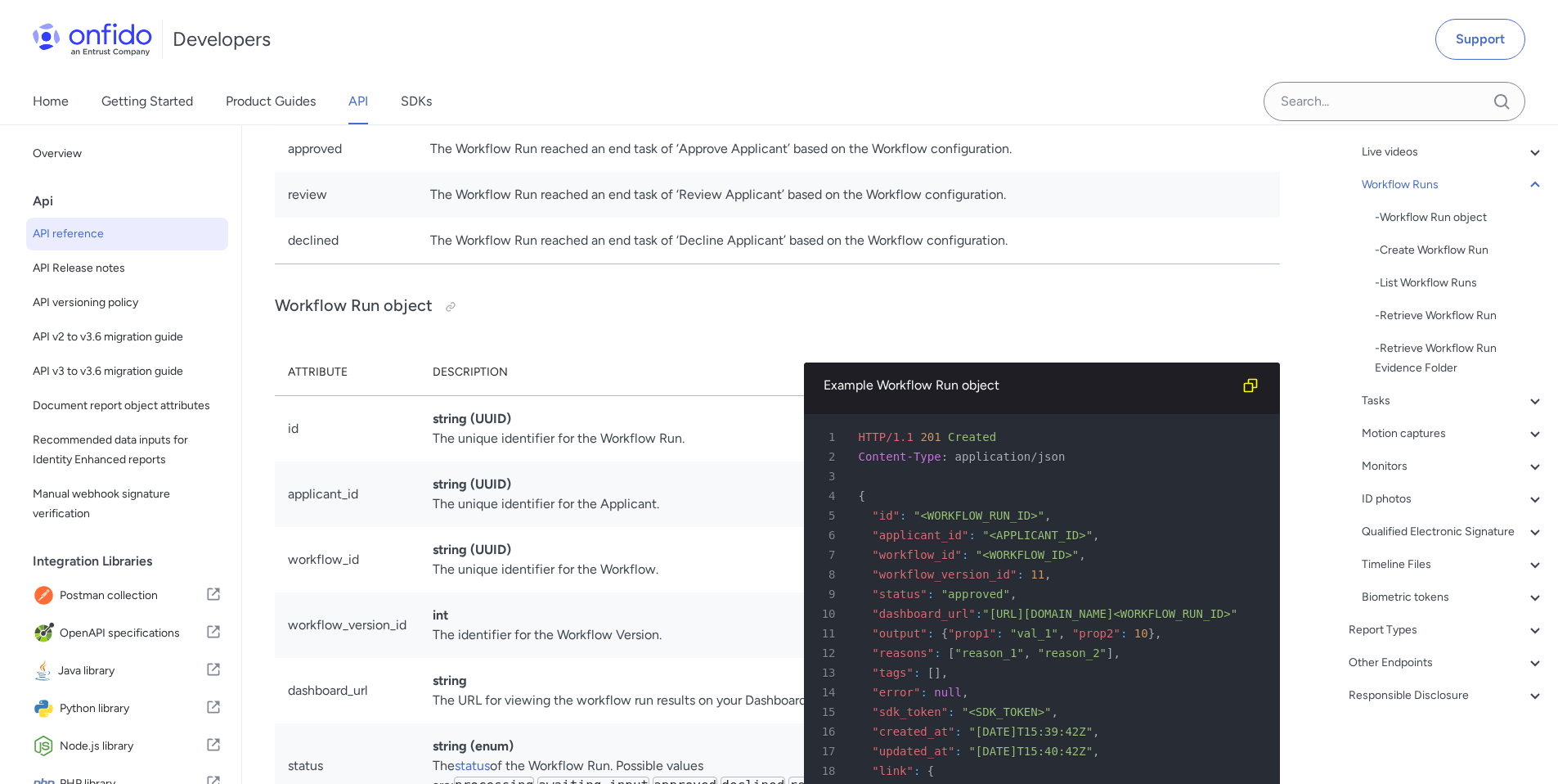
drag, startPoint x: 430, startPoint y: 510, endPoint x: 807, endPoint y: 517, distance: 377.1
click at [807, 126] on td "The Workflow ended due to a technical issue during run time." at bounding box center [848, 103] width 863 height 46
click at [819, 537] on span "button" at bounding box center [819, 537] width 0 height 0
click at [420, 172] on td "The Workflow Run reached an end task of ‘Approve Applicant’ based on the Workfl…" at bounding box center [848, 149] width 863 height 46
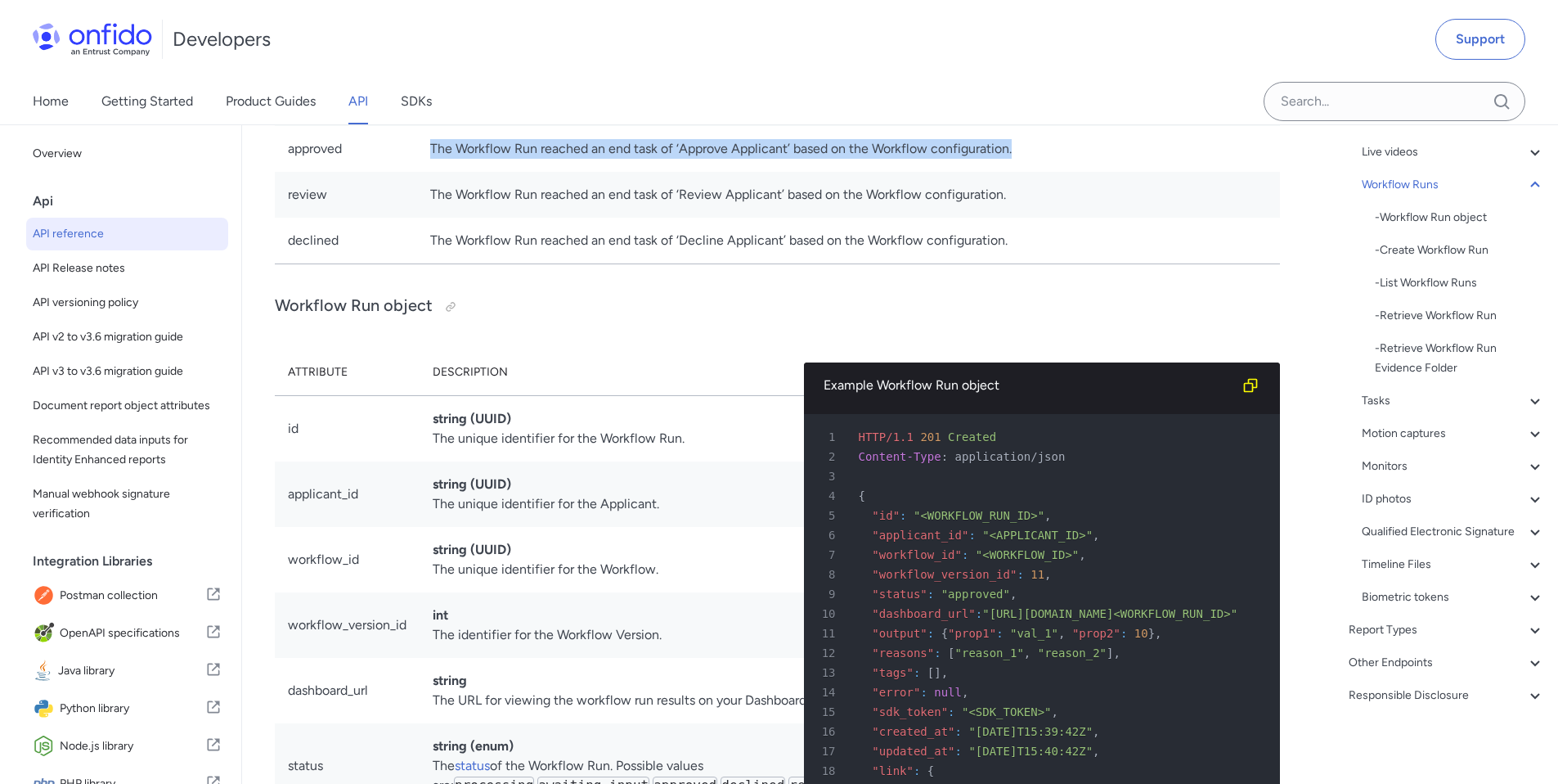
drag, startPoint x: 427, startPoint y: 558, endPoint x: 1032, endPoint y: 564, distance: 605.0
click at [1032, 172] on td "The Workflow Run reached an end task of ‘Approve Applicant’ based on the Workfl…" at bounding box center [848, 149] width 863 height 46
click at [1044, 585] on span "button" at bounding box center [1044, 585] width 0 height 0
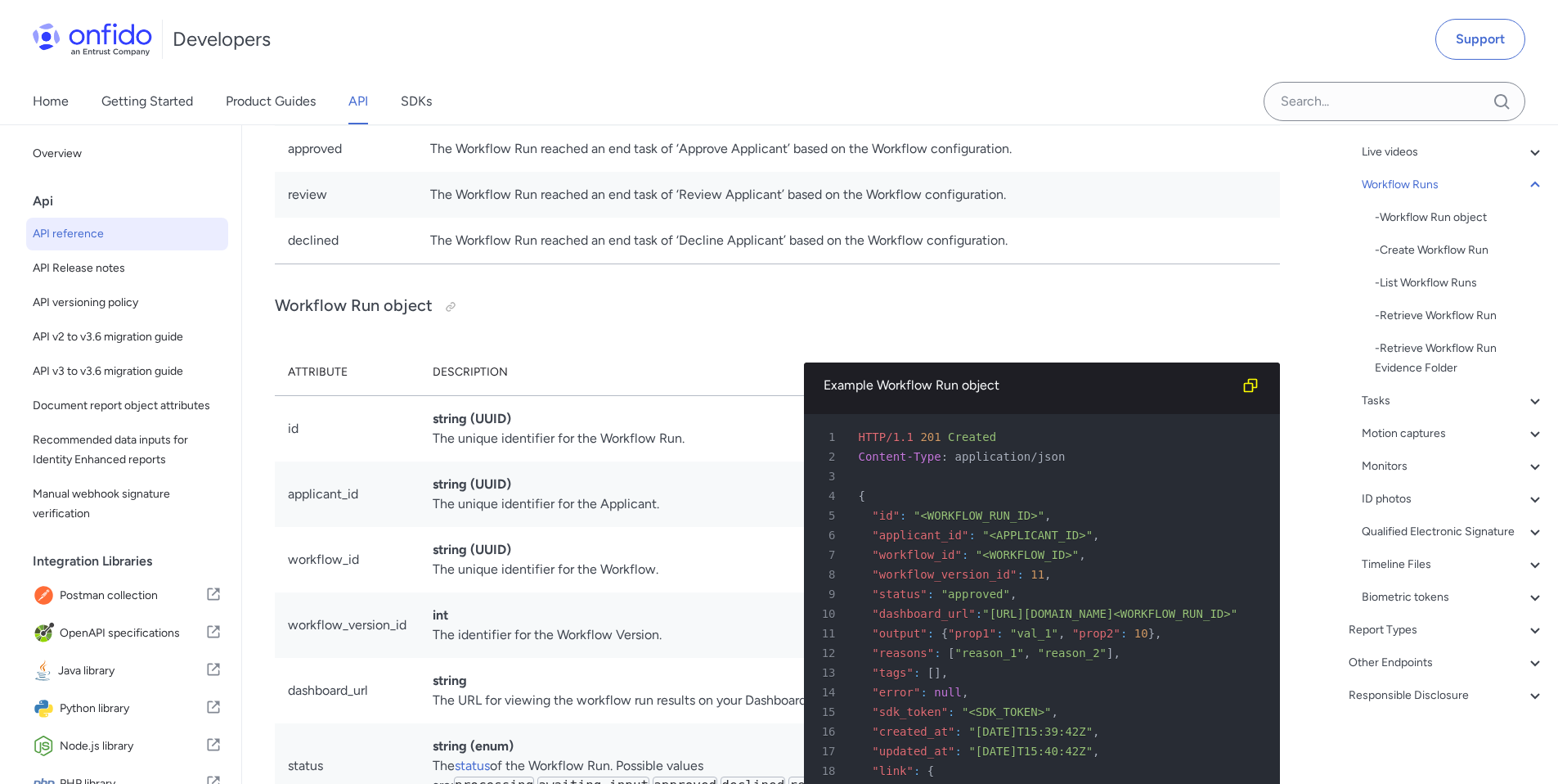
click at [456, 264] on td "The Workflow Run reached an end task of ‘Decline Applicant’ based on the Workfl…" at bounding box center [848, 241] width 863 height 47
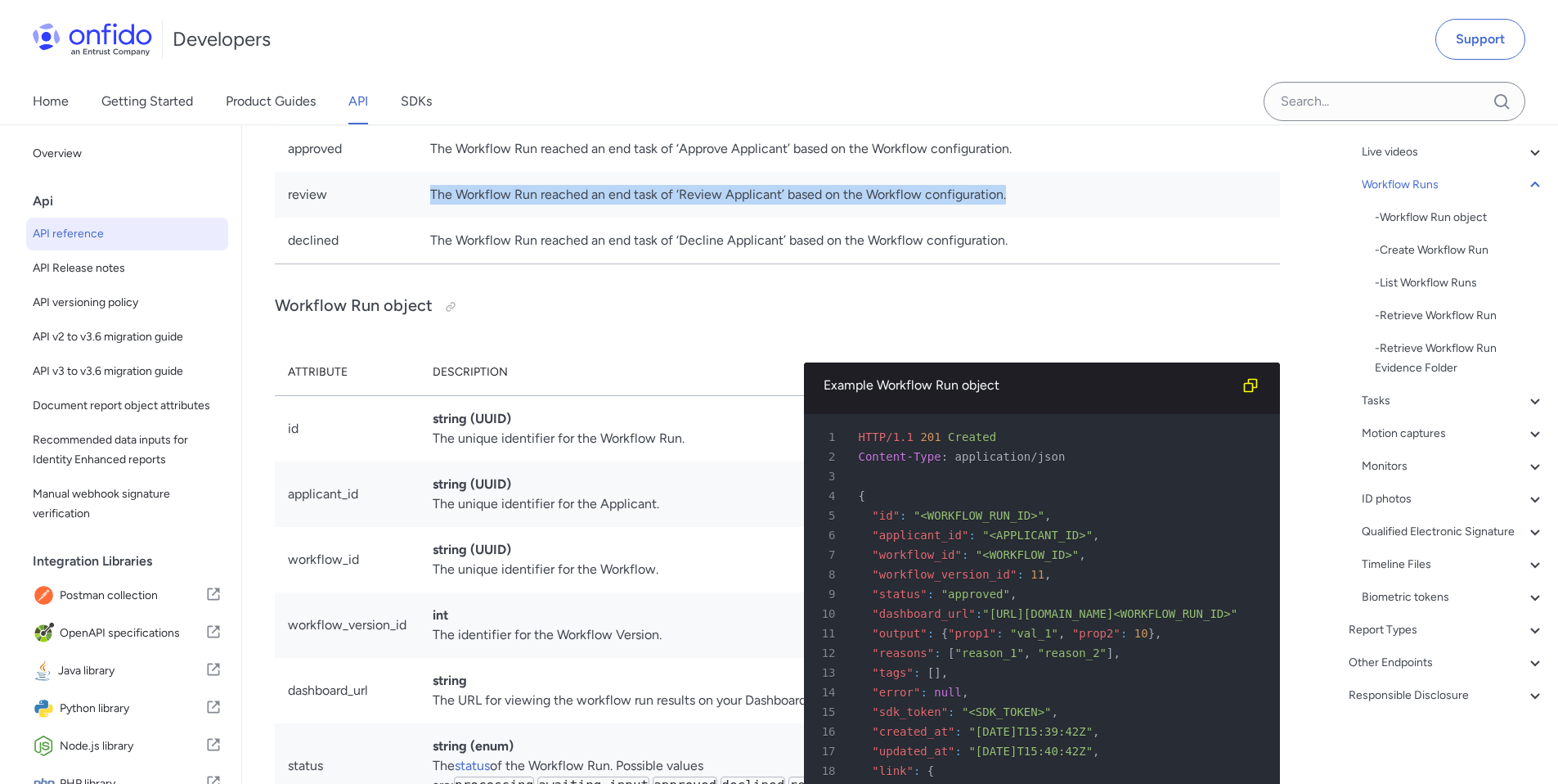
drag, startPoint x: 429, startPoint y: 598, endPoint x: 1006, endPoint y: 620, distance: 577.4
click at [1006, 217] on td "The Workflow Run reached an end task of ‘Review Applicant’ based on the Workflo…" at bounding box center [848, 195] width 863 height 46
click at [1017, 640] on span "button" at bounding box center [1017, 640] width 0 height 0
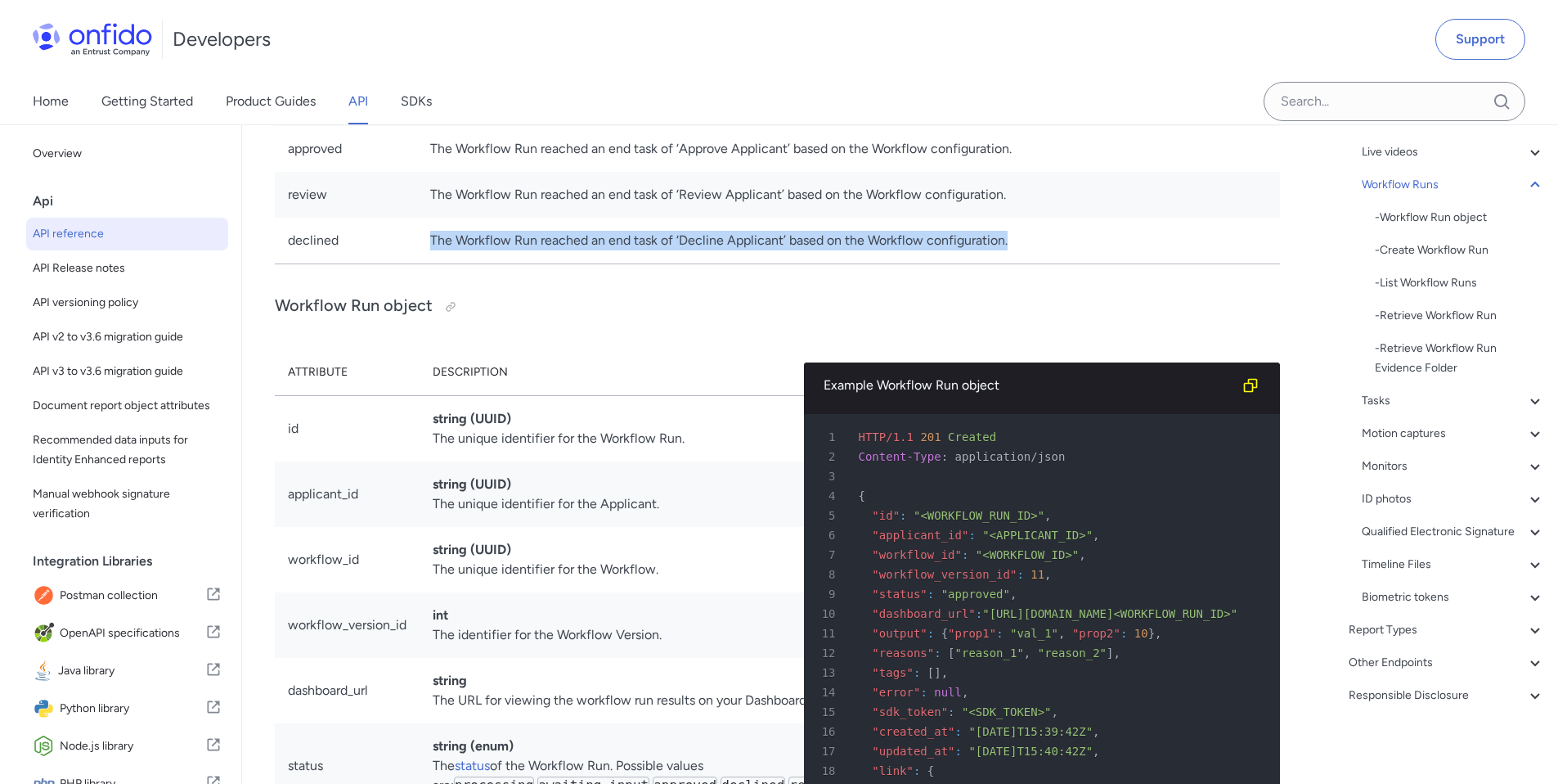
drag, startPoint x: 423, startPoint y: 648, endPoint x: 1036, endPoint y: 649, distance: 613.0
click at [1036, 264] on td "The Workflow Run reached an end task of ‘Decline Applicant’ based on the Workfl…" at bounding box center [848, 241] width 863 height 47
click at [1049, 669] on span "button" at bounding box center [1049, 669] width 0 height 0
click at [853, 264] on td "The Workflow Run reached an end task of ‘Decline Applicant’ based on the Workfl…" at bounding box center [848, 241] width 863 height 47
